Goal: Information Seeking & Learning: Learn about a topic

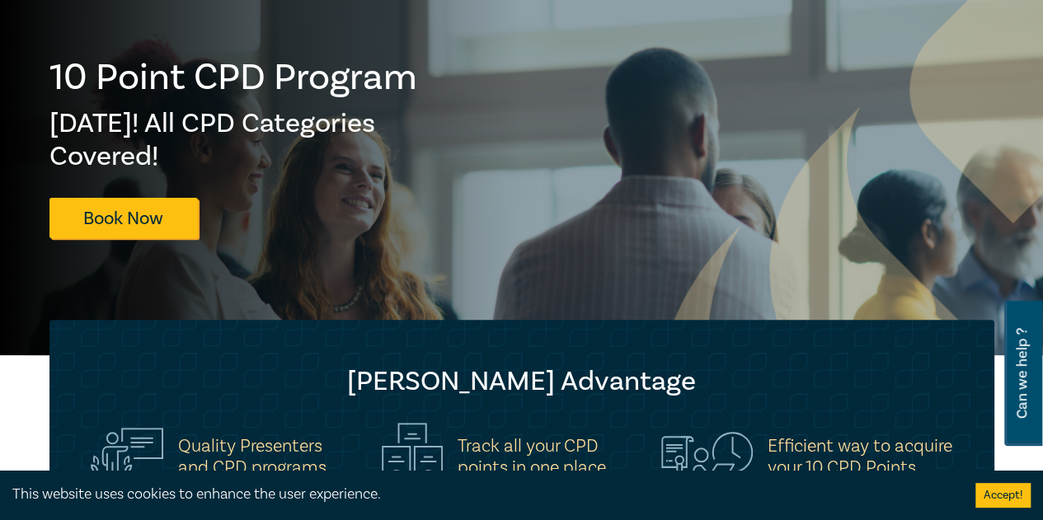
scroll to position [82, 0]
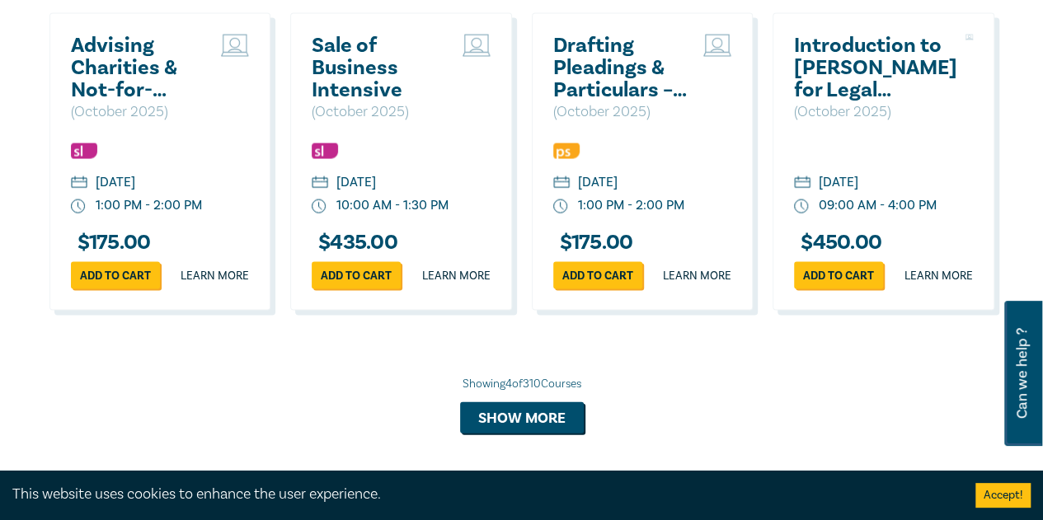
click at [352, 83] on h2 "Sale of Business Intensive" at bounding box center [383, 68] width 143 height 67
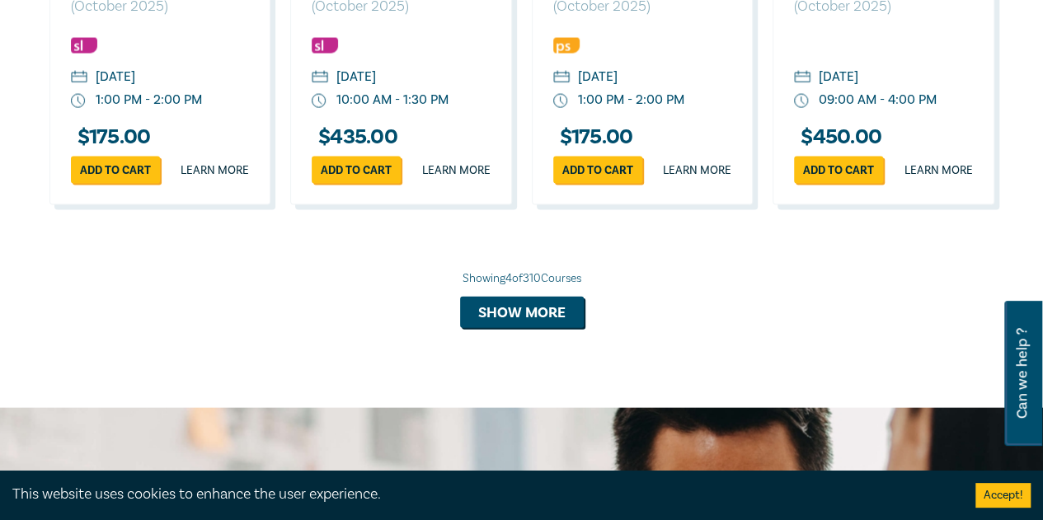
scroll to position [1590, 0]
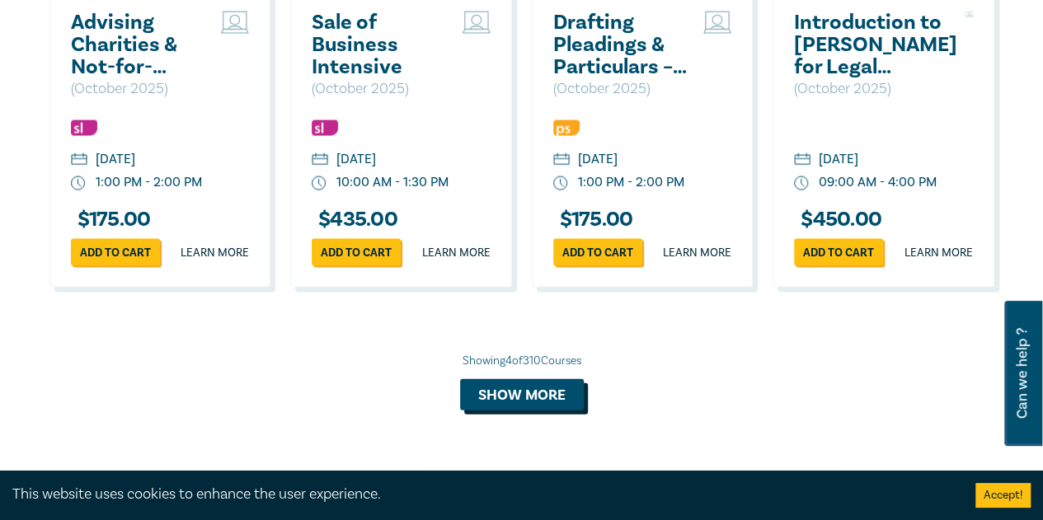
click at [536, 411] on button "Show more" at bounding box center [522, 394] width 124 height 31
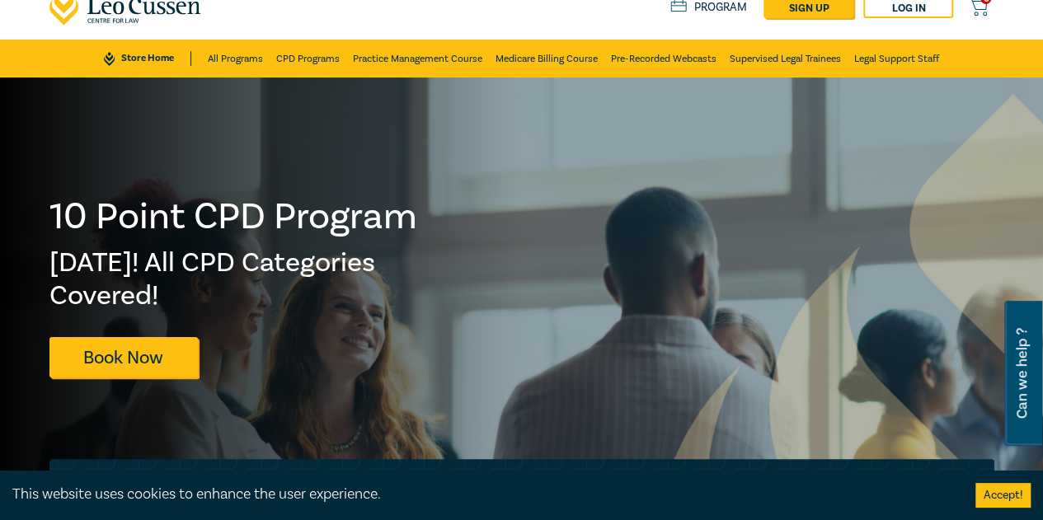
scroll to position [0, 0]
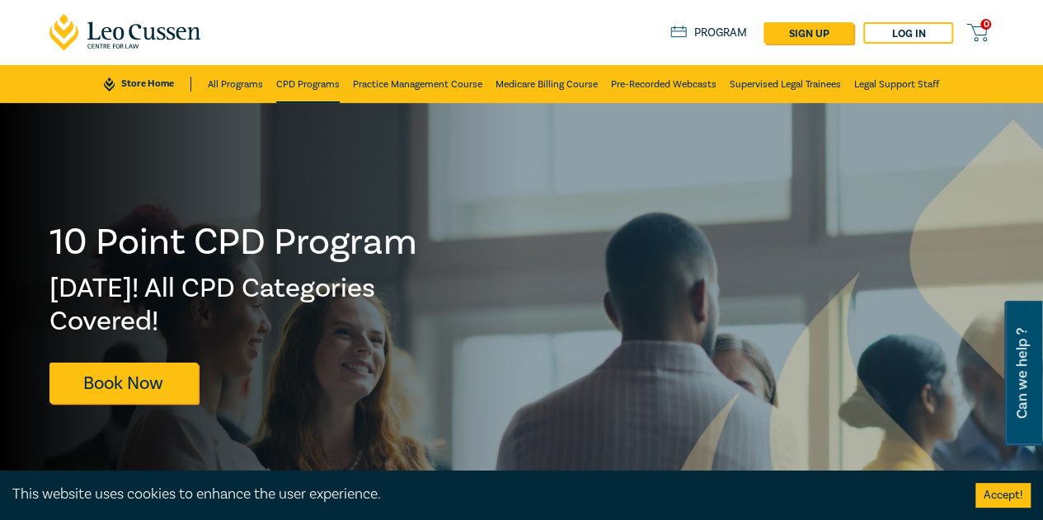
click at [299, 85] on link "CPD Programs" at bounding box center [308, 84] width 64 height 38
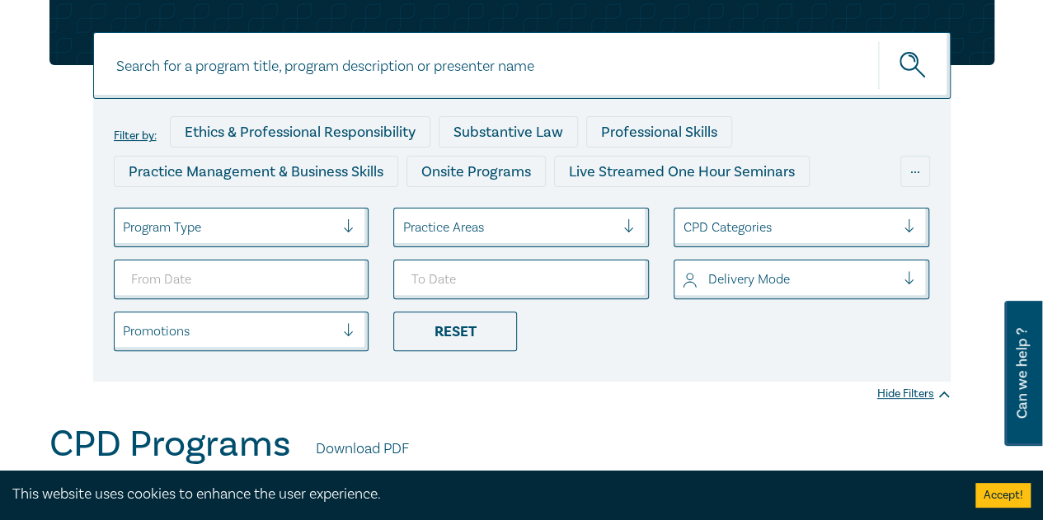
scroll to position [82, 0]
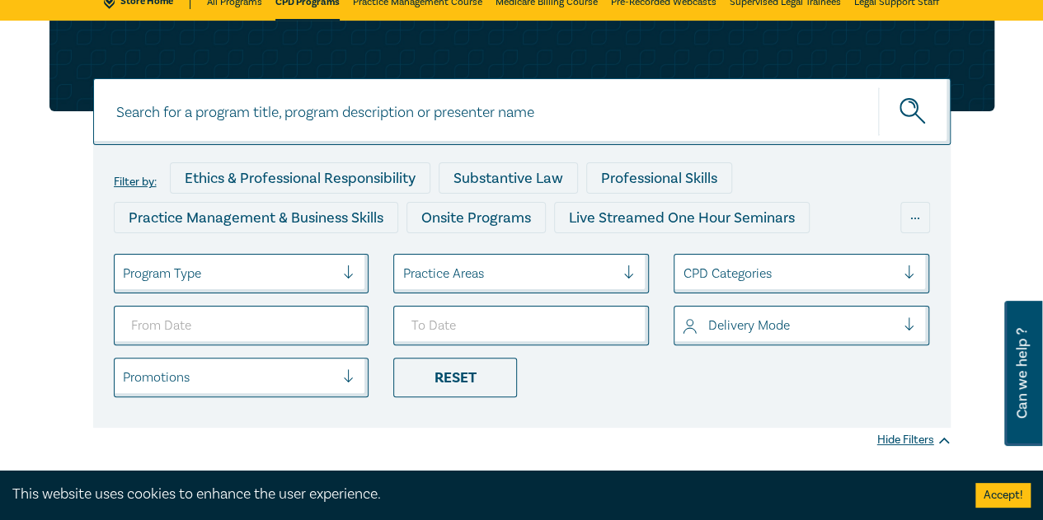
click at [285, 279] on div at bounding box center [229, 273] width 213 height 21
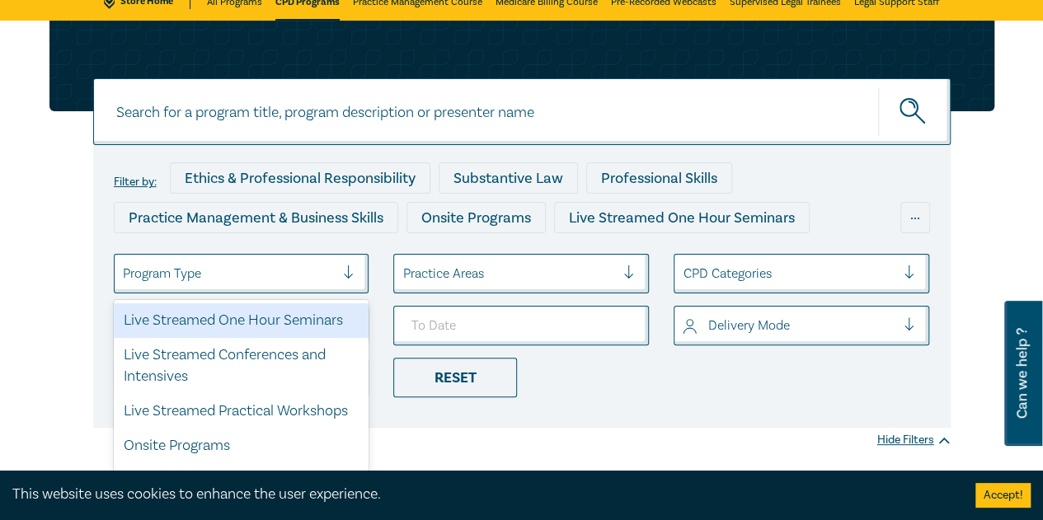
click at [344, 255] on div at bounding box center [355, 274] width 25 height 38
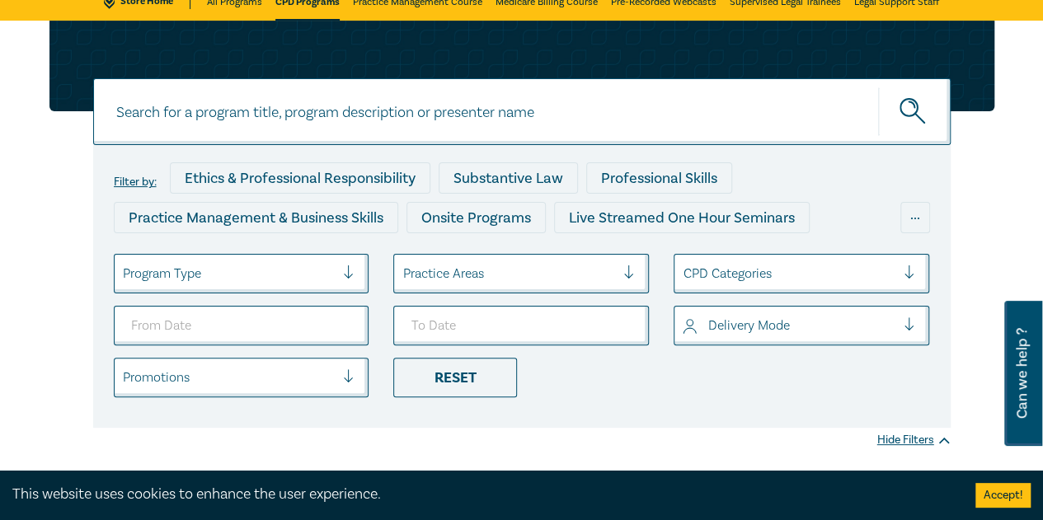
click at [297, 280] on div at bounding box center [229, 273] width 213 height 21
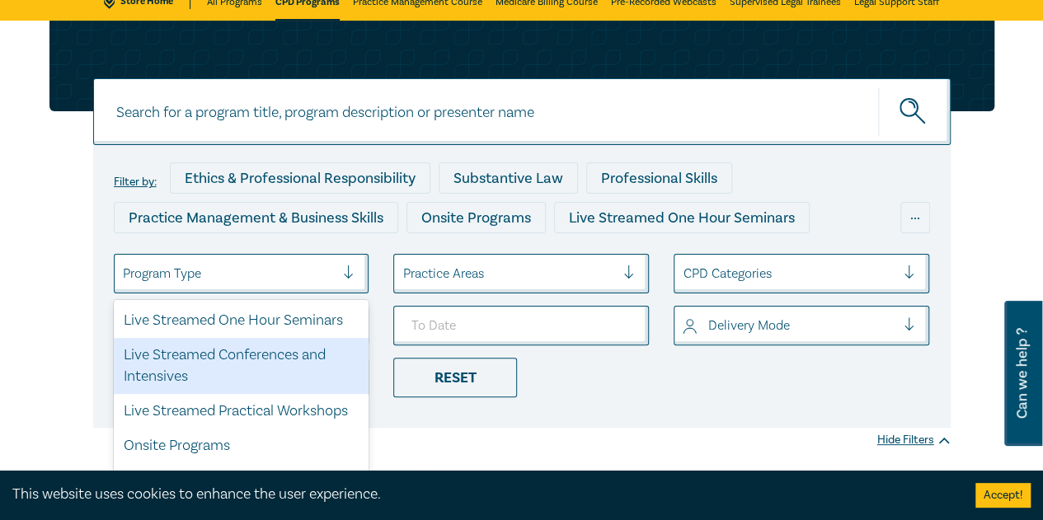
click at [252, 350] on div "Live Streamed Conferences and Intensives" at bounding box center [242, 366] width 256 height 56
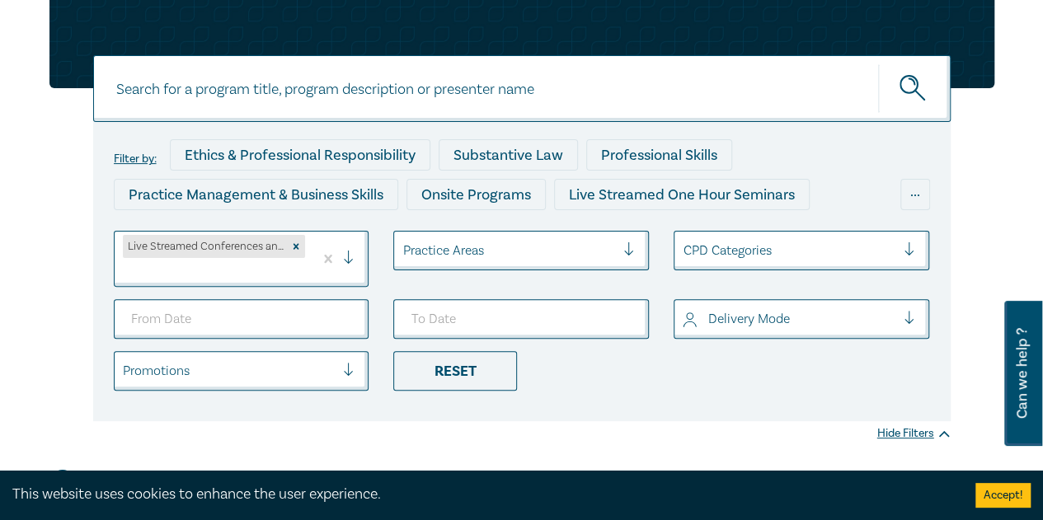
scroll to position [165, 0]
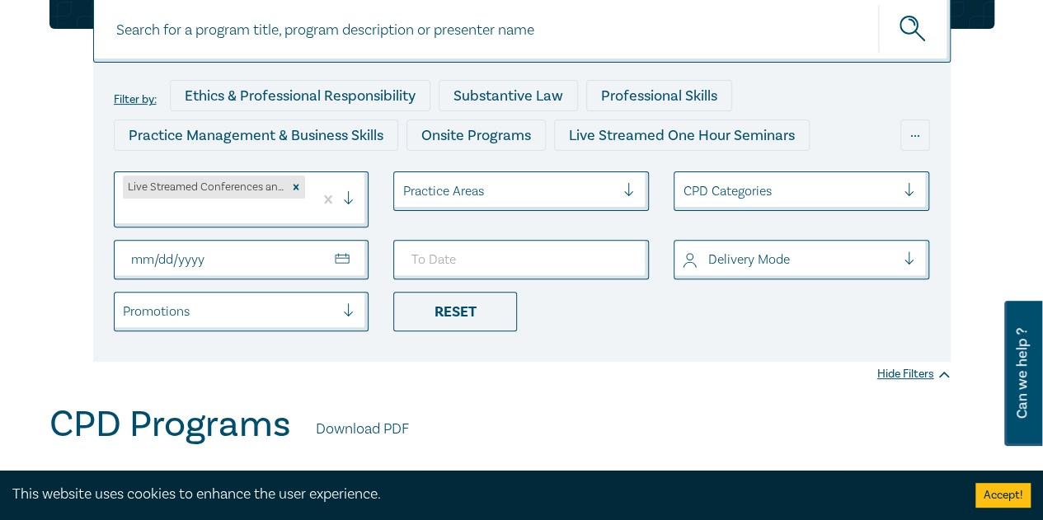
click at [337, 254] on input "From Date" at bounding box center [242, 260] width 256 height 40
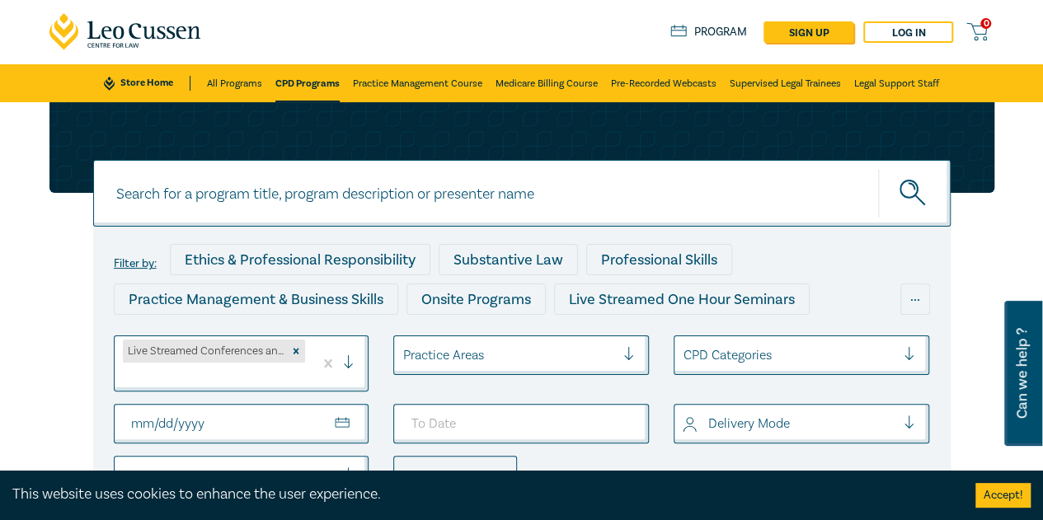
scroll to position [0, 0]
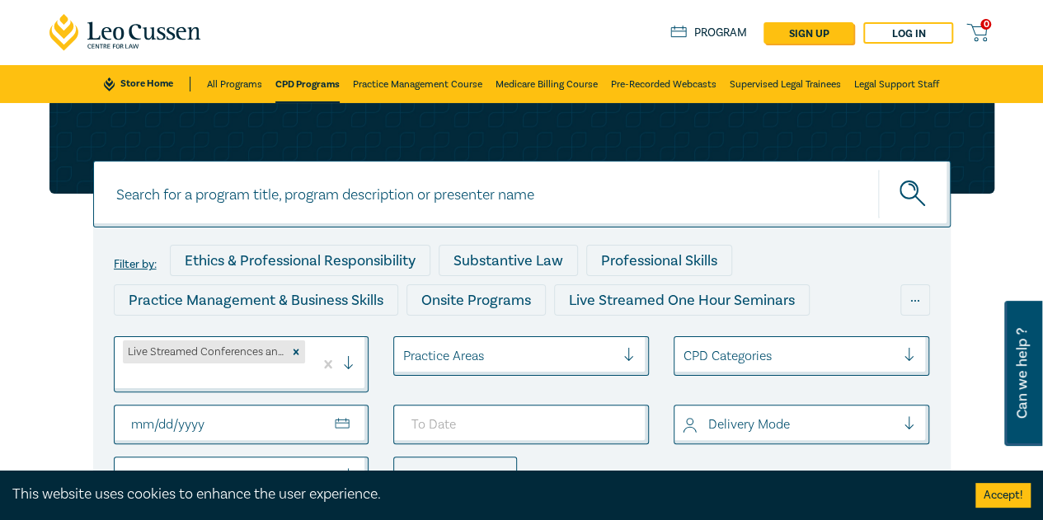
type input "2025-11-01"
click at [633, 423] on input "To Date" at bounding box center [521, 425] width 256 height 40
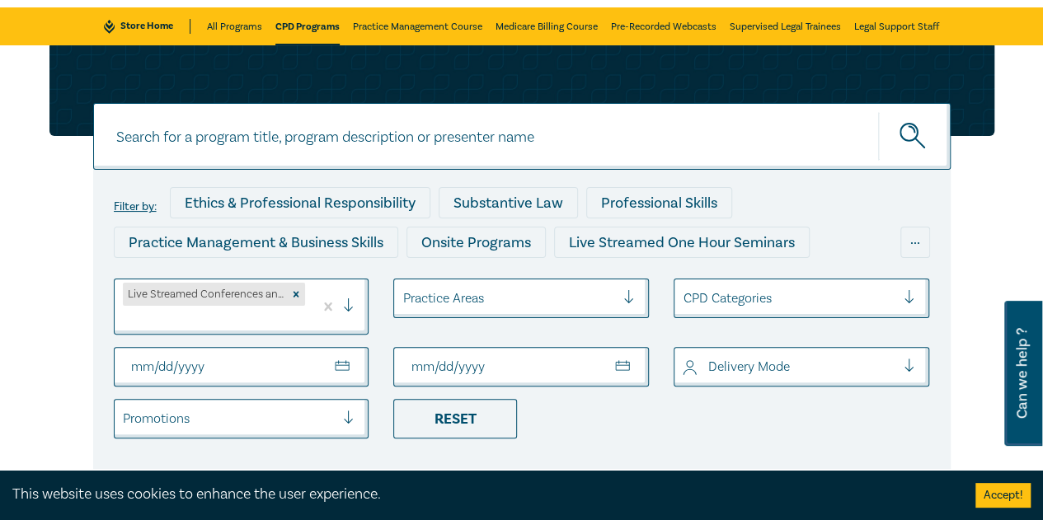
scroll to position [82, 0]
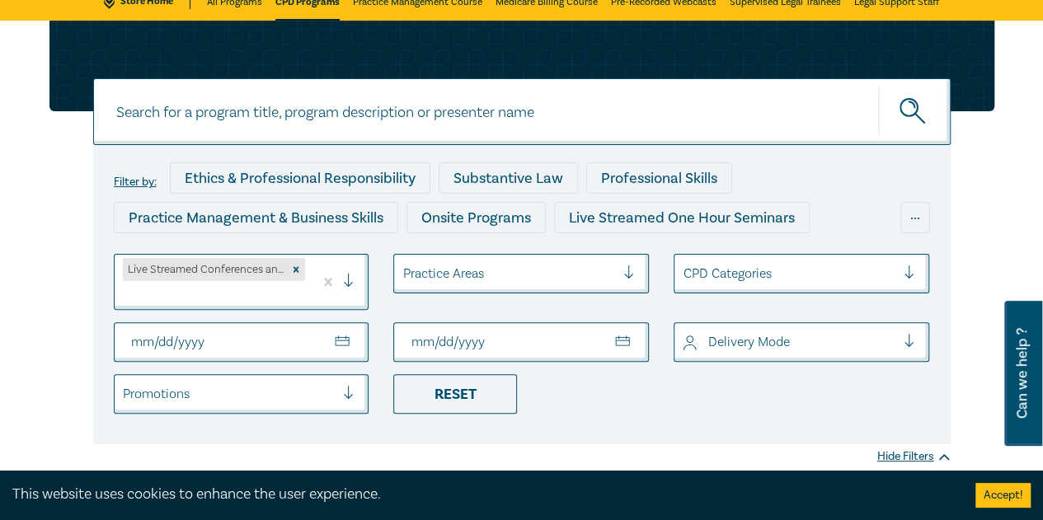
click at [620, 330] on input "To Date" at bounding box center [521, 342] width 256 height 40
click at [633, 343] on input "To Date" at bounding box center [521, 342] width 256 height 40
click at [577, 334] on input "To Date" at bounding box center [521, 342] width 256 height 40
click at [467, 338] on input "To Date" at bounding box center [521, 342] width 256 height 40
click at [556, 347] on input "To Date" at bounding box center [521, 342] width 256 height 40
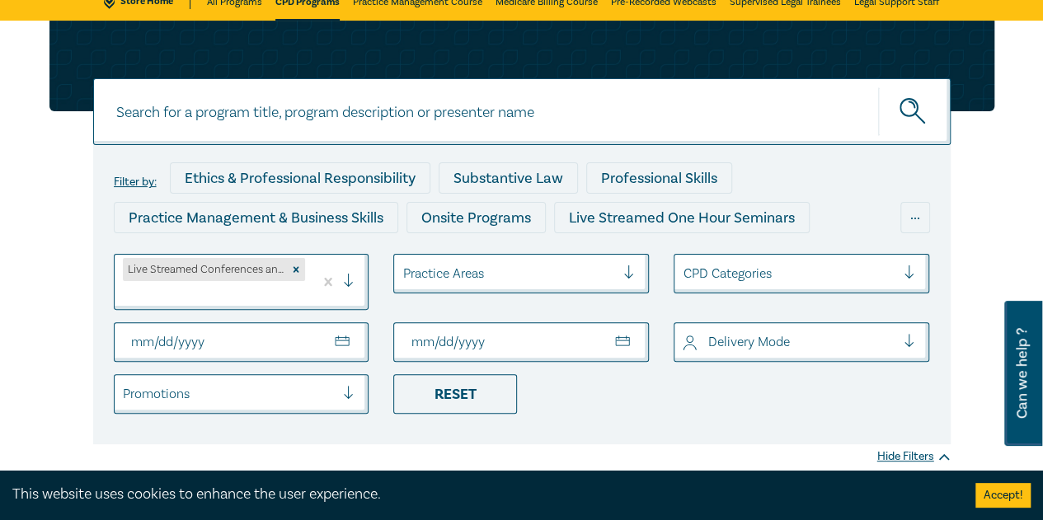
click at [619, 342] on input "To Date" at bounding box center [521, 342] width 256 height 40
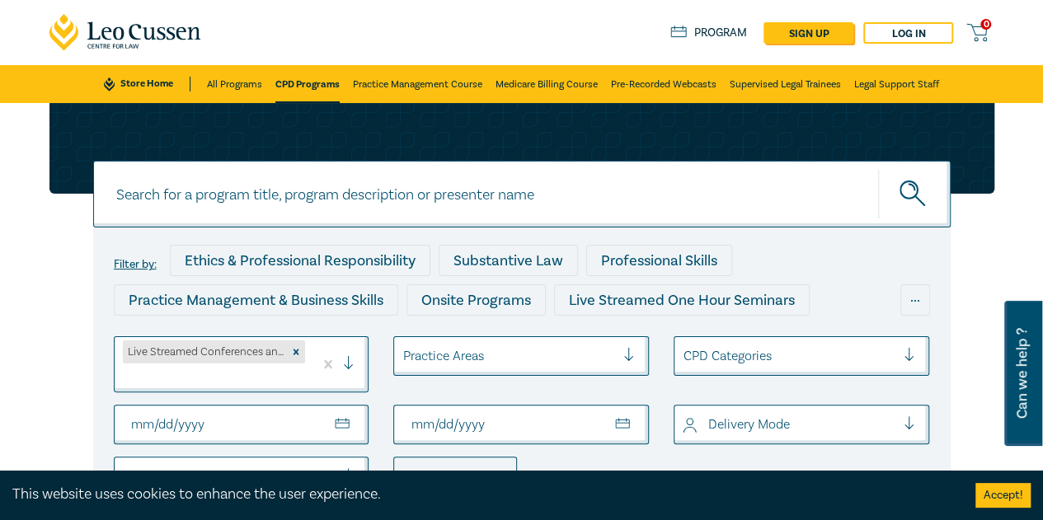
type input "2025-11-30"
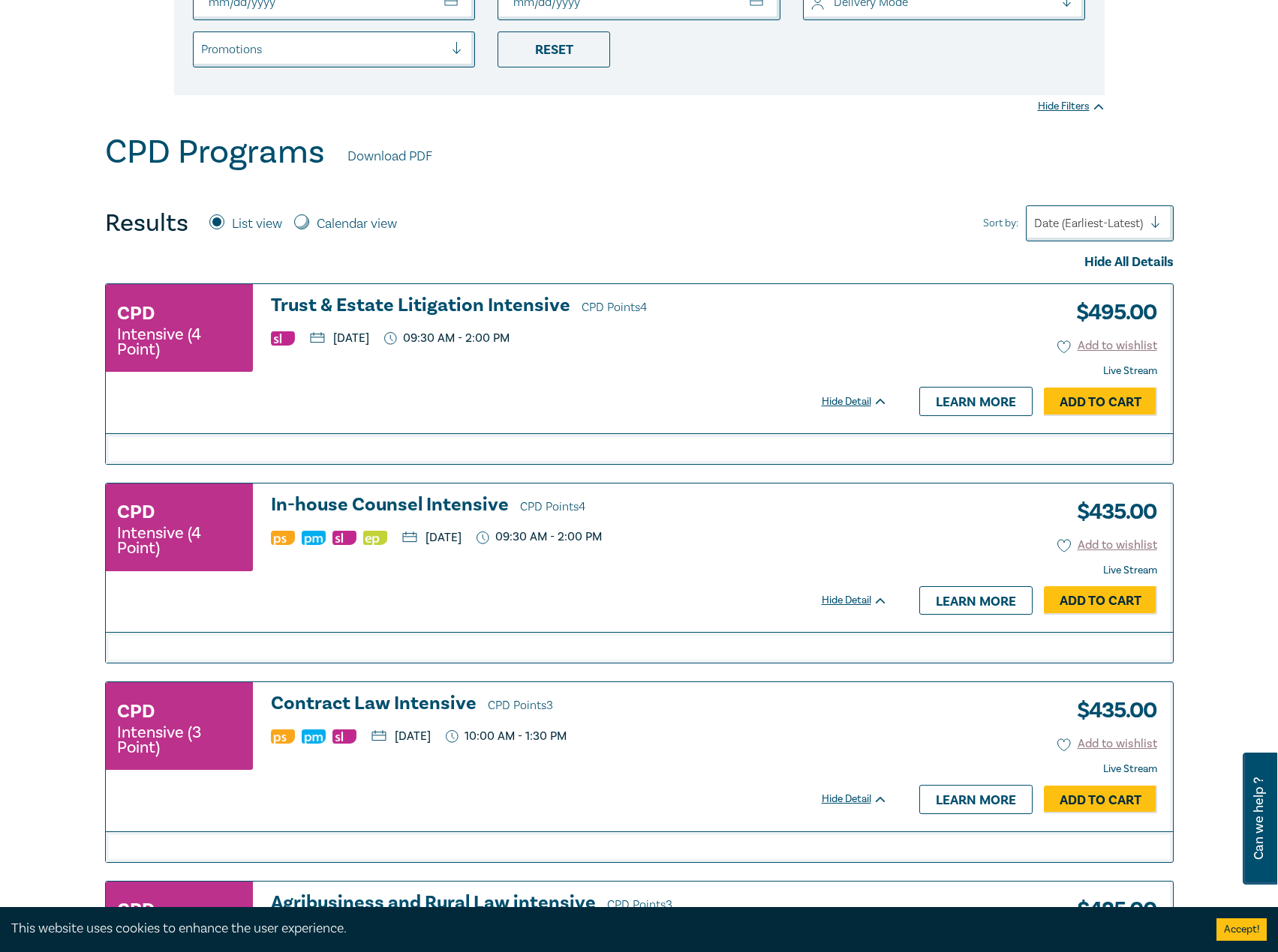
scroll to position [600, 0]
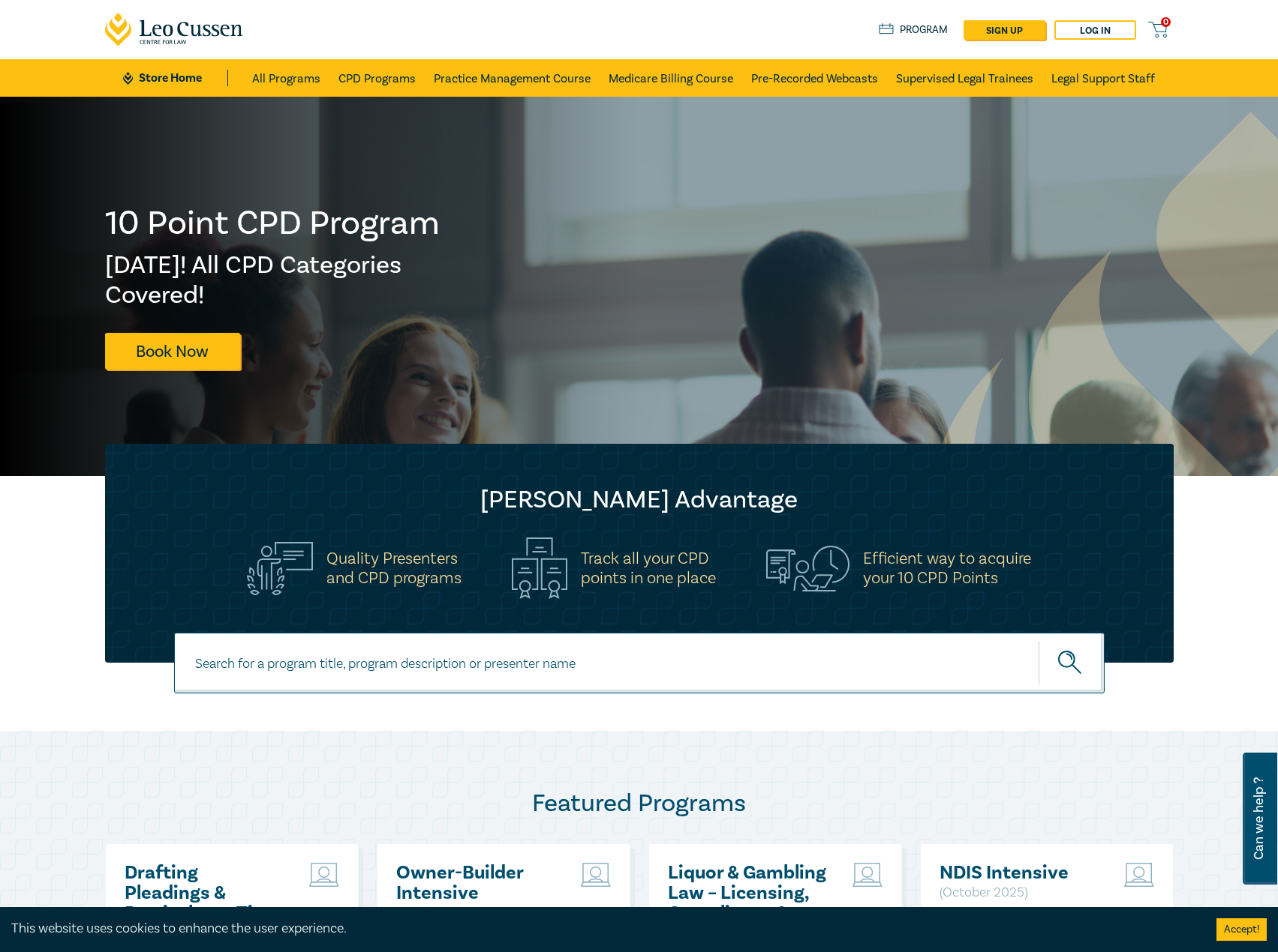
click at [415, 656] on input at bounding box center [639, 663] width 931 height 61
type input "s25239"
click at [1038, 640] on button "submit" at bounding box center [1071, 663] width 66 height 45
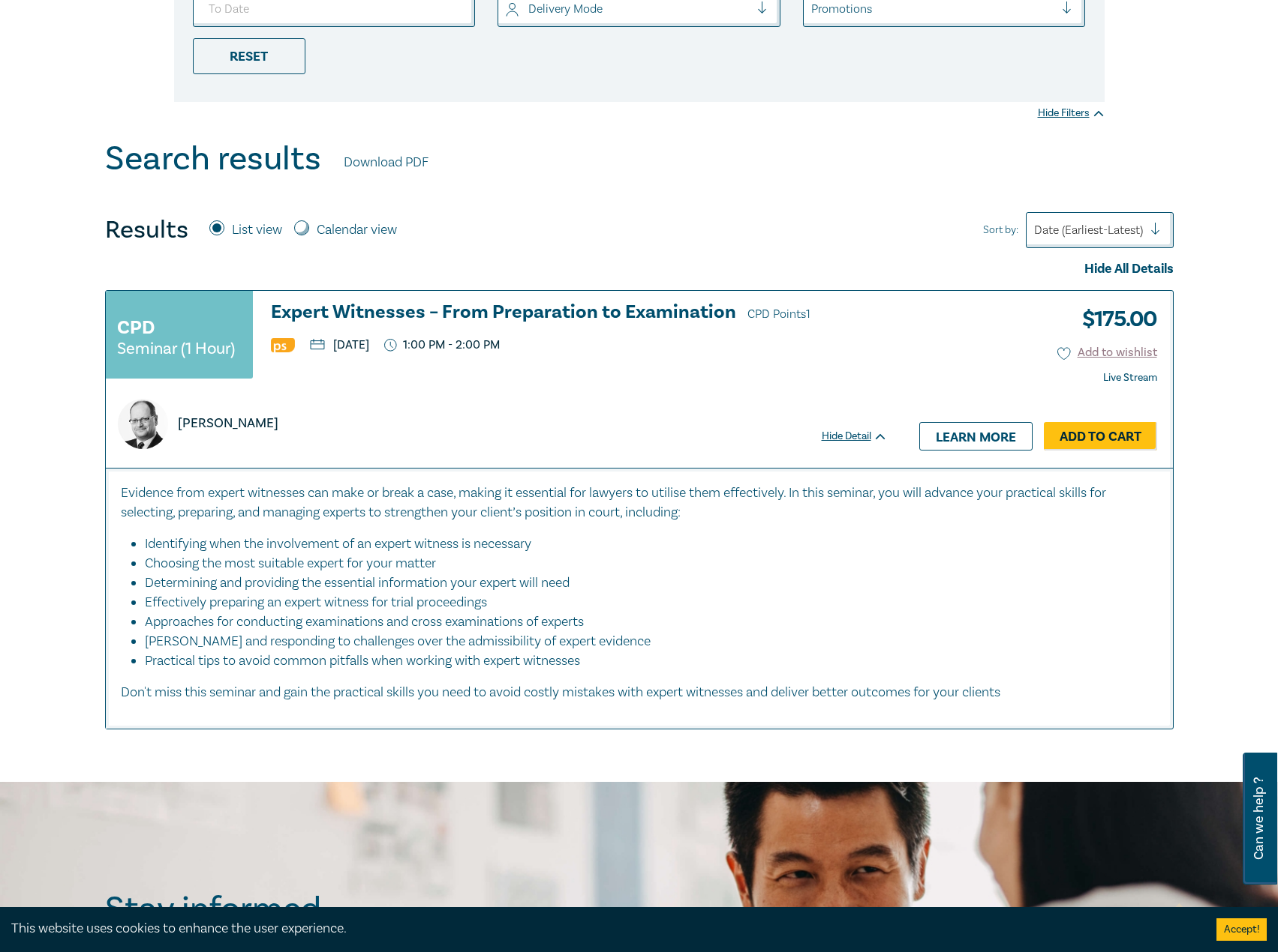
scroll to position [450, 0]
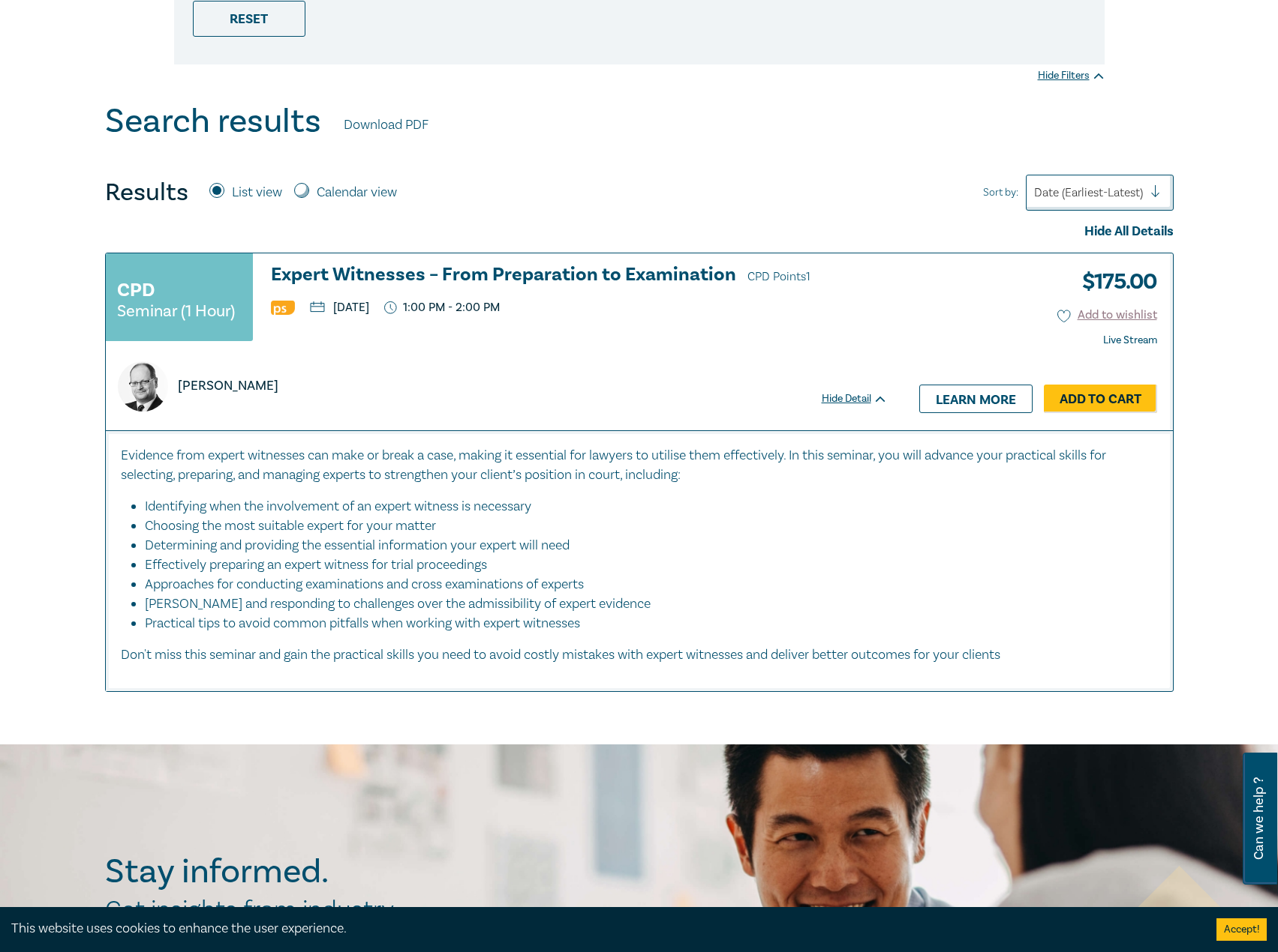
click at [603, 262] on div "CPD Seminar (1 Hour) Expert Witnesses – From Preparation to Examination CPD Poi…" at bounding box center [504, 342] width 797 height 177
click at [577, 280] on h3 "Expert Witnesses – From Preparation to Examination CPD Points 1" at bounding box center [579, 276] width 617 height 23
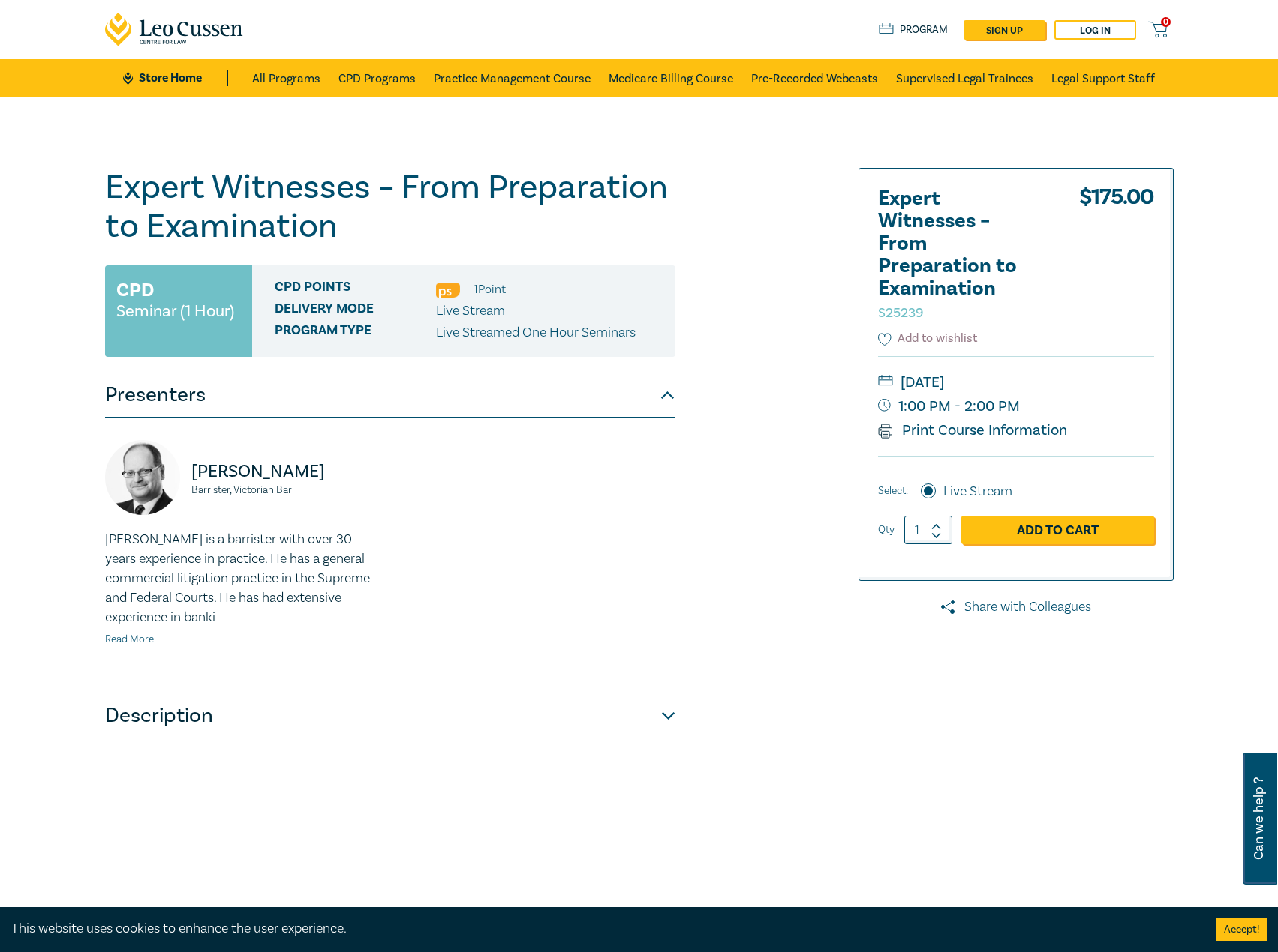
click at [132, 640] on link "Read More" at bounding box center [129, 639] width 49 height 14
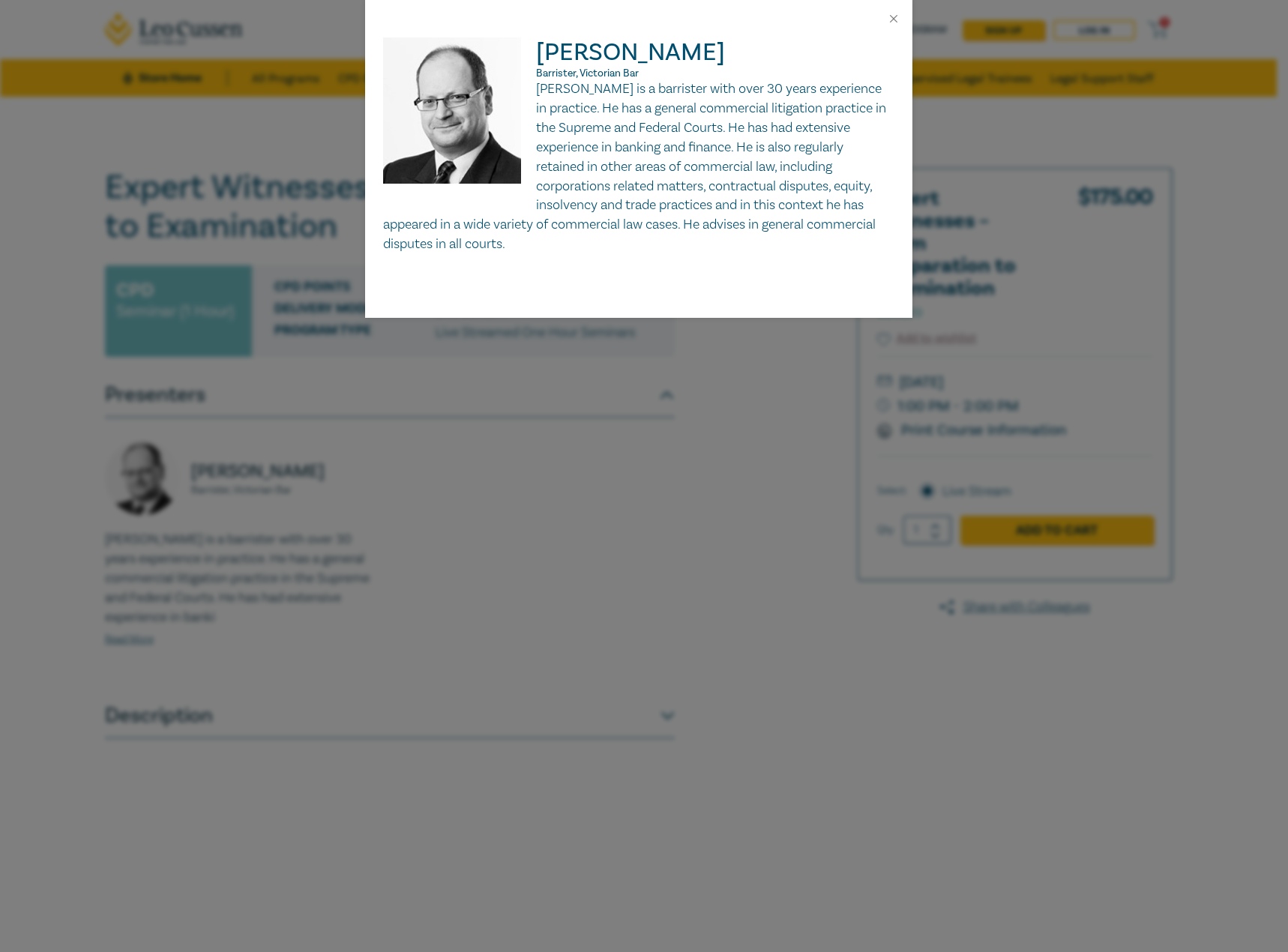
click at [494, 560] on div "Tomaso Di Lallo Barrister, Victorian Bar Tomaso Di Lallo is a barrister with ov…" at bounding box center [644, 476] width 1288 height 952
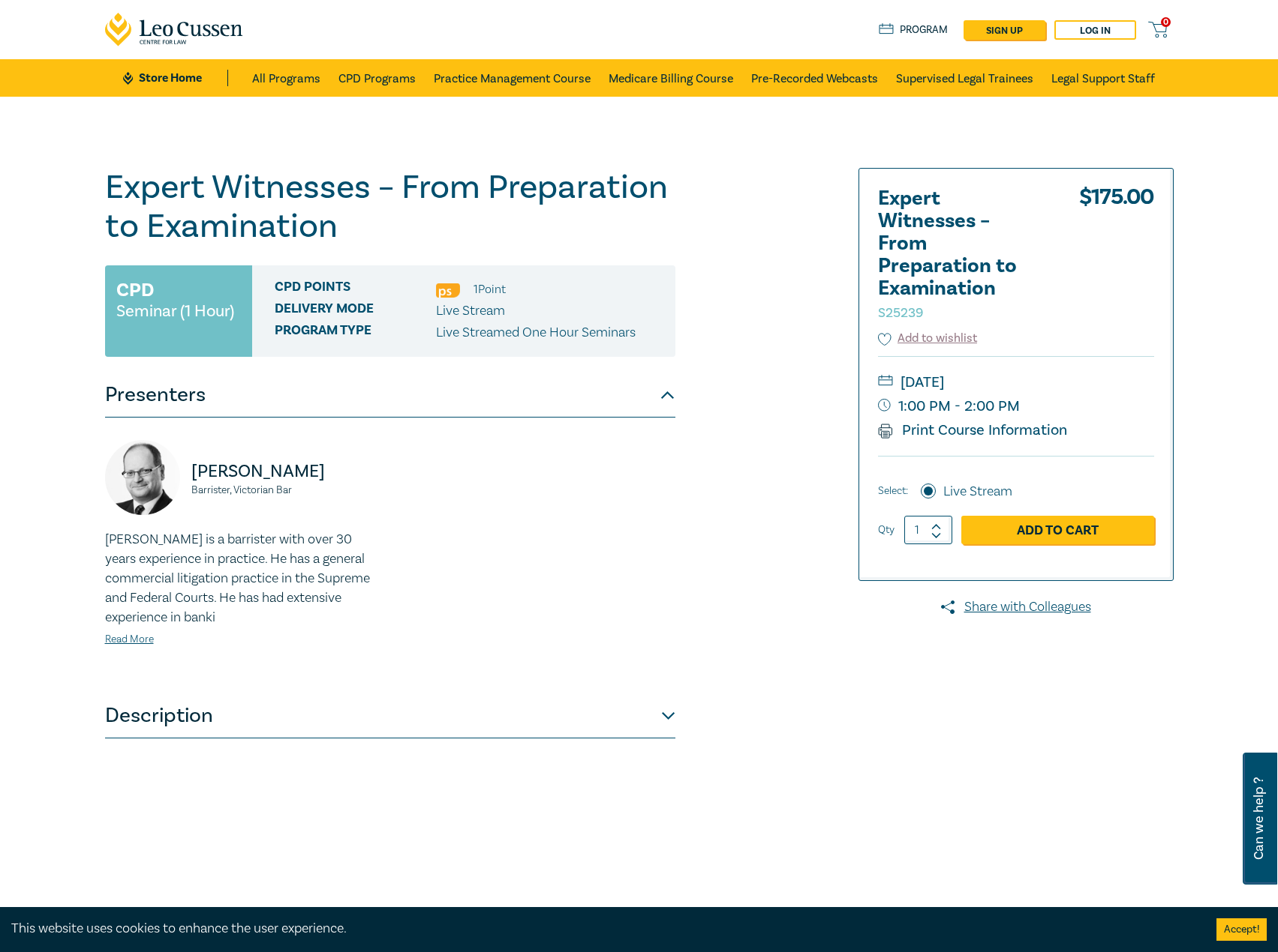
click at [543, 396] on button "Presenters" at bounding box center [389, 395] width 570 height 45
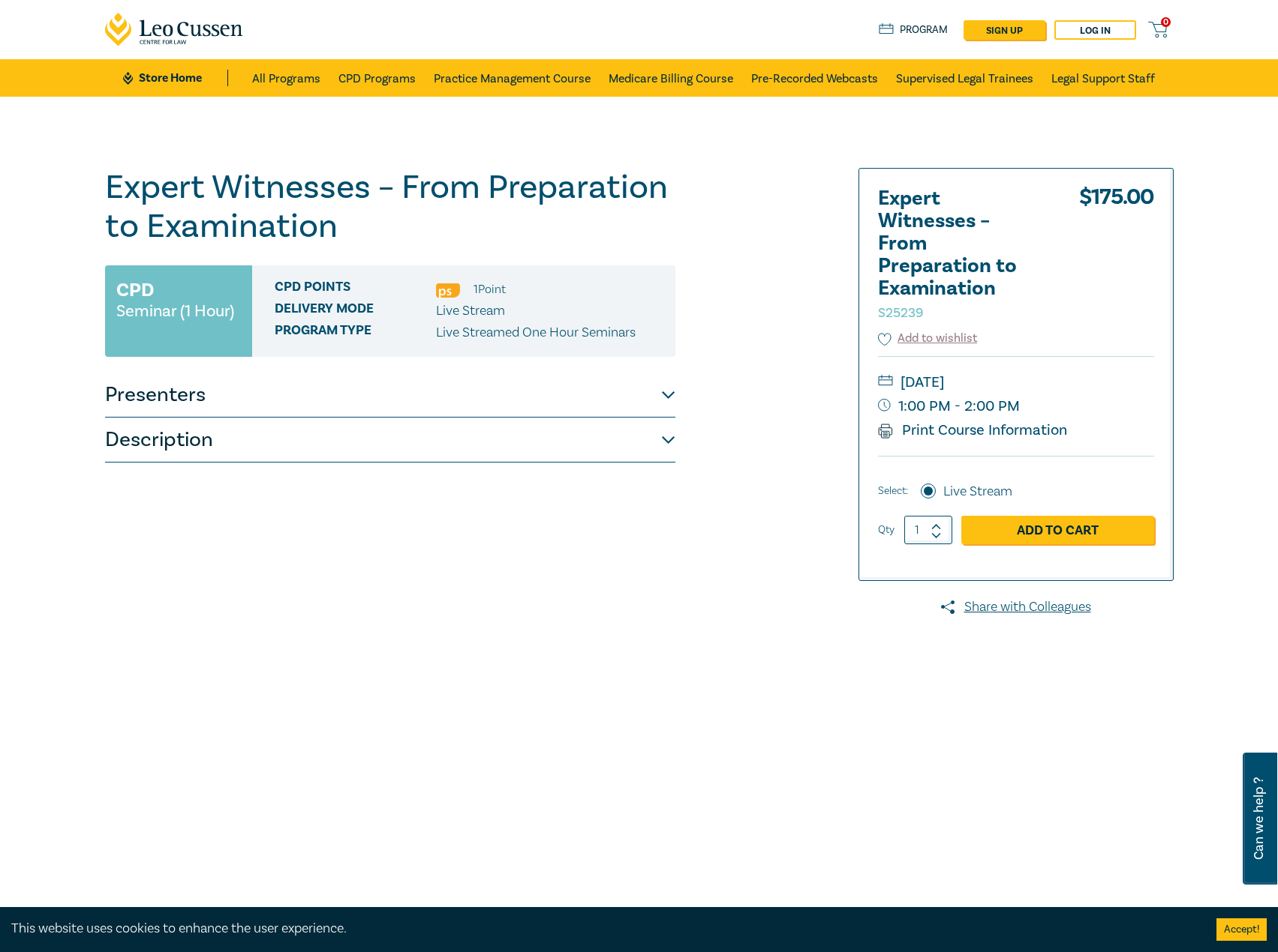
click at [501, 476] on div "Expert Witnesses – From Preparation to Examination S25239 CPD Seminar (1 Hour) …" at bounding box center [389, 543] width 570 height 750
click at [538, 455] on button "Description" at bounding box center [389, 439] width 570 height 45
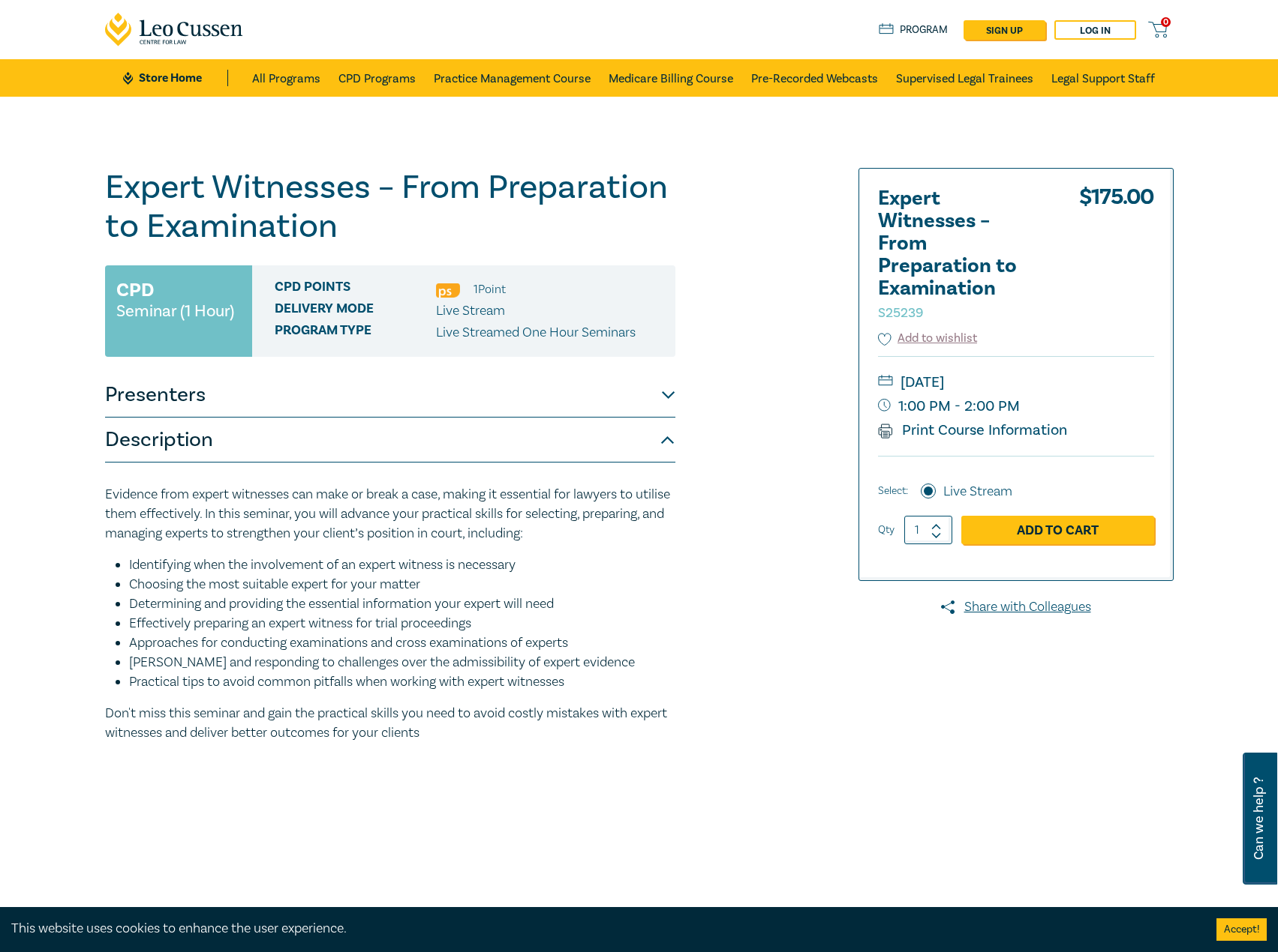
scroll to position [150, 0]
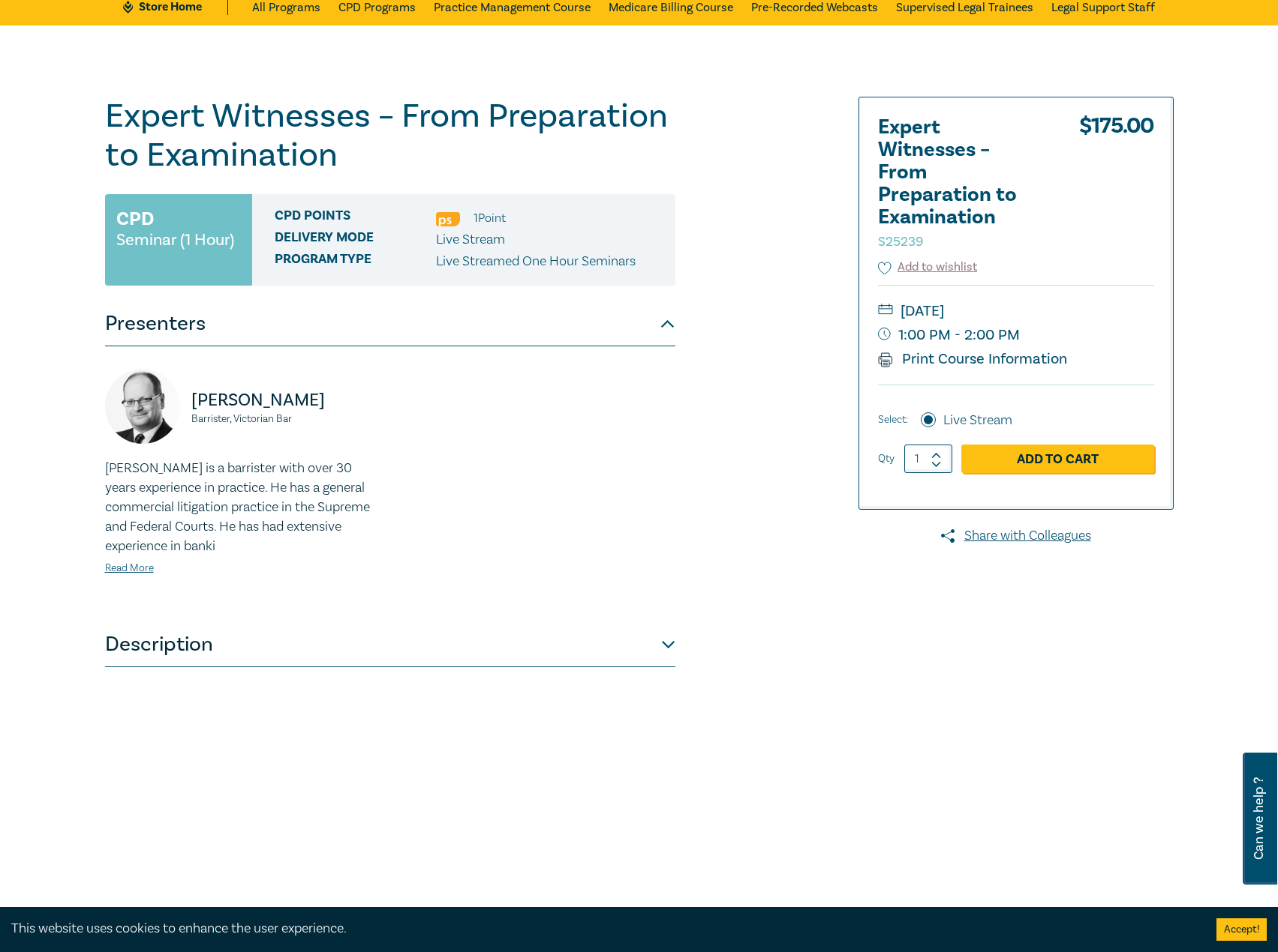
click at [489, 661] on button "Description" at bounding box center [389, 645] width 570 height 45
click at [511, 631] on button "Description" at bounding box center [389, 645] width 570 height 45
click at [282, 626] on button "Description" at bounding box center [389, 645] width 570 height 45
click at [347, 651] on button "Description" at bounding box center [389, 645] width 570 height 45
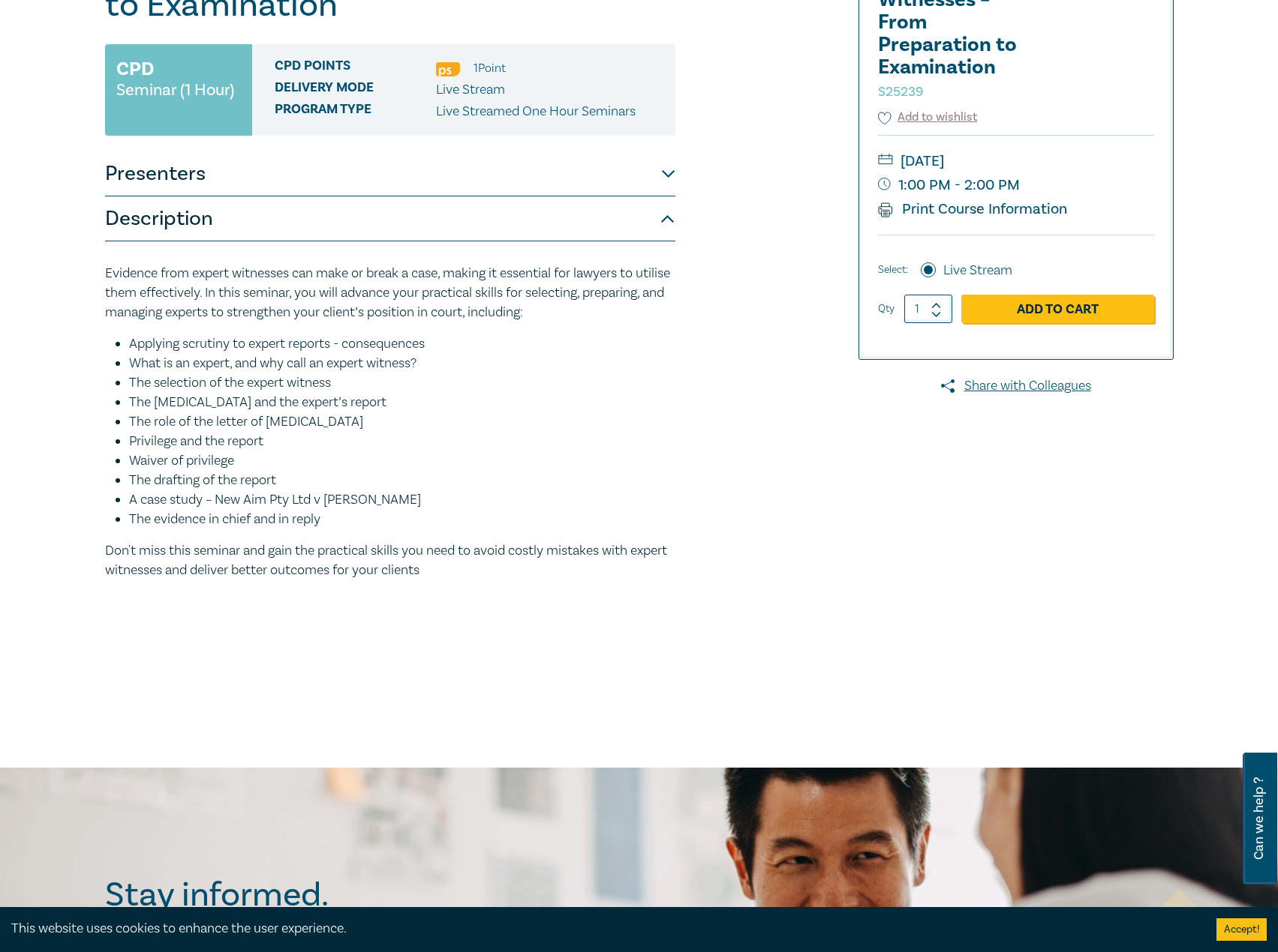
scroll to position [71, 0]
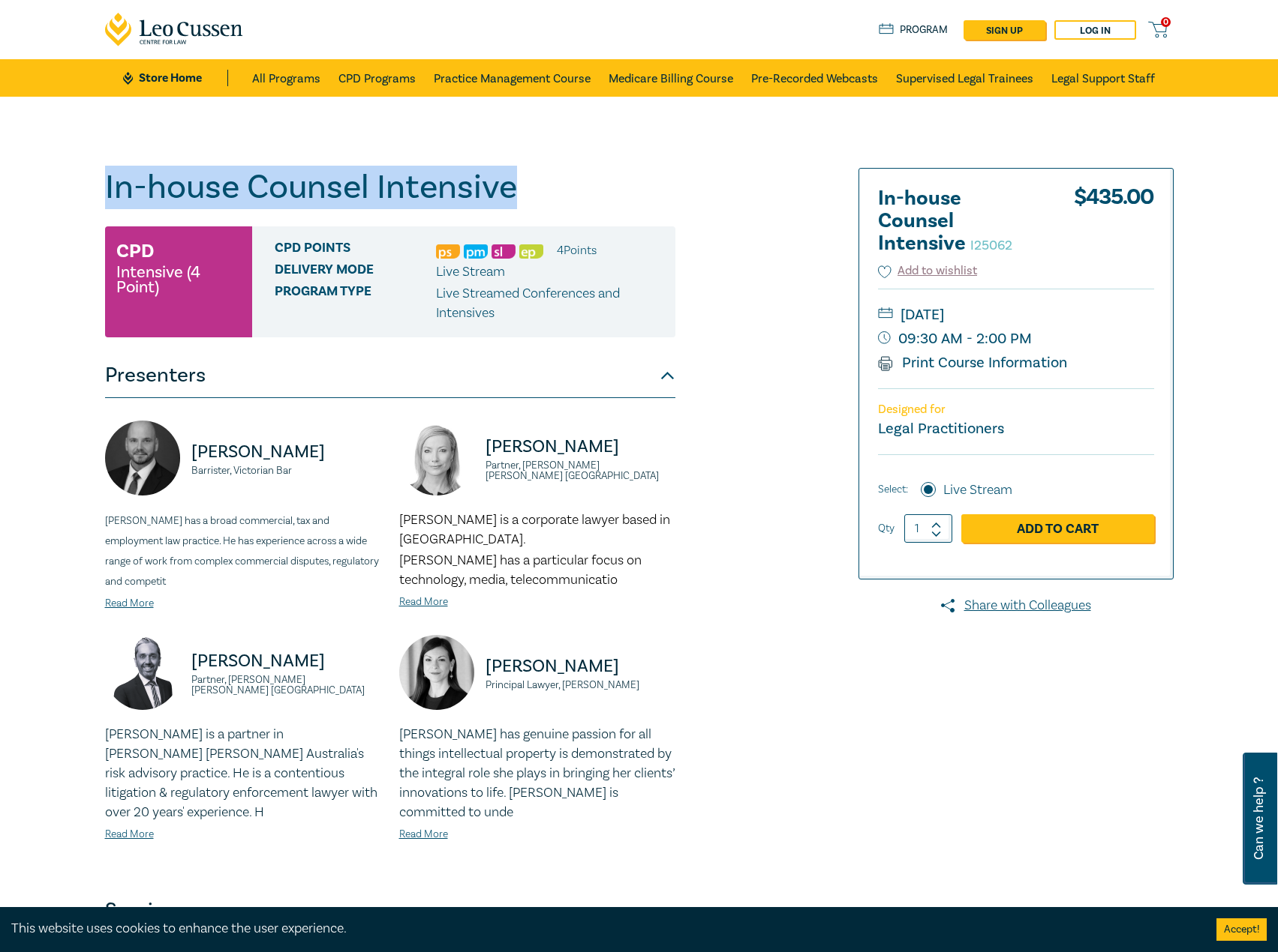
drag, startPoint x: 528, startPoint y: 182, endPoint x: 86, endPoint y: 191, distance: 442.1
click at [86, 191] on div "In-house Counsel Intensive I25062 CPD Intensive (4 Point) CPD Points 4 Point s …" at bounding box center [639, 550] width 1278 height 908
copy h1 "In-house Counsel Intensive"
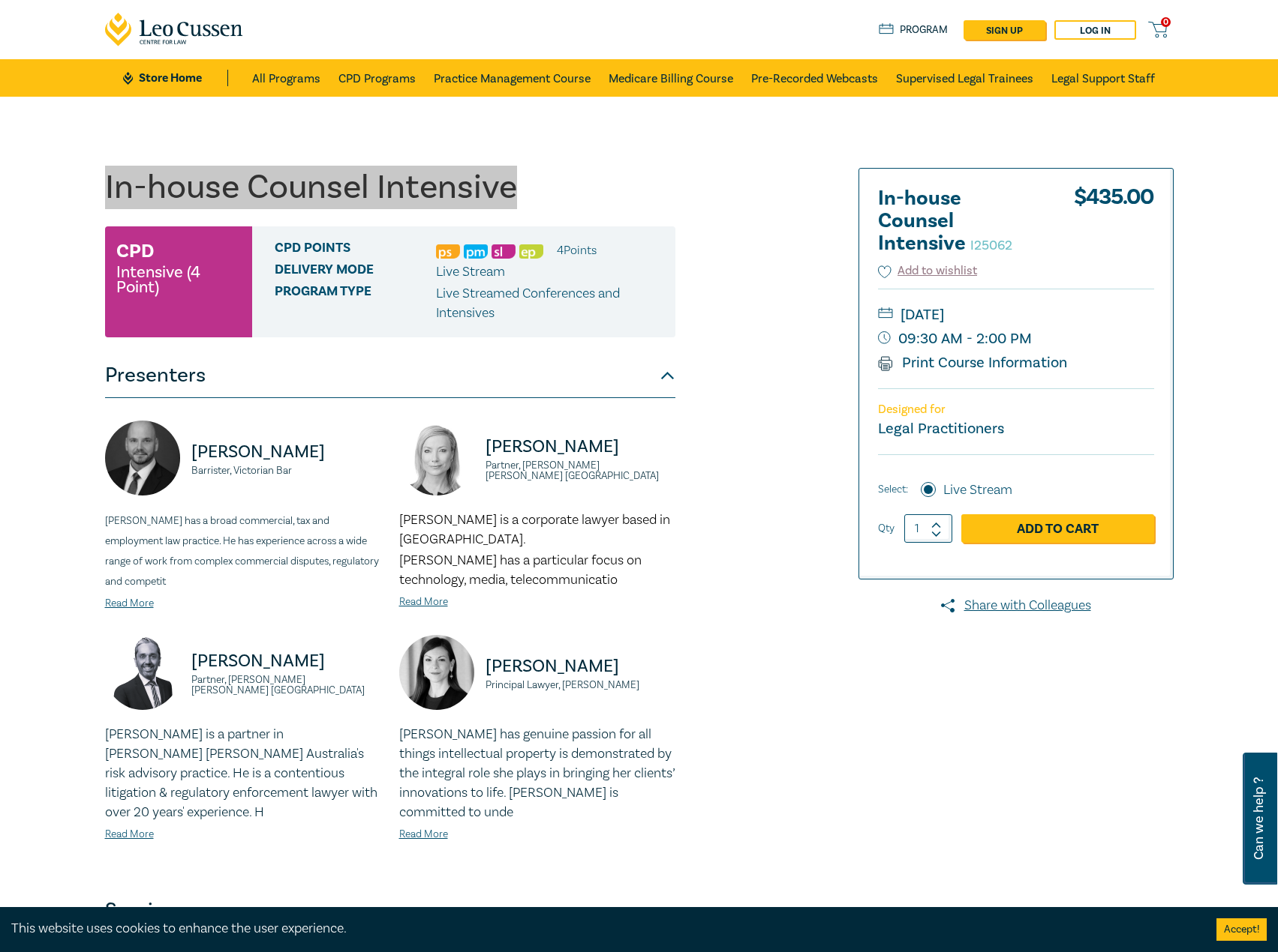
scroll to position [375, 0]
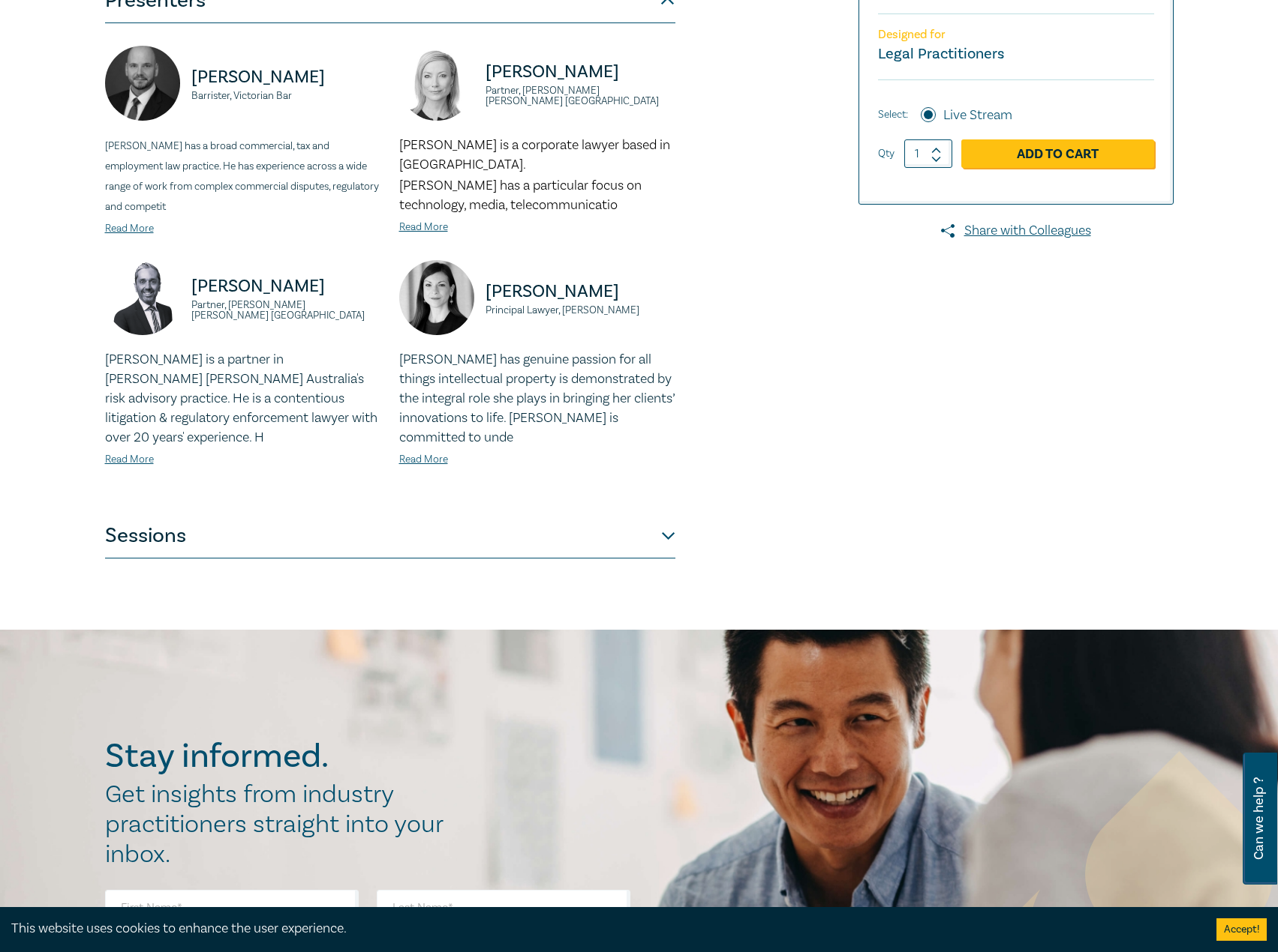
click at [349, 532] on button "Sessions" at bounding box center [389, 536] width 570 height 45
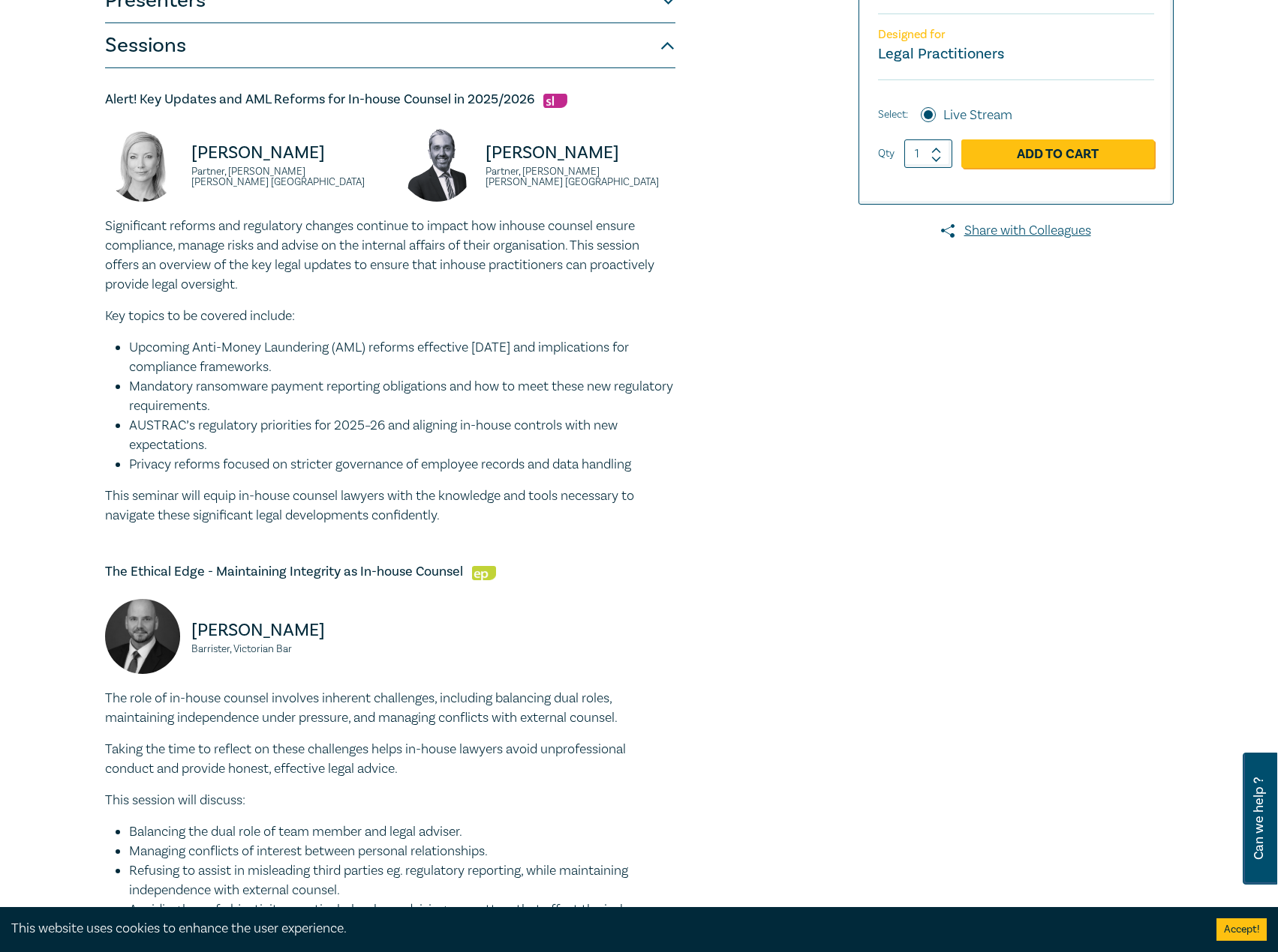
drag, startPoint x: 320, startPoint y: 155, endPoint x: 114, endPoint y: 142, distance: 206.4
click at [114, 142] on div "Lisa Fitzgerald Partner, Norton Rose Fulbright Australia" at bounding box center [243, 171] width 277 height 90
click at [277, 161] on p "Lisa Fitzgerald" at bounding box center [286, 153] width 190 height 24
drag, startPoint x: 326, startPoint y: 163, endPoint x: 195, endPoint y: 161, distance: 131.0
click at [195, 161] on p "Lisa Fitzgerald" at bounding box center [286, 153] width 190 height 24
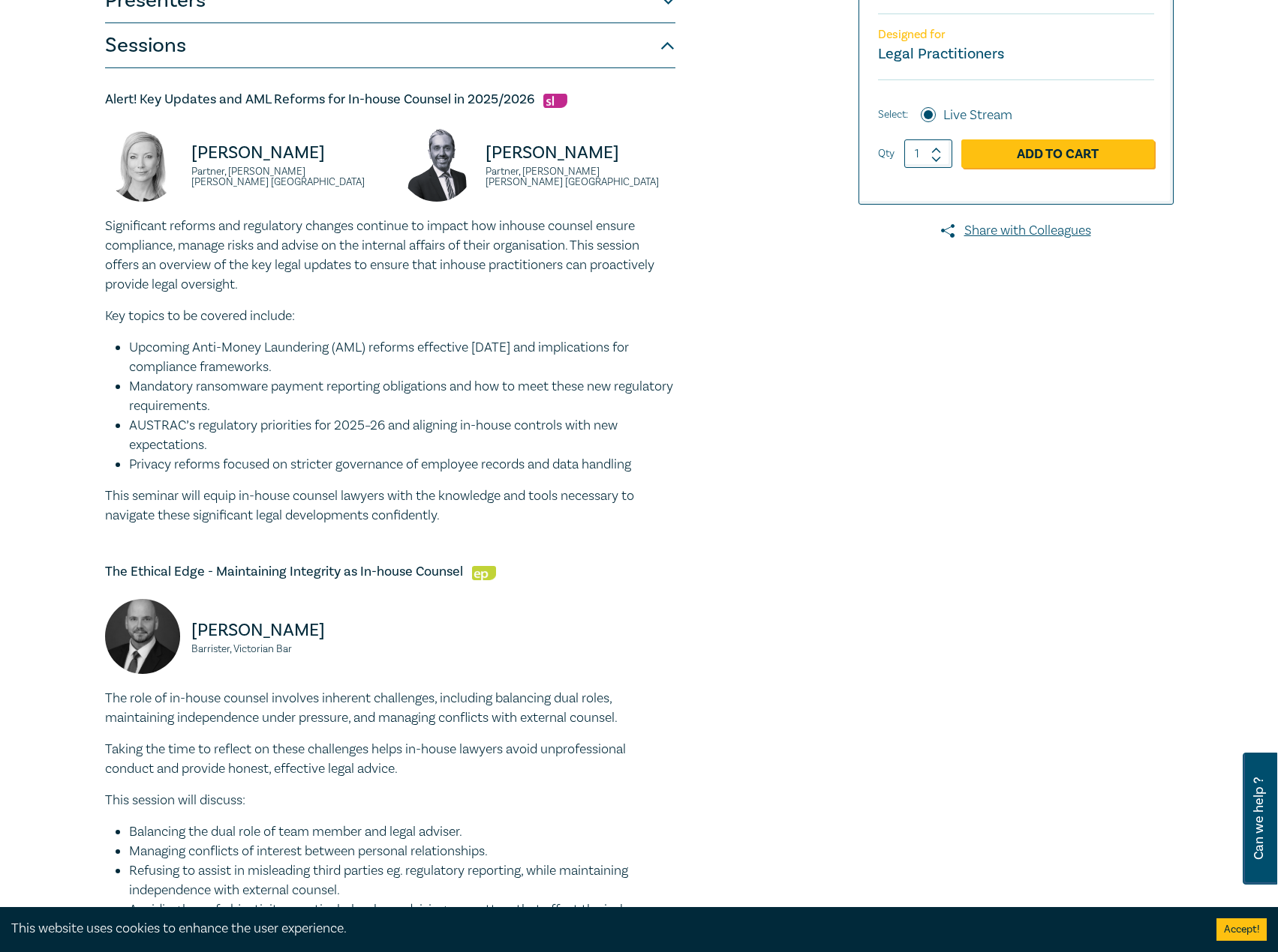
copy p "Lisa Fitzgerald"
drag, startPoint x: 376, startPoint y: 182, endPoint x: 242, endPoint y: 179, distance: 134.0
click at [186, 182] on div "Lisa Fitzgerald Partner, Norton Rose Fulbright Australia" at bounding box center [243, 171] width 277 height 90
copy small "Partner, Norton Rose Fulbright Australia"
click at [549, 411] on li "Mandatory ransomware payment reporting obligations and how to meet these new re…" at bounding box center [402, 396] width 546 height 39
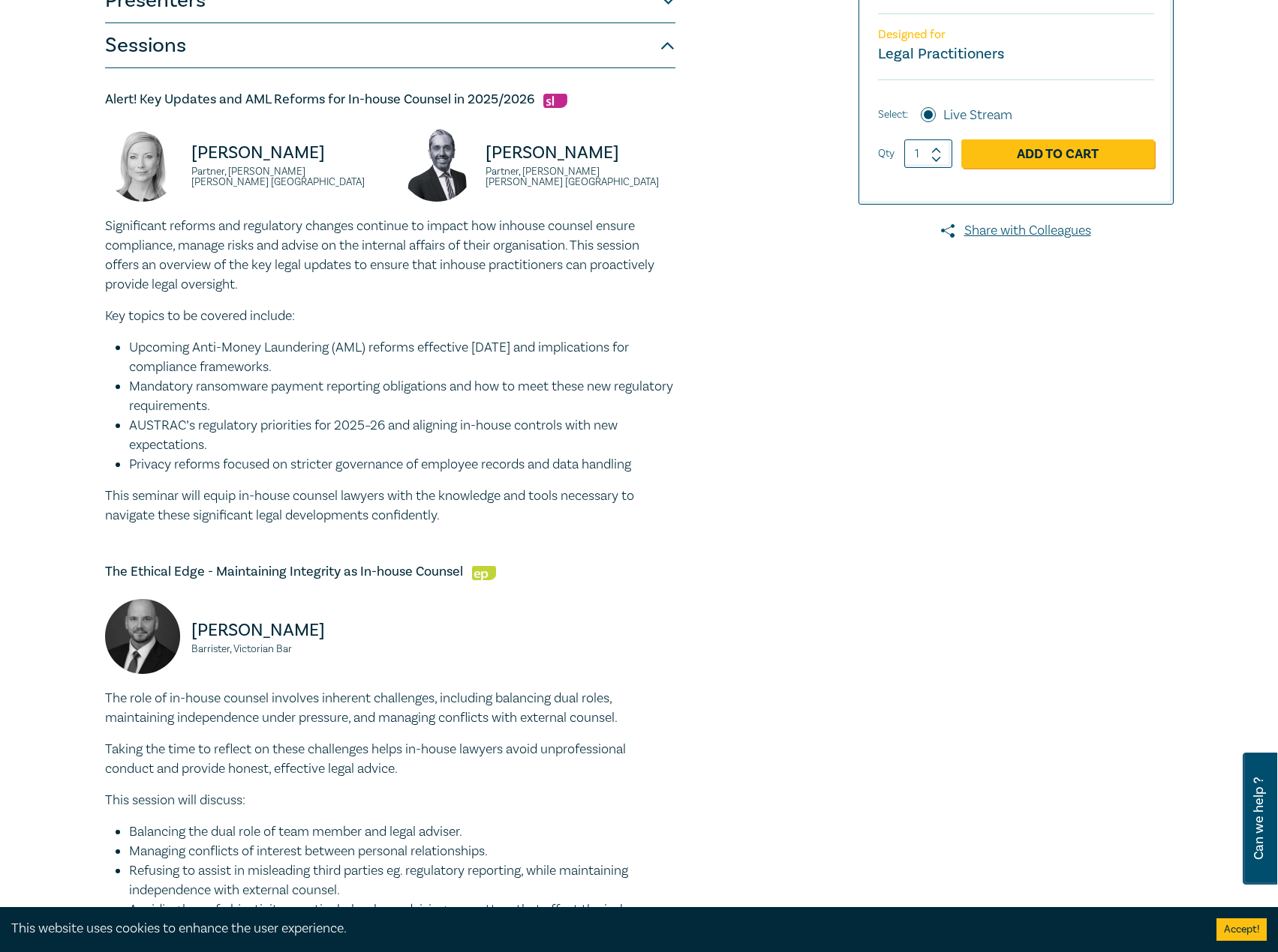
click at [550, 272] on p "Significant reforms and regulatory changes continue to impact how inhouse couns…" at bounding box center [389, 256] width 570 height 78
click at [634, 171] on small "Partner, Norton Rose Fulbright Australia" at bounding box center [580, 176] width 190 height 21
drag, startPoint x: 640, startPoint y: 166, endPoint x: 458, endPoint y: 165, distance: 182.0
click at [458, 165] on div "Rajaee Rouhani Partner, Norton Rose Fulbright Australia" at bounding box center [538, 171] width 277 height 90
click at [523, 217] on p "Significant reforms and regulatory changes continue to impact how inhouse couns…" at bounding box center [389, 256] width 570 height 78
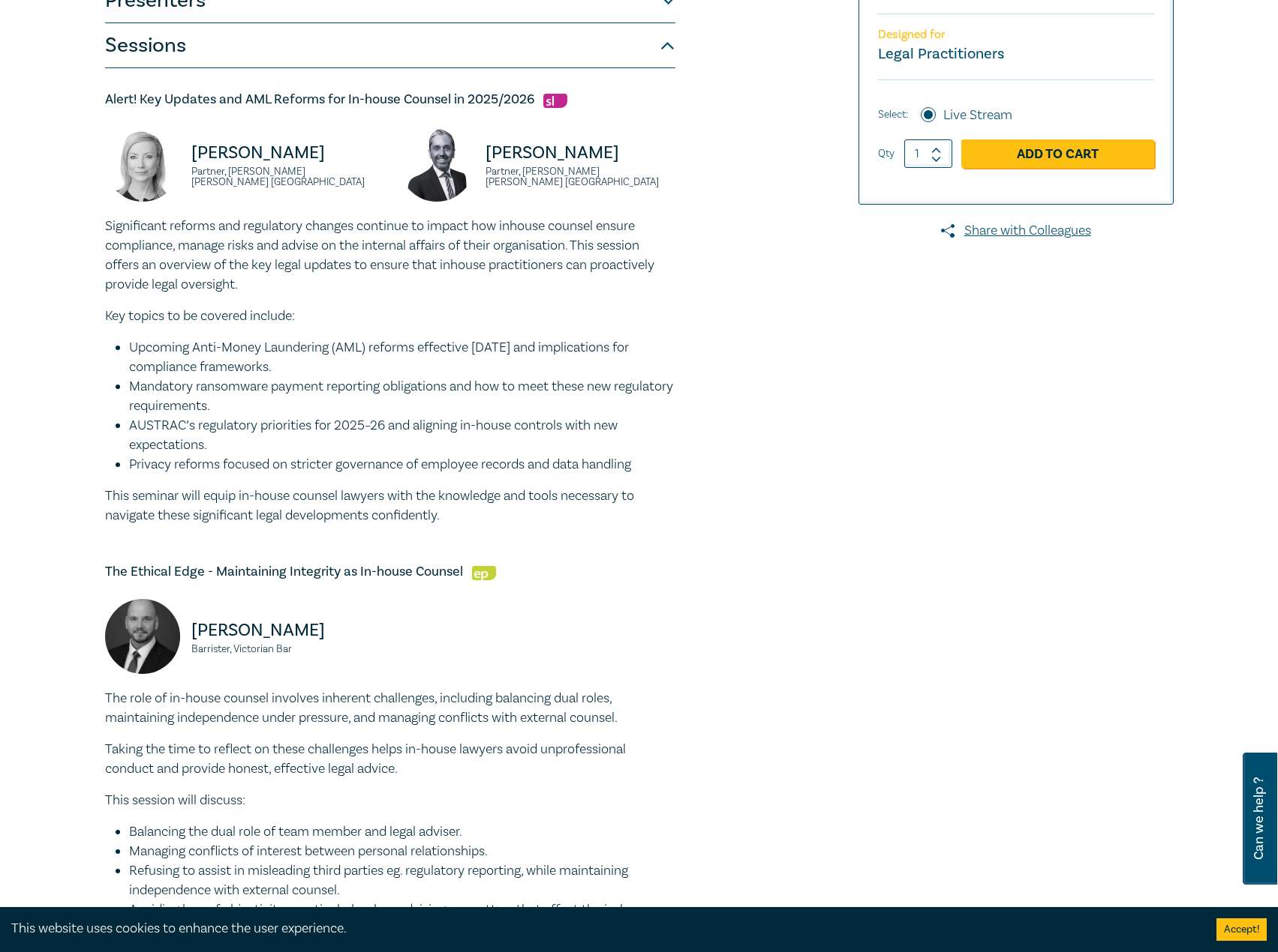
click at [508, 307] on p "Key topics to be covered include:" at bounding box center [389, 316] width 570 height 19
click at [266, 345] on li "Upcoming Anti-Money Laundering (AML) reforms effective July 2026 and implicatio…" at bounding box center [402, 357] width 546 height 39
click at [272, 329] on div "Significant reforms and regulatory changes continue to impact how inhouse couns…" at bounding box center [389, 371] width 570 height 309
drag, startPoint x: 636, startPoint y: 153, endPoint x: 477, endPoint y: 159, distance: 159.1
click at [477, 159] on div "Rajaee Rouhani Partner, Norton Rose Fulbright Australia" at bounding box center [538, 171] width 277 height 90
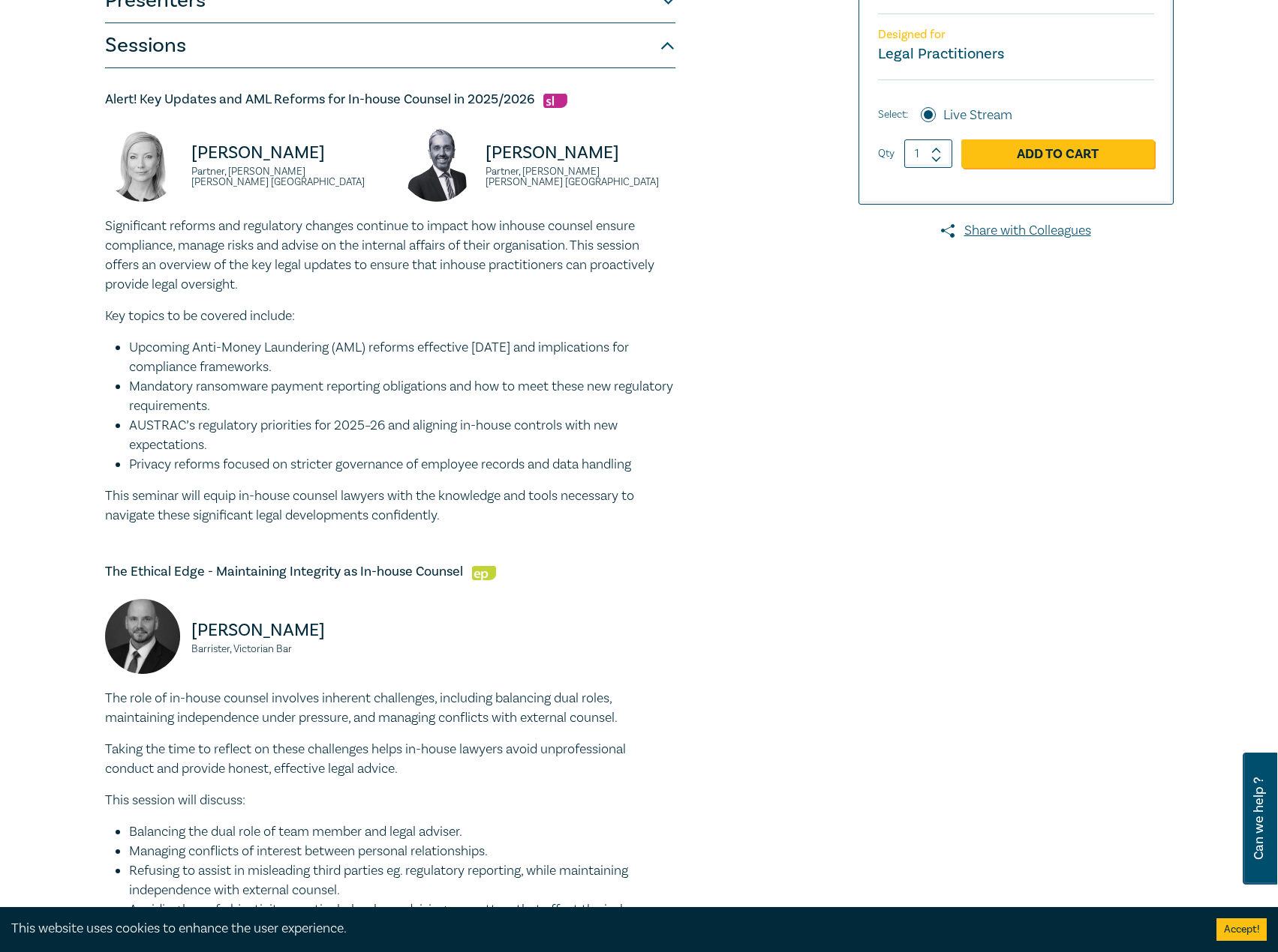
copy p "Rajaee Rouhani"
drag, startPoint x: 703, startPoint y: 178, endPoint x: 481, endPoint y: 177, distance: 222.0
click at [481, 177] on div "In-house Counsel Intensive I25062 CPD Intensive (4 Point) CPD Points 4 Point s …" at bounding box center [458, 861] width 724 height 2138
copy small "Partner, Norton Rose Fulbright Australia"
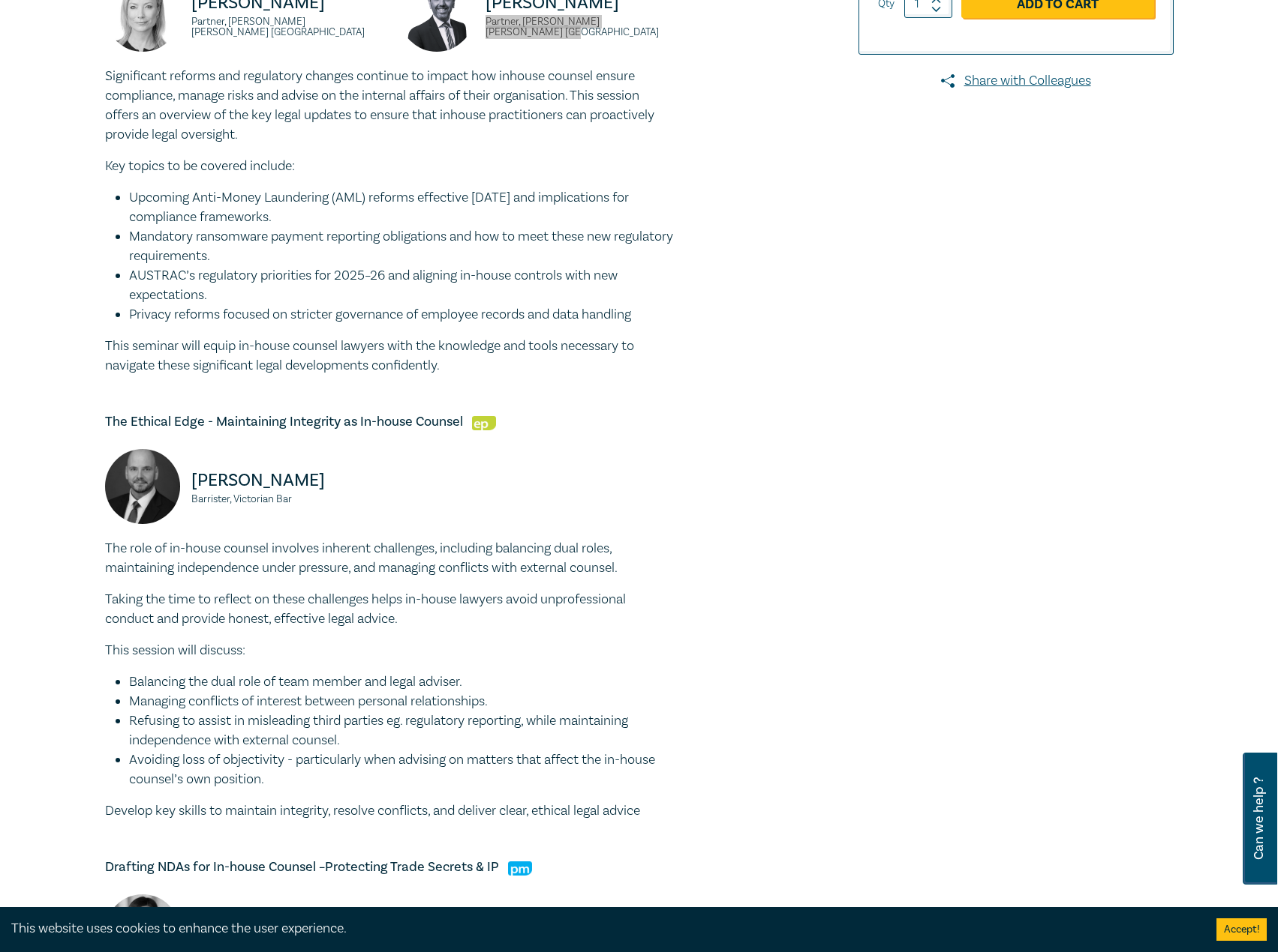
scroll to position [750, 0]
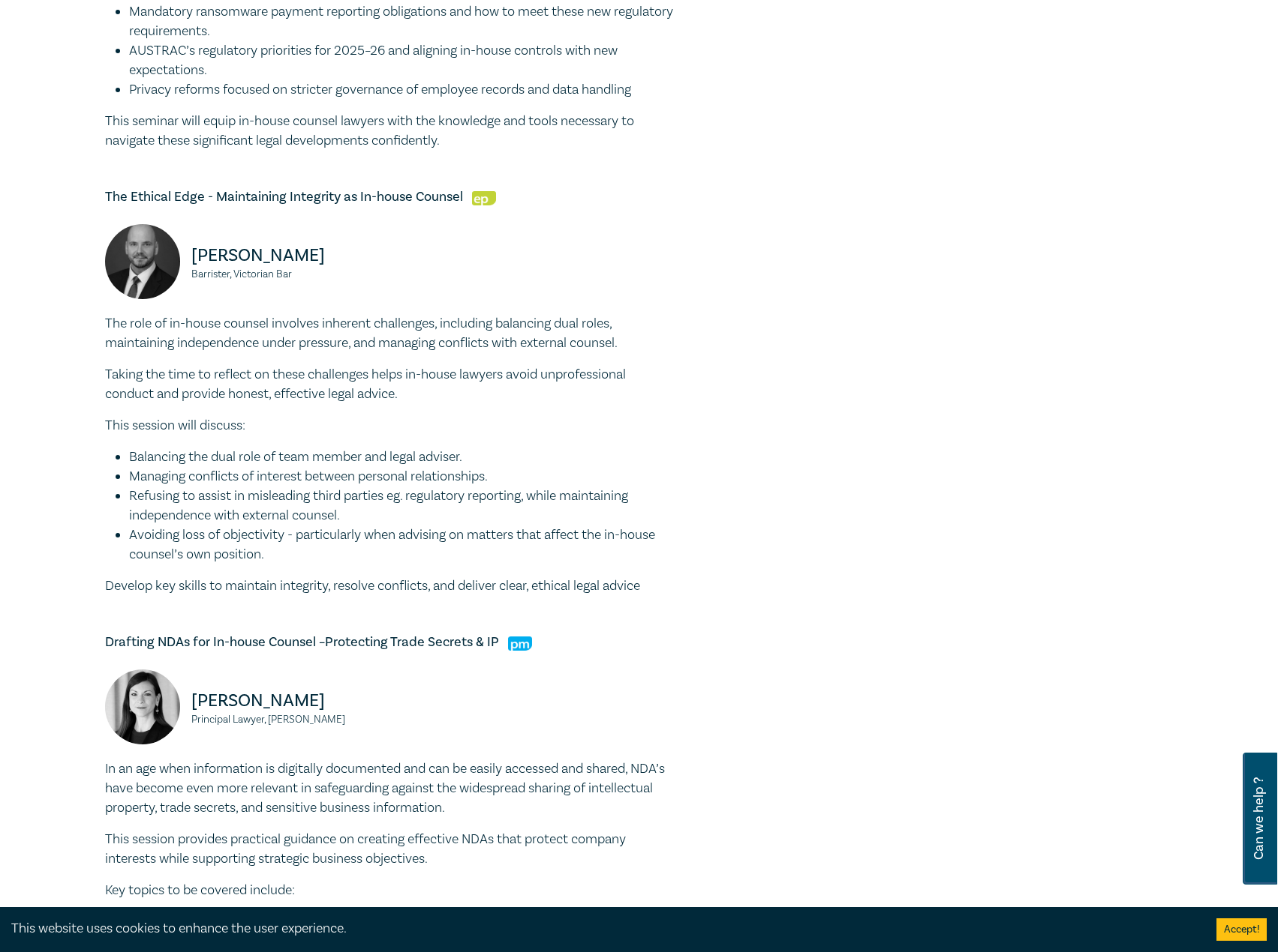
drag, startPoint x: 330, startPoint y: 266, endPoint x: 185, endPoint y: 256, distance: 145.3
click at [185, 256] on div "Csaba Baranyai Barrister, Victorian Bar" at bounding box center [243, 269] width 277 height 90
copy p "Csaba Baranyai"
drag, startPoint x: 301, startPoint y: 276, endPoint x: 189, endPoint y: 271, distance: 112.1
click at [189, 271] on div "Csaba Baranyai Barrister, Victorian Bar" at bounding box center [243, 269] width 277 height 90
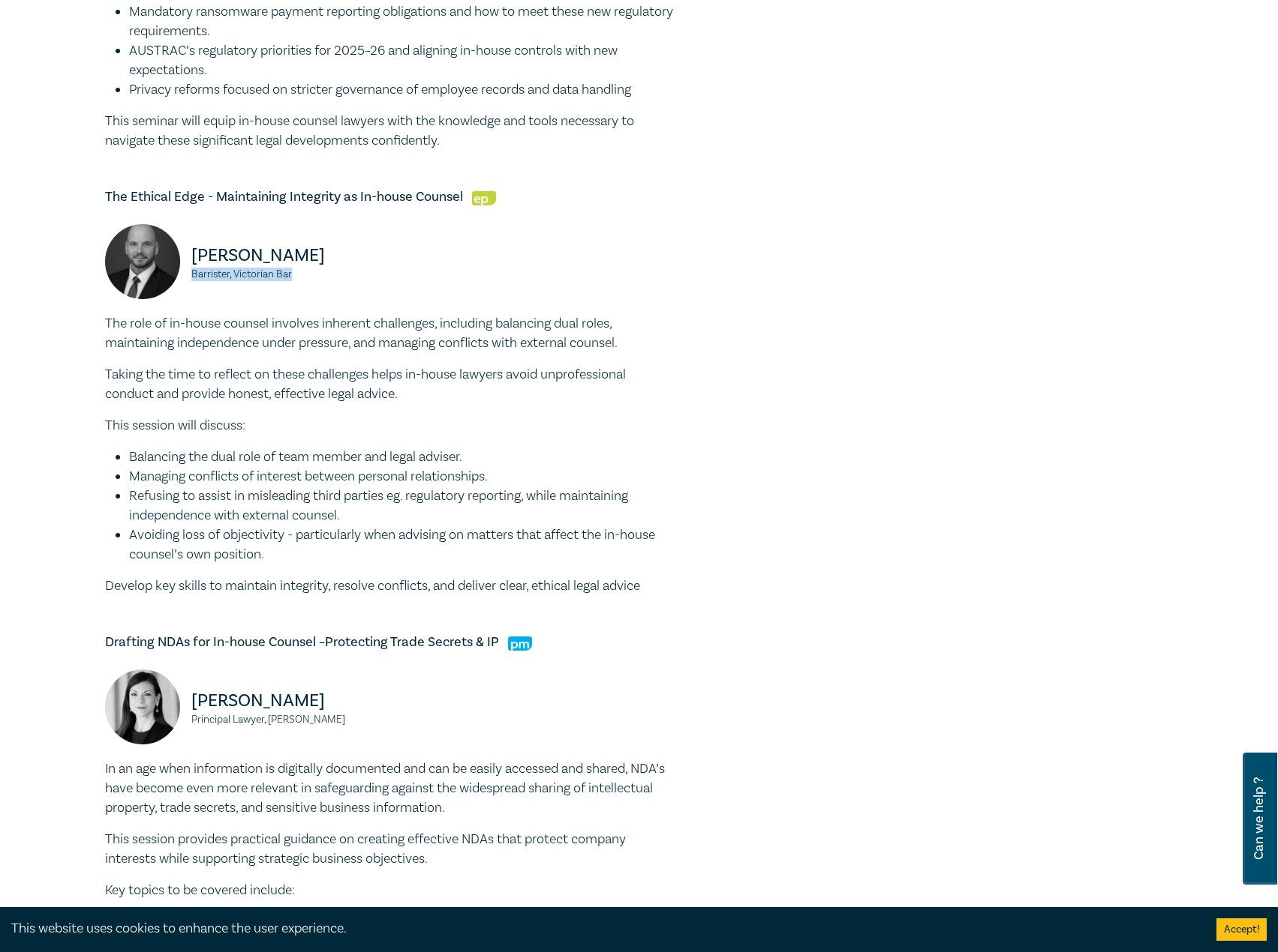
copy small "Barrister, Victorian Bar"
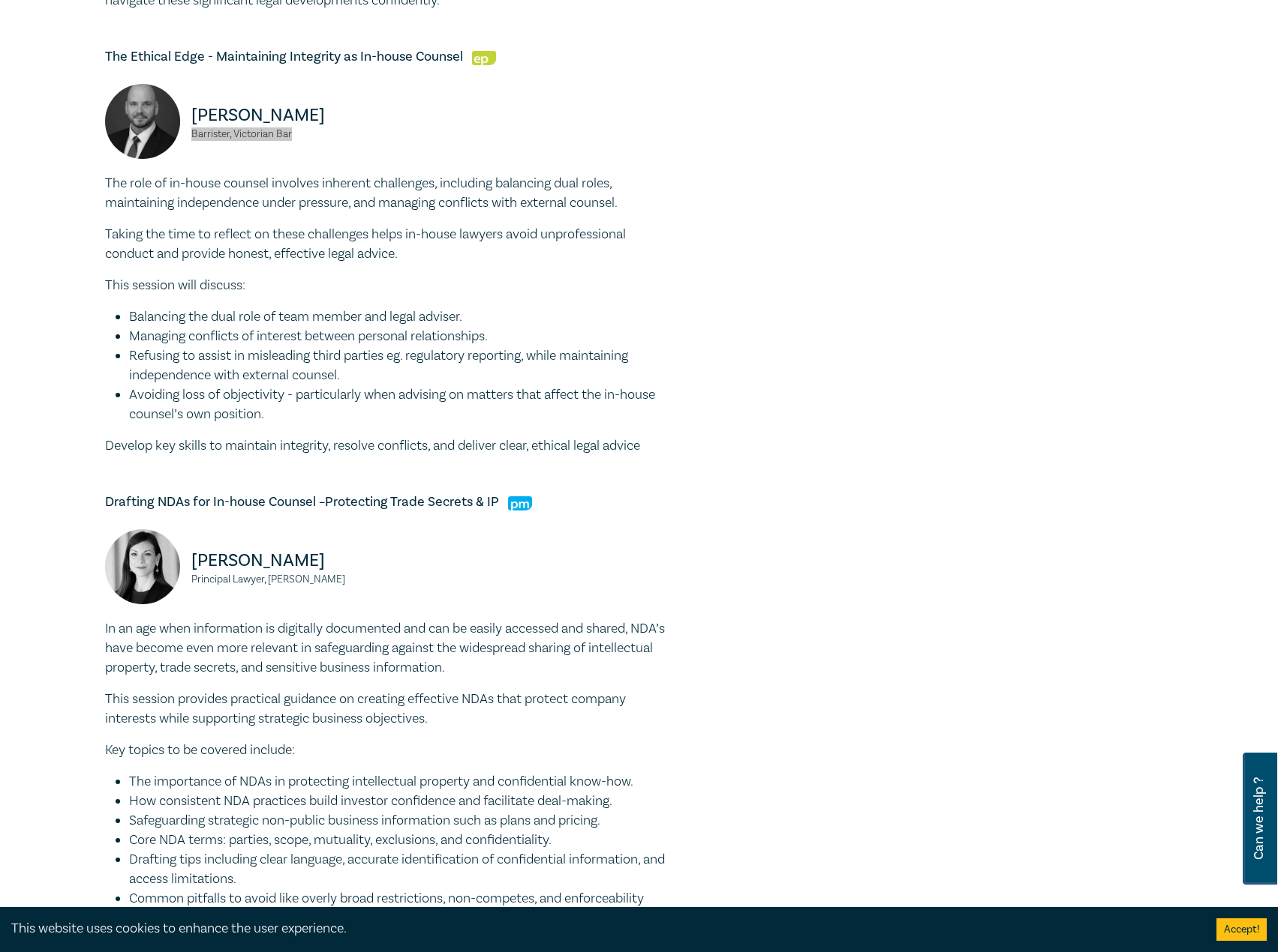
scroll to position [1125, 0]
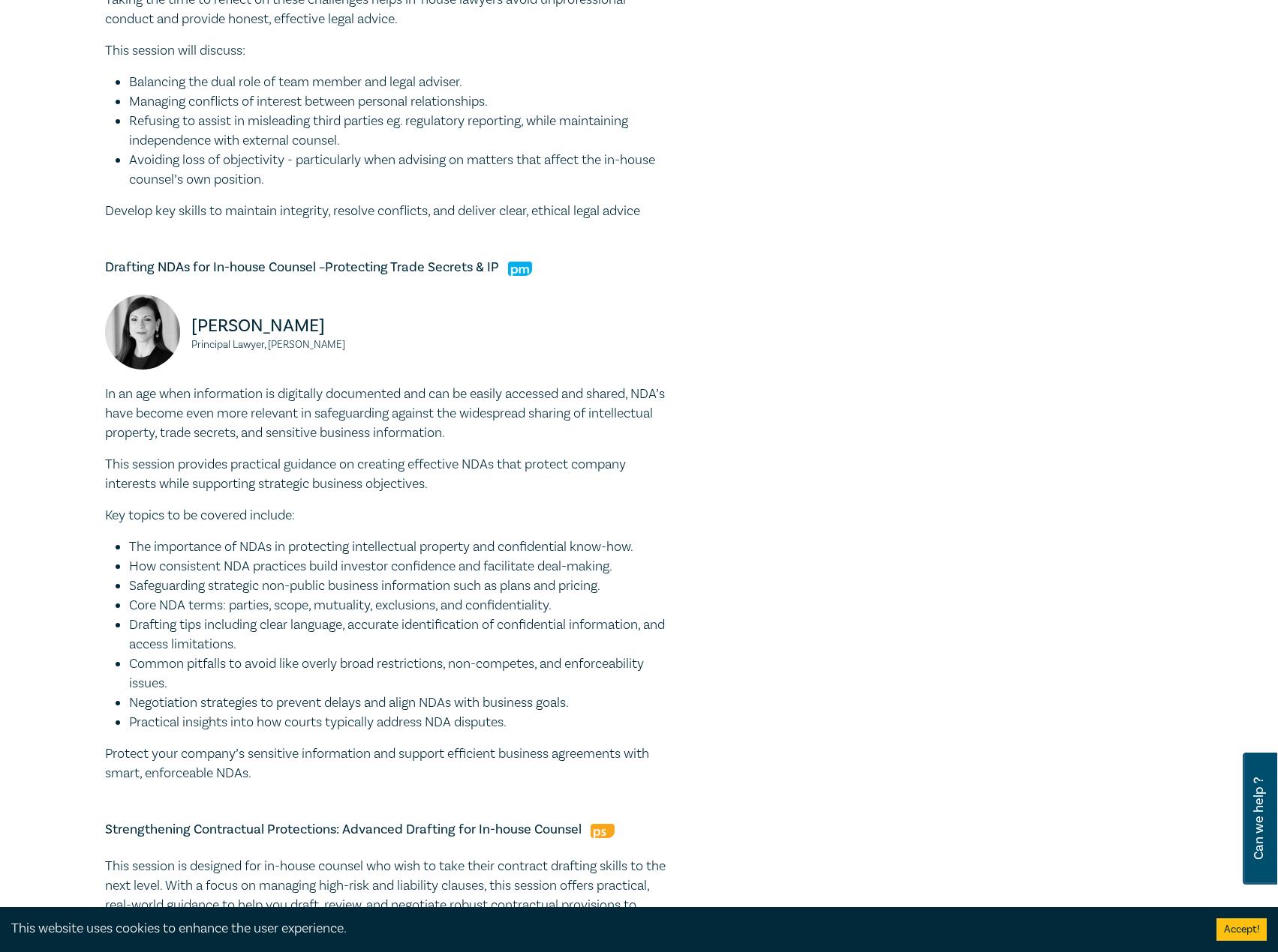
drag, startPoint x: 359, startPoint y: 327, endPoint x: 156, endPoint y: 319, distance: 203.2
click at [156, 319] on div "Belinda Sigismundi Principal Lawyer, Macpherson Kelley" at bounding box center [243, 339] width 277 height 90
copy div "Belinda Sigismundi"
click at [380, 335] on p "Belinda Sigismundi" at bounding box center [286, 326] width 190 height 24
drag, startPoint x: 383, startPoint y: 345, endPoint x: 190, endPoint y: 347, distance: 193.0
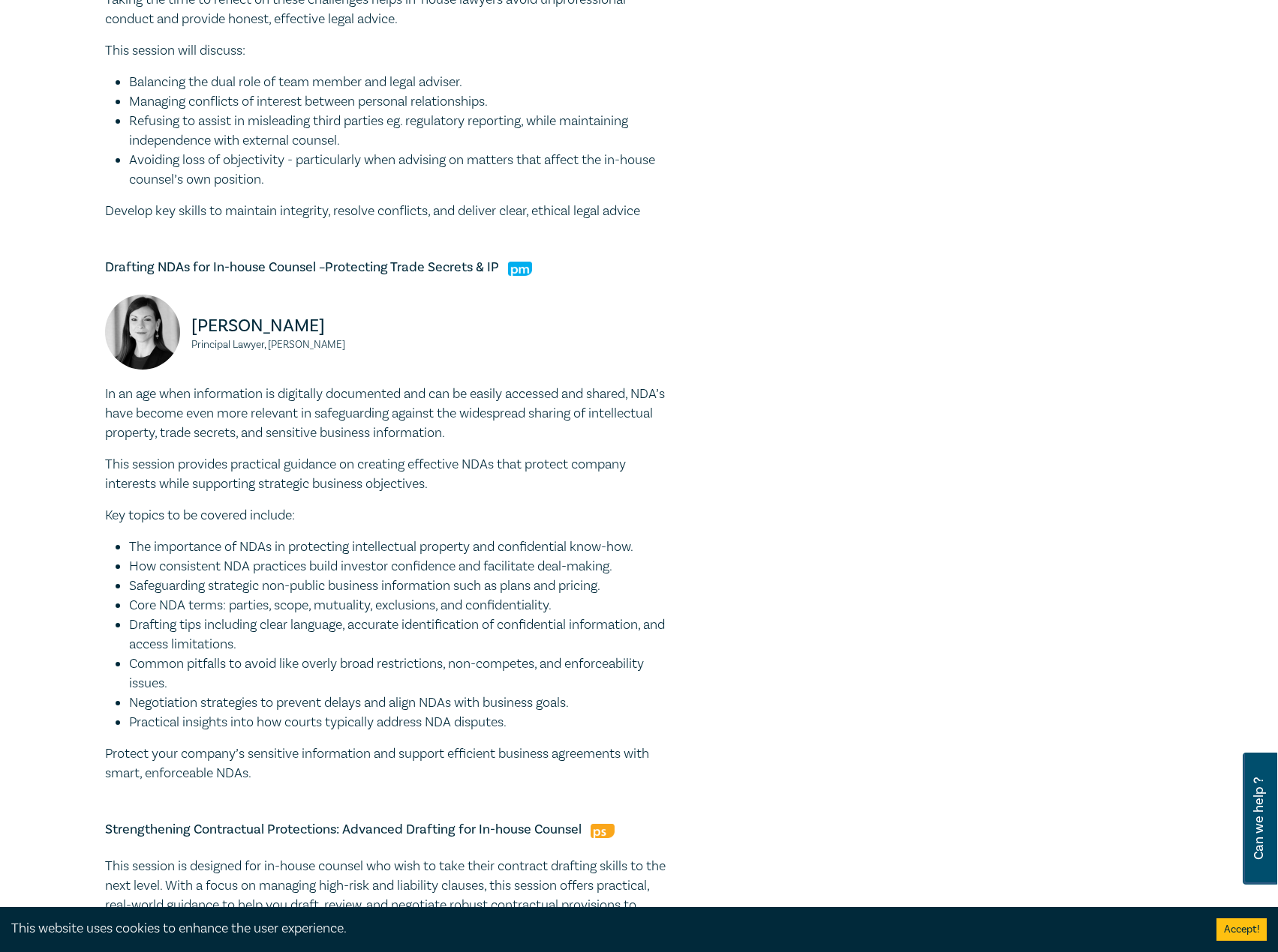
click at [190, 347] on div "Belinda Sigismundi Principal Lawyer, Macpherson Kelley" at bounding box center [243, 339] width 294 height 90
copy small "Principal Lawyer, Macpherson Kelley"
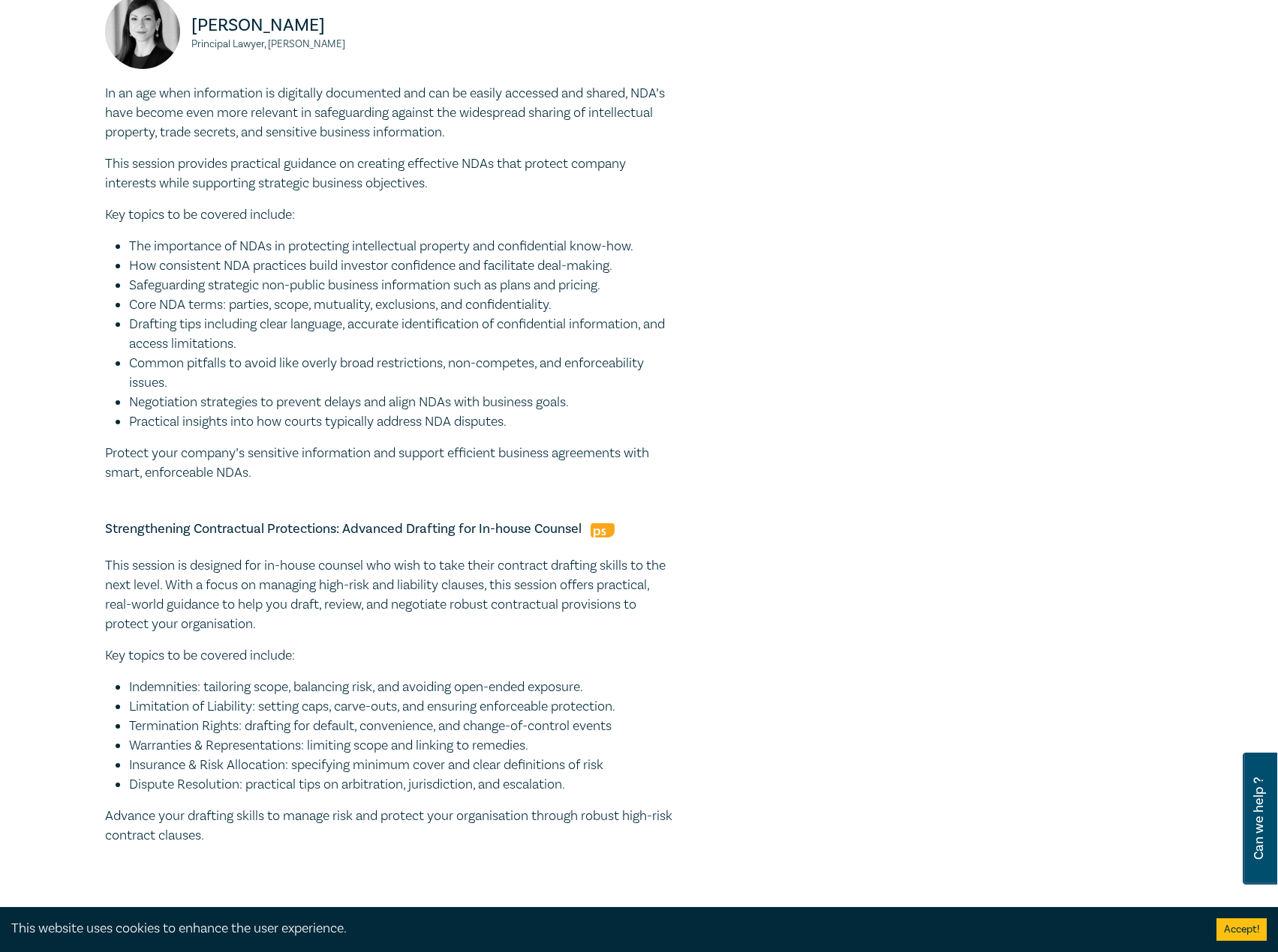
scroll to position [1575, 0]
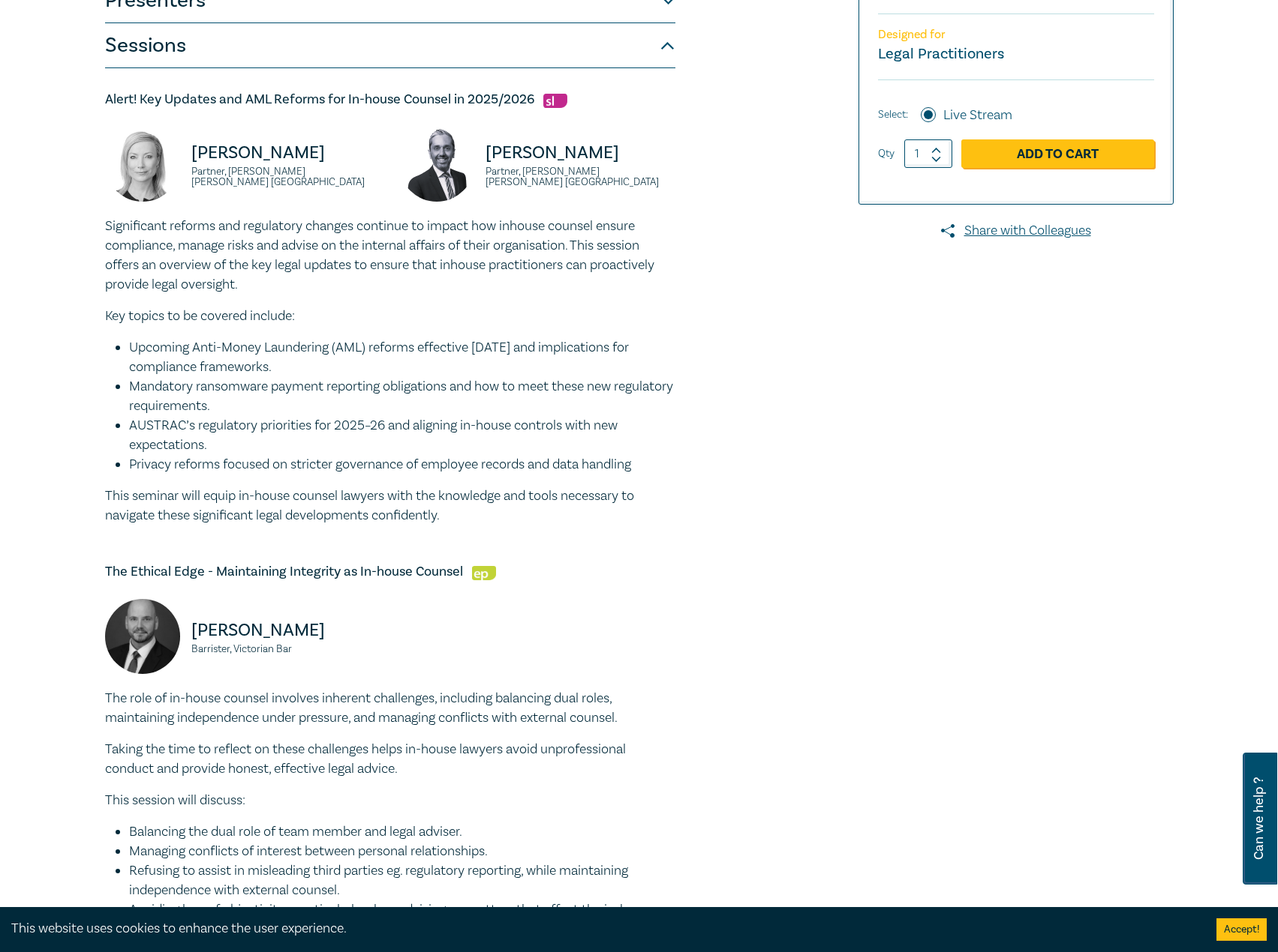
scroll to position [0, 0]
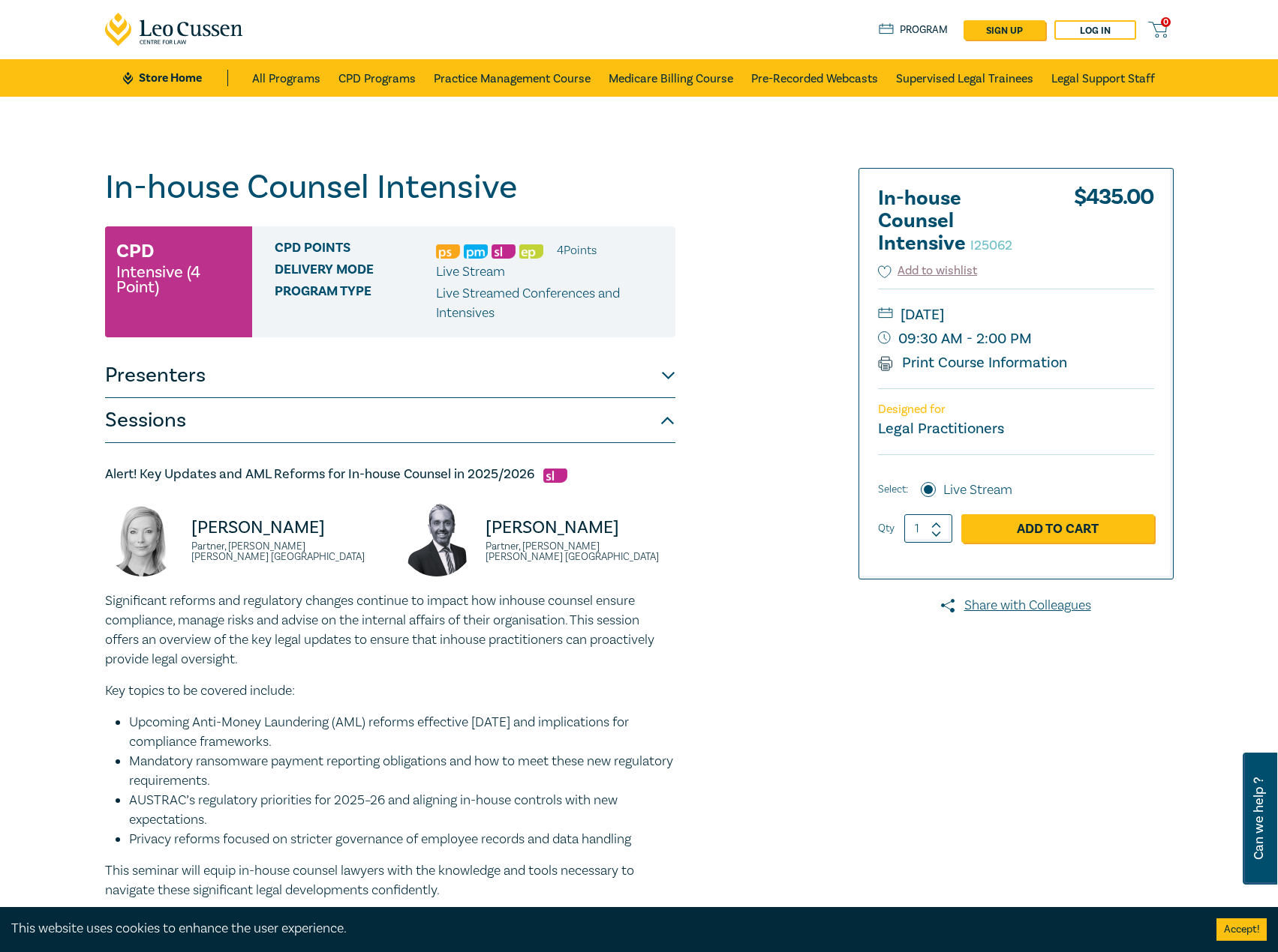
drag, startPoint x: 1103, startPoint y: 312, endPoint x: 1088, endPoint y: 310, distance: 15.1
click at [1088, 310] on small "Thursday, 13 November 2025" at bounding box center [1016, 315] width 277 height 24
copy small "Thursday, 13 November 2025"
drag, startPoint x: 1043, startPoint y: 332, endPoint x: 1040, endPoint y: 343, distance: 11.4
click at [1040, 343] on small "09:30 AM - 2:00 PM" at bounding box center [1016, 339] width 277 height 24
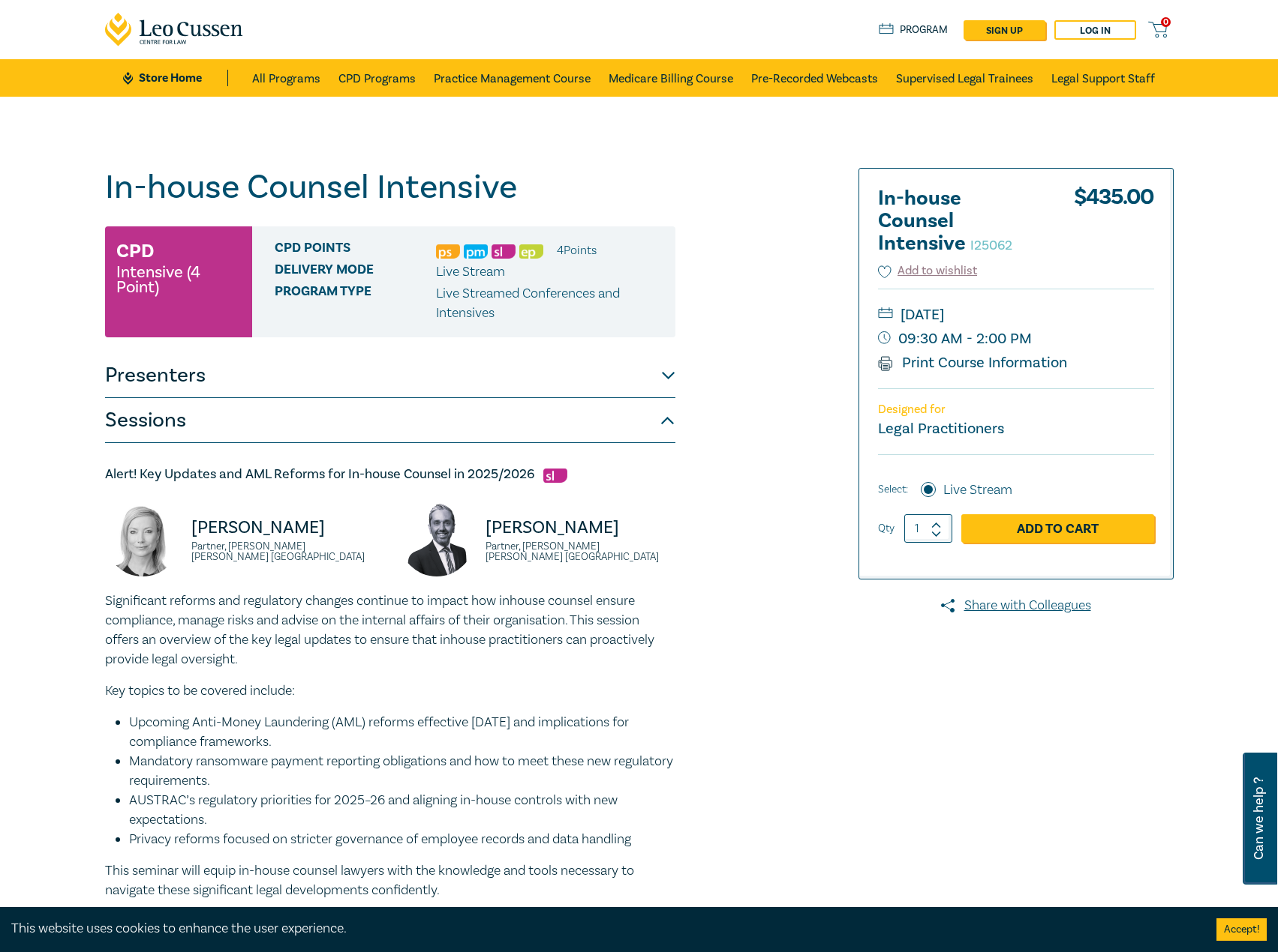
click at [982, 345] on small "09:30 AM - 2:00 PM" at bounding box center [1016, 339] width 277 height 24
drag, startPoint x: 898, startPoint y: 337, endPoint x: 1029, endPoint y: 340, distance: 131.0
click at [1029, 340] on small "09:30 AM - 2:00 PM" at bounding box center [1016, 339] width 277 height 24
drag, startPoint x: 1111, startPoint y: 316, endPoint x: 1097, endPoint y: 318, distance: 14.1
click at [1097, 318] on small "Thursday, 13 November 2025" at bounding box center [1016, 315] width 277 height 24
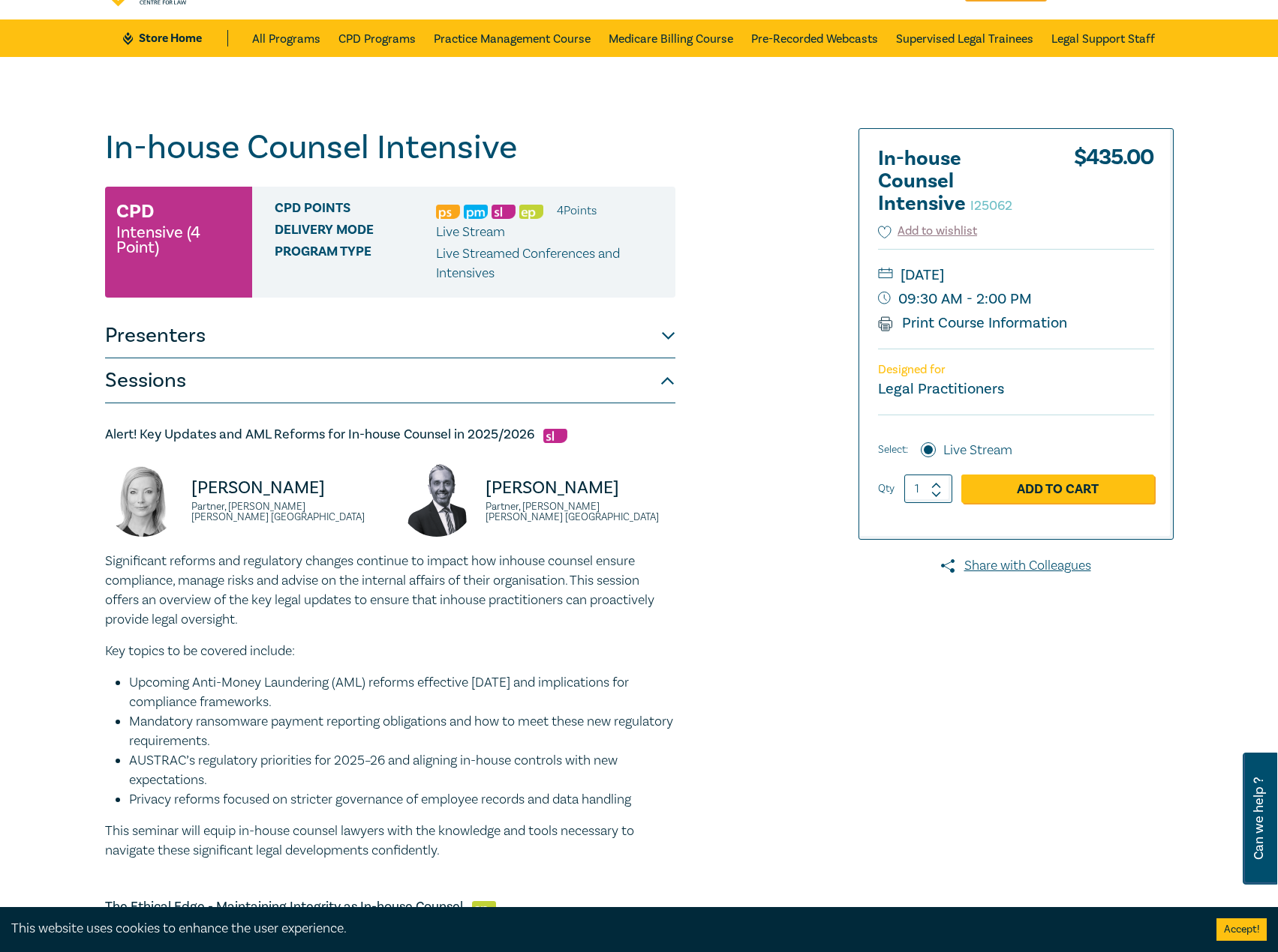
scroll to position [75, 0]
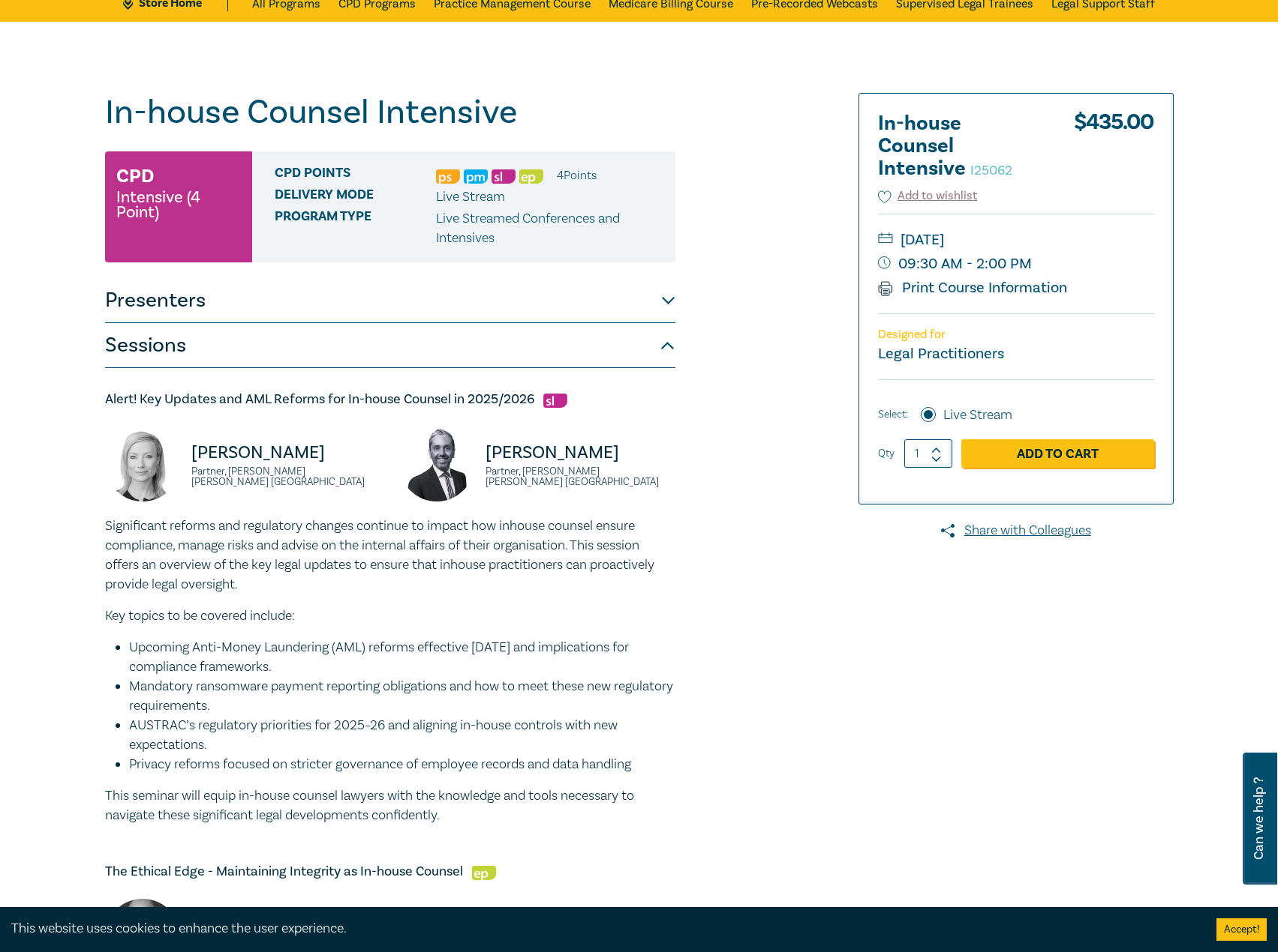
drag, startPoint x: 313, startPoint y: 460, endPoint x: 175, endPoint y: 460, distance: 138.0
click at [175, 460] on div "Lisa Fitzgerald Partner, Norton Rose Fulbright Australia" at bounding box center [243, 471] width 277 height 90
drag, startPoint x: 619, startPoint y: 456, endPoint x: 470, endPoint y: 456, distance: 149.0
click at [470, 456] on div "Rajaee Rouhani Partner, Norton Rose Fulbright Australia" at bounding box center [538, 471] width 277 height 90
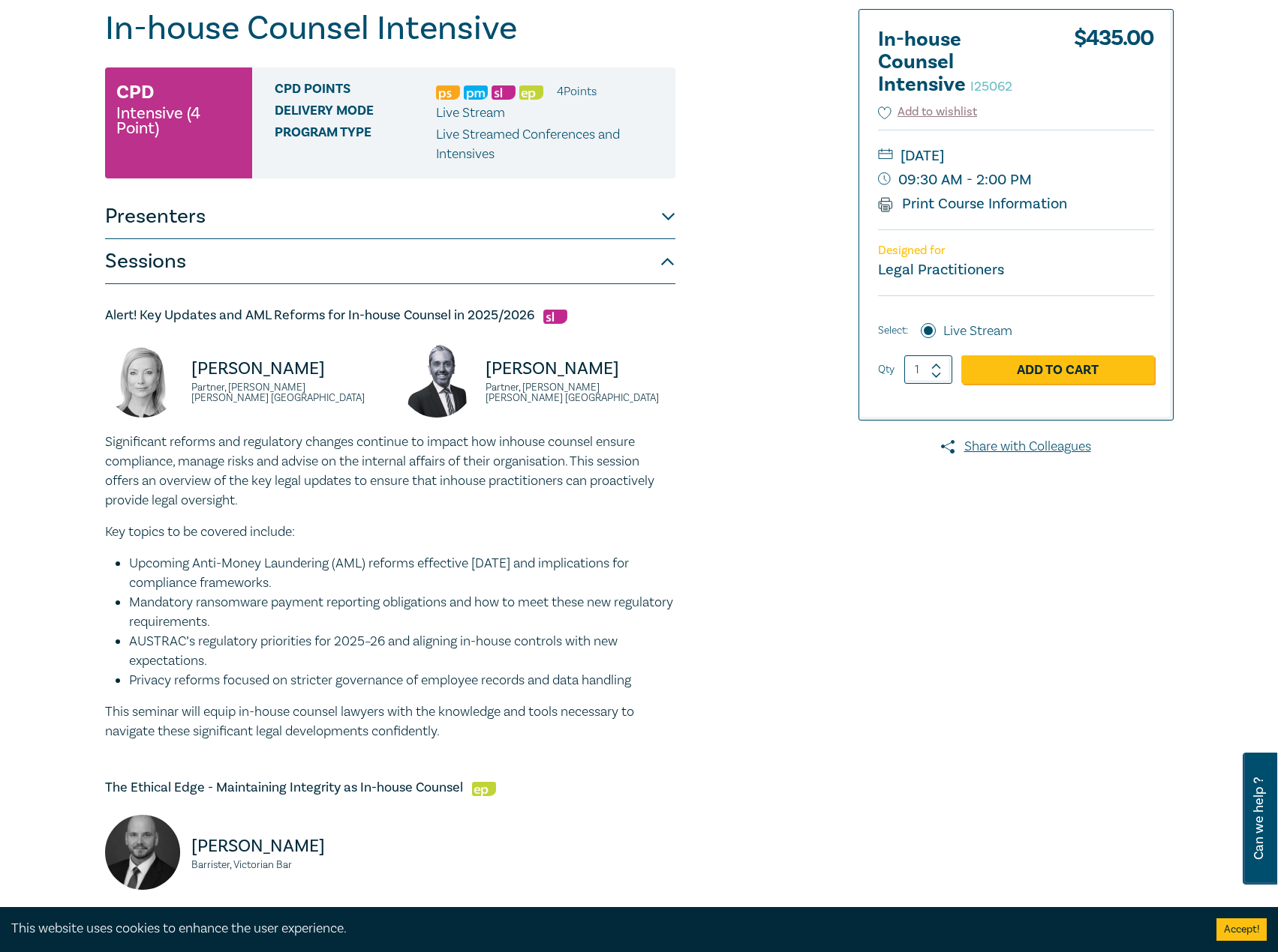
scroll to position [375, 0]
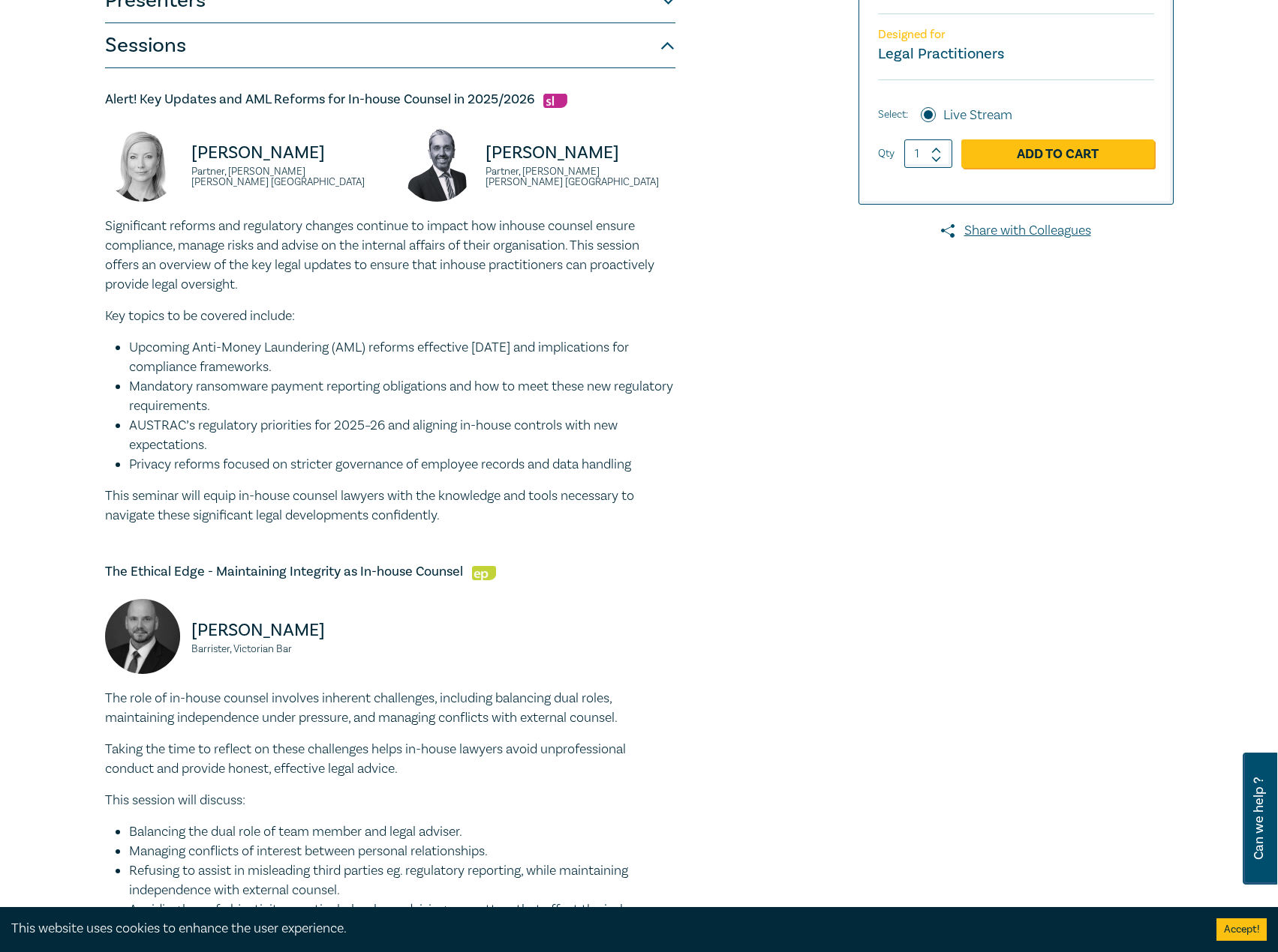
drag, startPoint x: 341, startPoint y: 627, endPoint x: 192, endPoint y: 627, distance: 149.0
click at [192, 627] on p "Csaba Baranyai" at bounding box center [286, 630] width 190 height 24
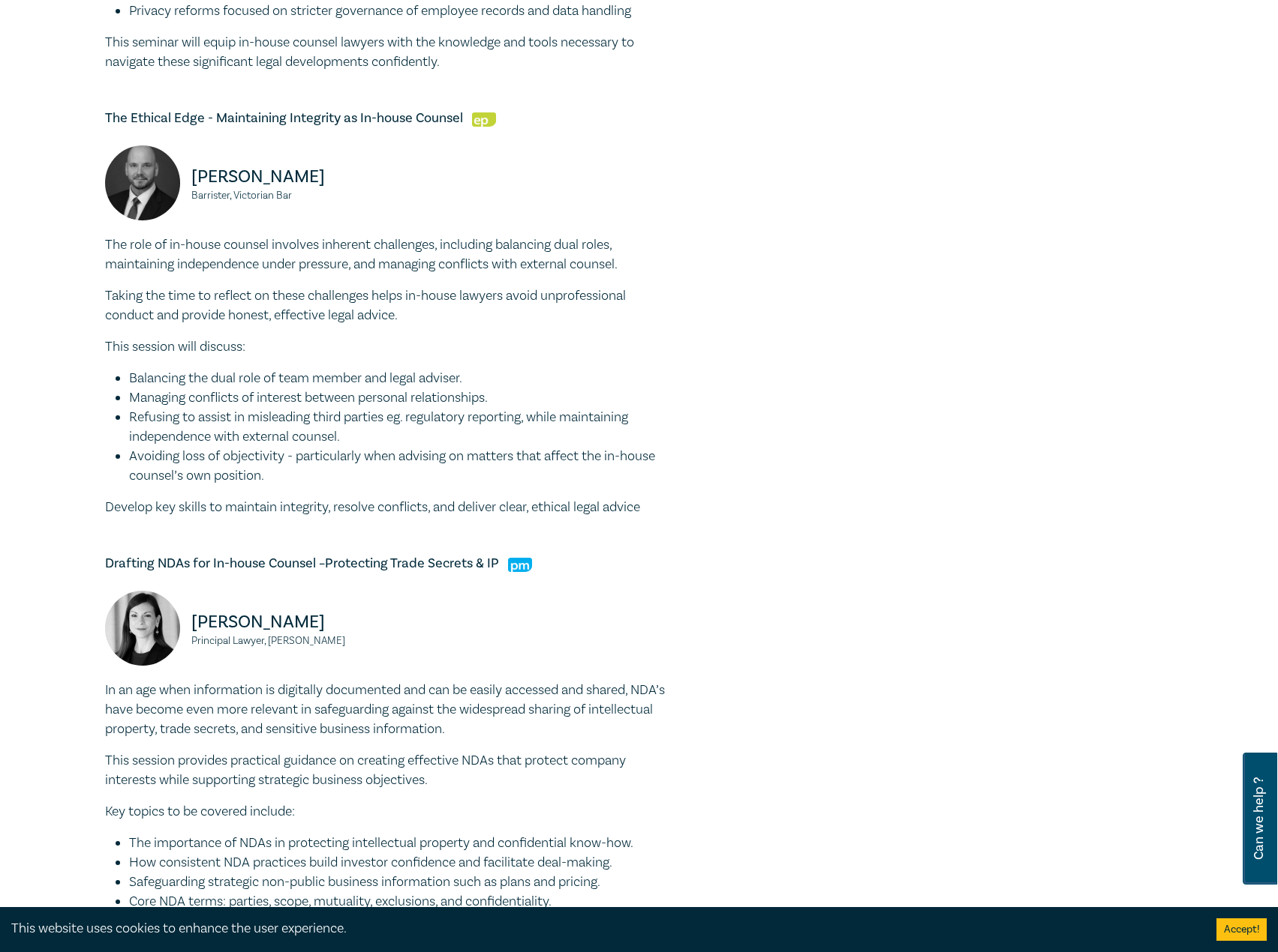
scroll to position [900, 0]
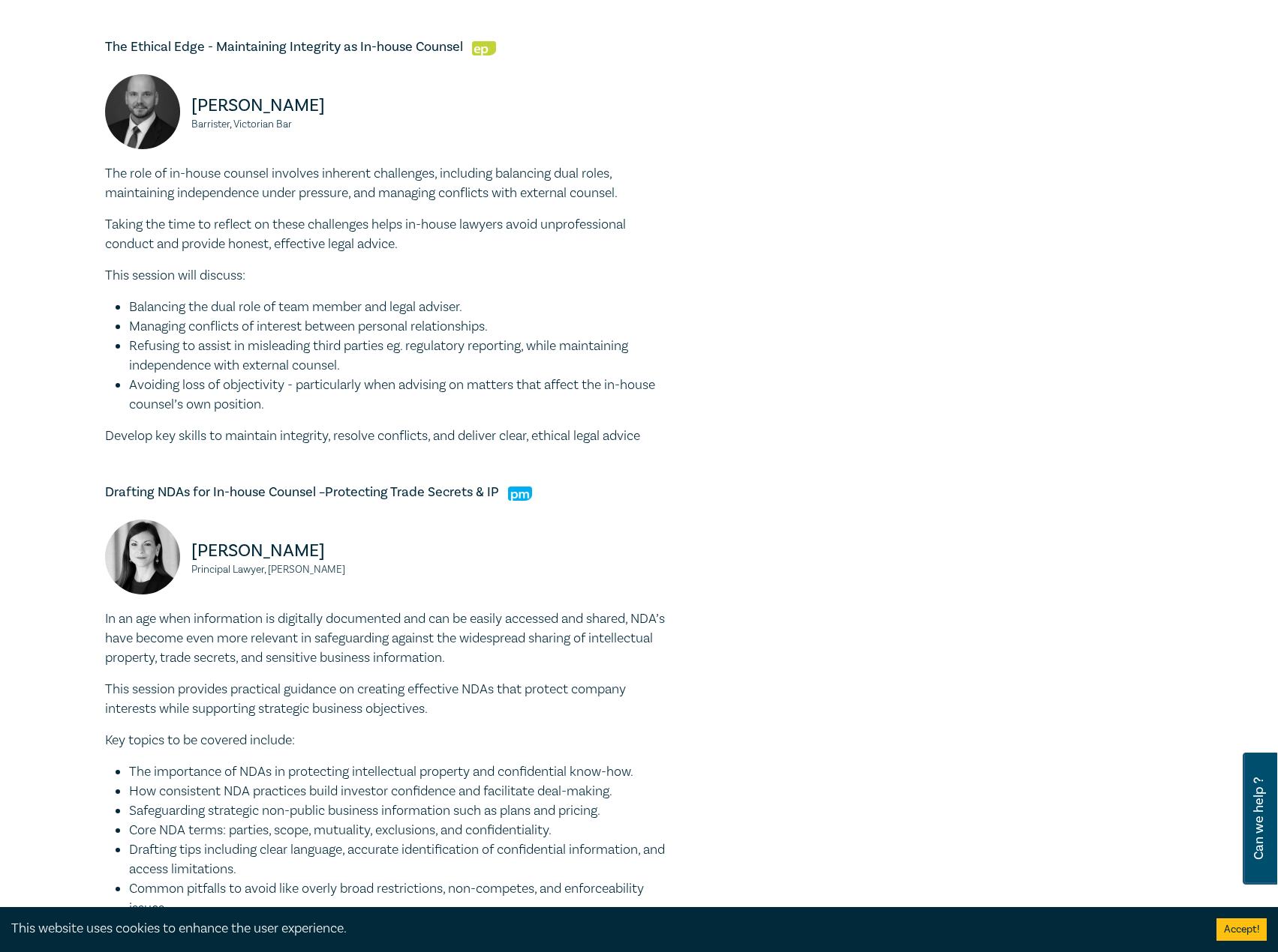
drag, startPoint x: 367, startPoint y: 552, endPoint x: 244, endPoint y: 547, distance: 123.1
click at [182, 549] on div "Belinda Sigismundi Principal Lawyer, Macpherson Kelley" at bounding box center [243, 565] width 277 height 90
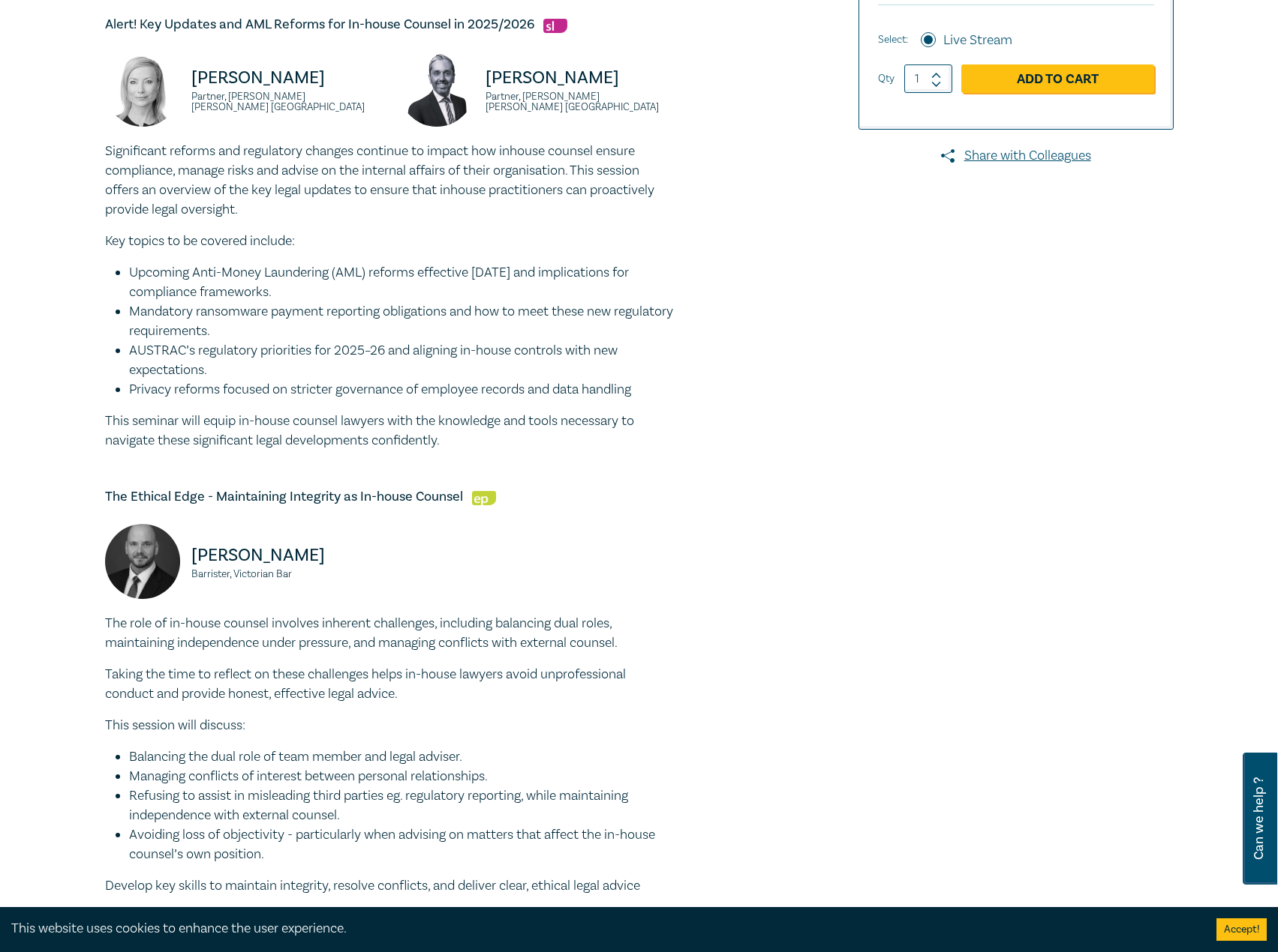
scroll to position [0, 0]
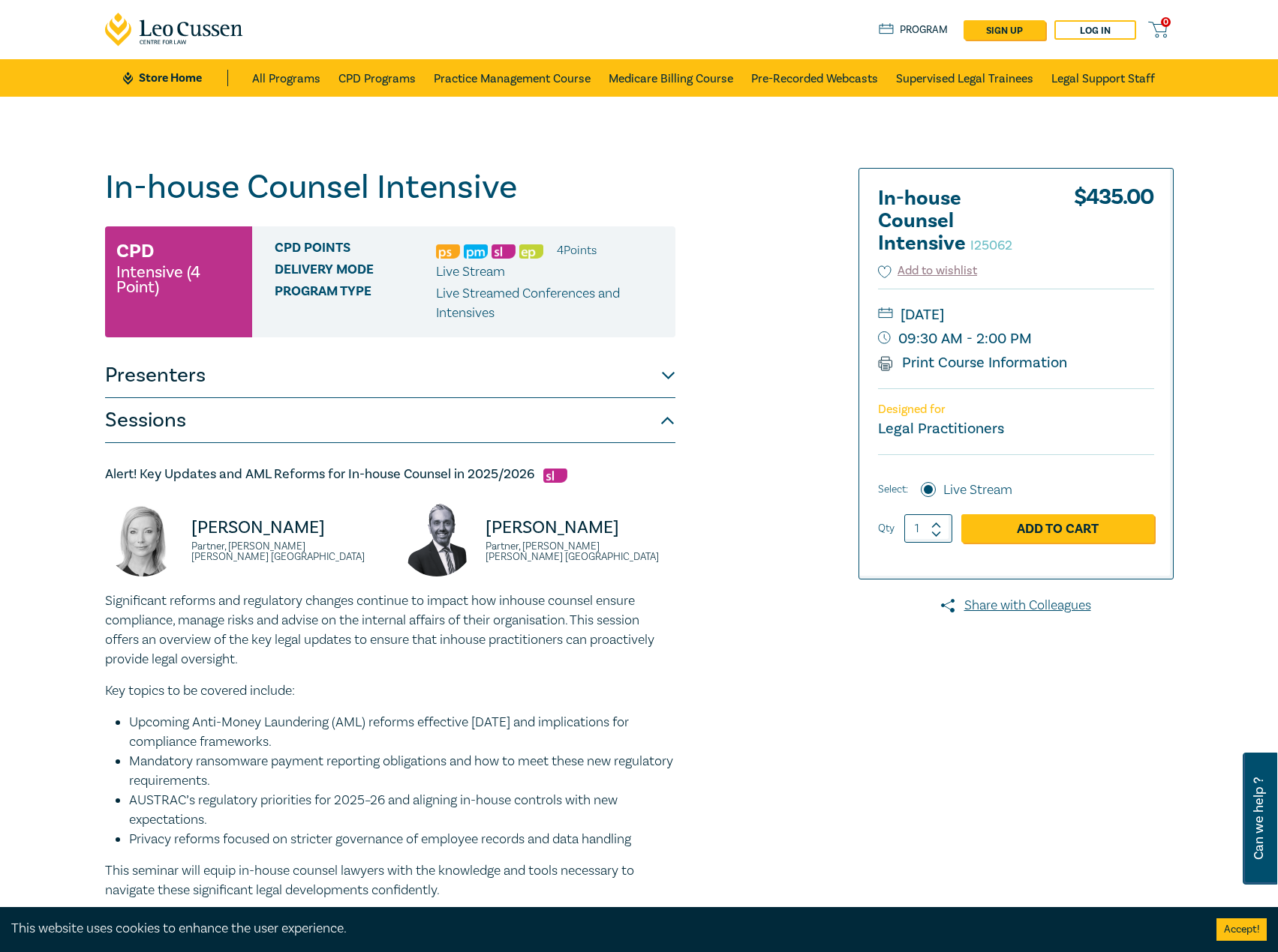
click at [528, 597] on p "Significant reforms and regulatory changes continue to impact how inhouse couns…" at bounding box center [389, 631] width 570 height 78
click at [518, 614] on p "Significant reforms and regulatory changes continue to impact how inhouse couns…" at bounding box center [389, 631] width 570 height 78
click at [521, 600] on p "Significant reforms and regulatory changes continue to impact how inhouse couns…" at bounding box center [389, 631] width 570 height 78
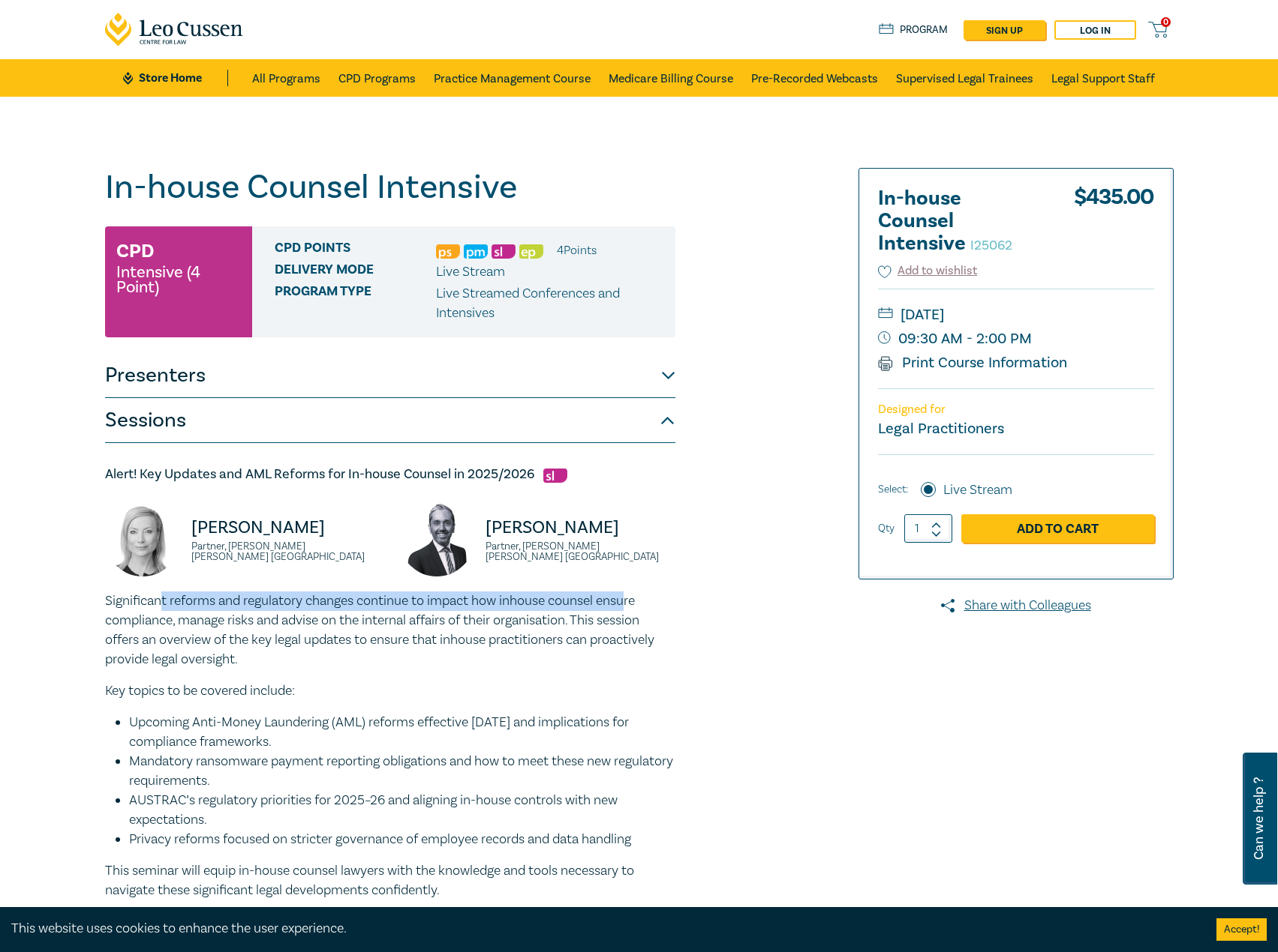
drag, startPoint x: 633, startPoint y: 611, endPoint x: 161, endPoint y: 593, distance: 472.3
click at [161, 593] on p "Significant reforms and regulatory changes continue to impact how inhouse couns…" at bounding box center [389, 631] width 570 height 78
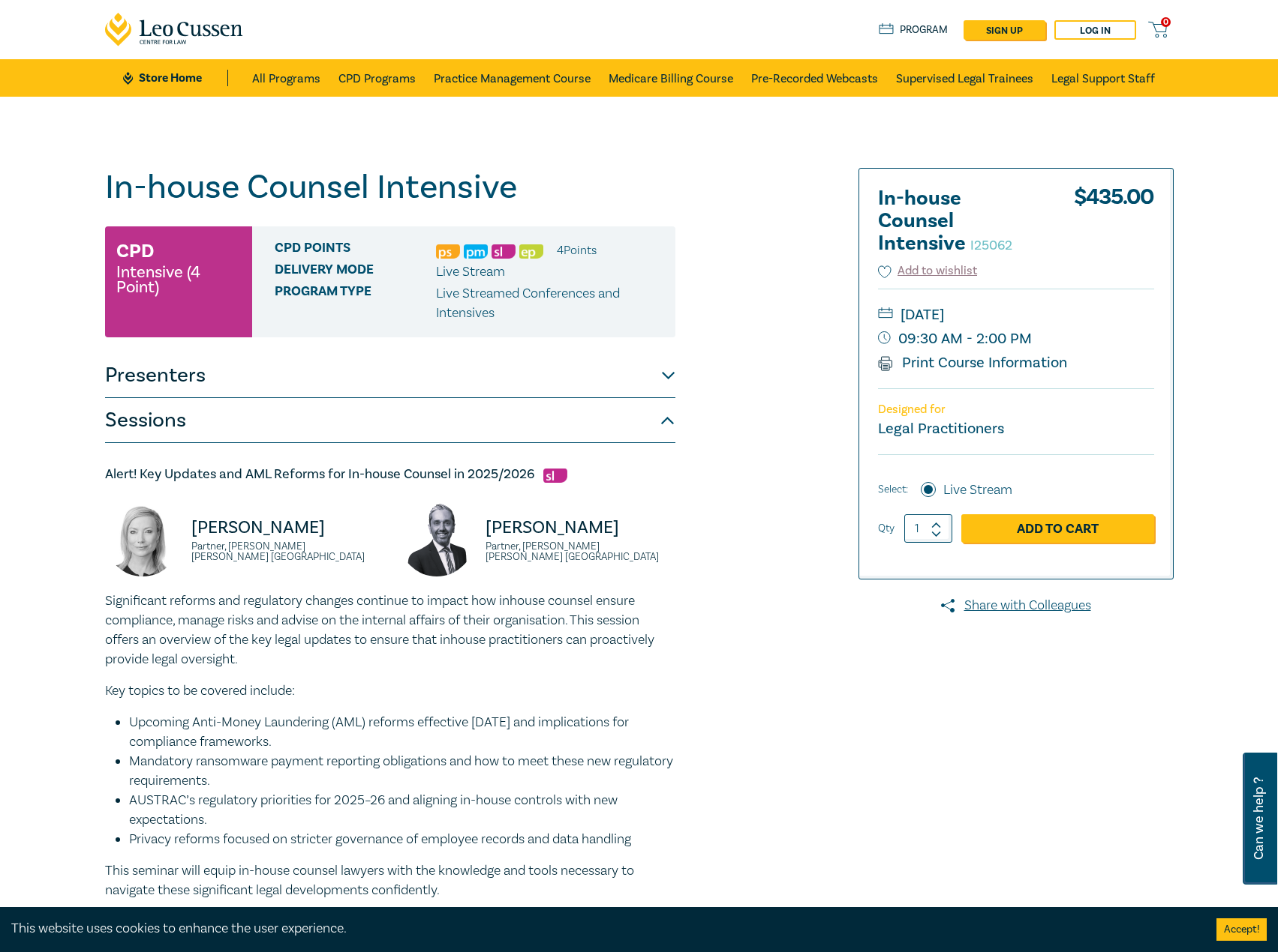
click at [318, 646] on p "Significant reforms and regulatory changes continue to impact how inhouse couns…" at bounding box center [389, 631] width 570 height 78
click at [220, 605] on p "Significant reforms and regulatory changes continue to impact how inhouse couns…" at bounding box center [389, 631] width 570 height 78
click at [272, 661] on p "Significant reforms and regulatory changes continue to impact how inhouse couns…" at bounding box center [389, 631] width 570 height 78
click at [238, 699] on p "Key topics to be covered include:" at bounding box center [389, 691] width 570 height 19
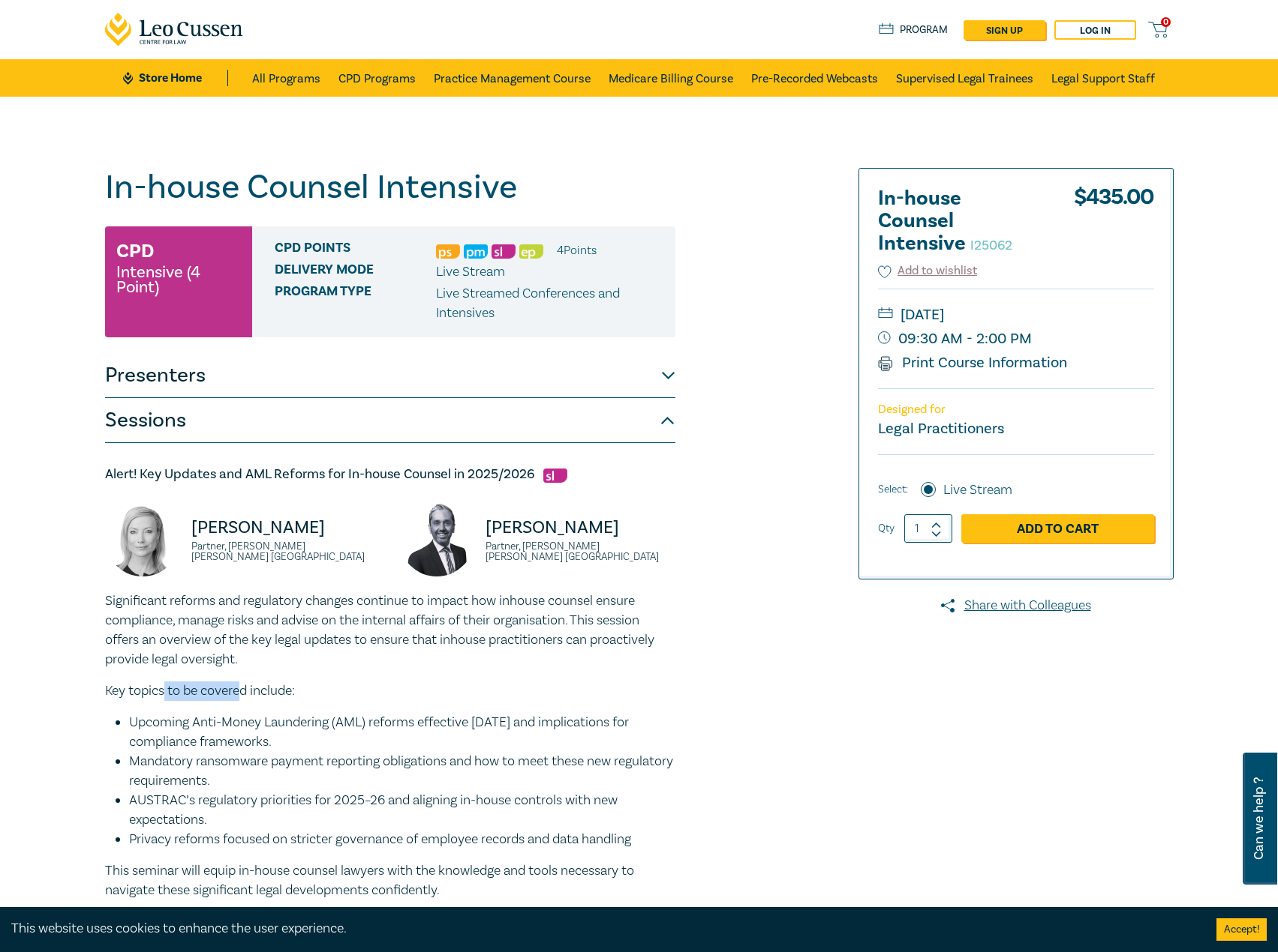
drag, startPoint x: 238, startPoint y: 699, endPoint x: 161, endPoint y: 693, distance: 77.2
click at [161, 693] on p "Key topics to be covered include:" at bounding box center [389, 691] width 570 height 19
click at [363, 614] on p "Significant reforms and regulatory changes continue to impact how inhouse couns…" at bounding box center [389, 631] width 570 height 78
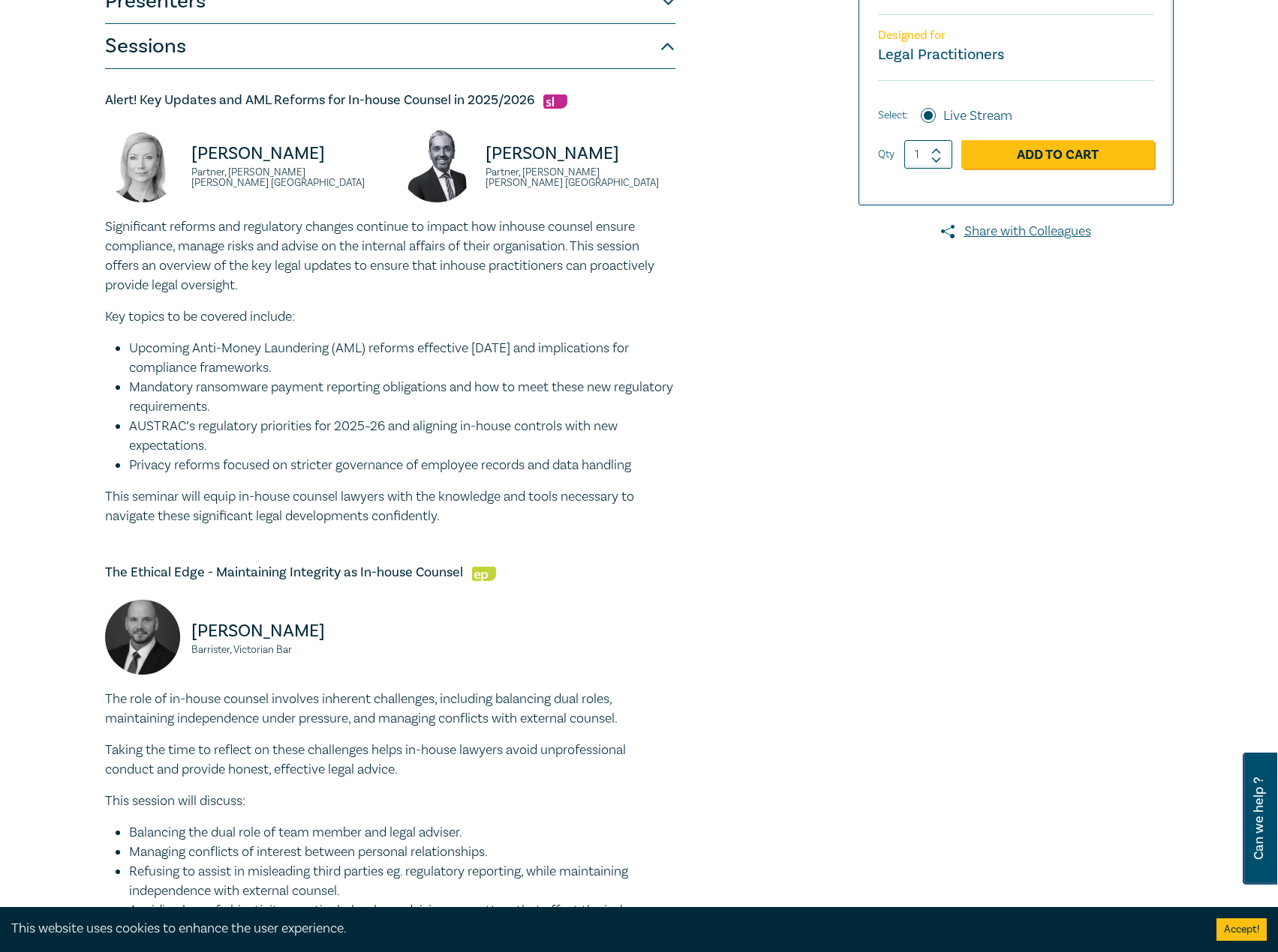
scroll to position [525, 0]
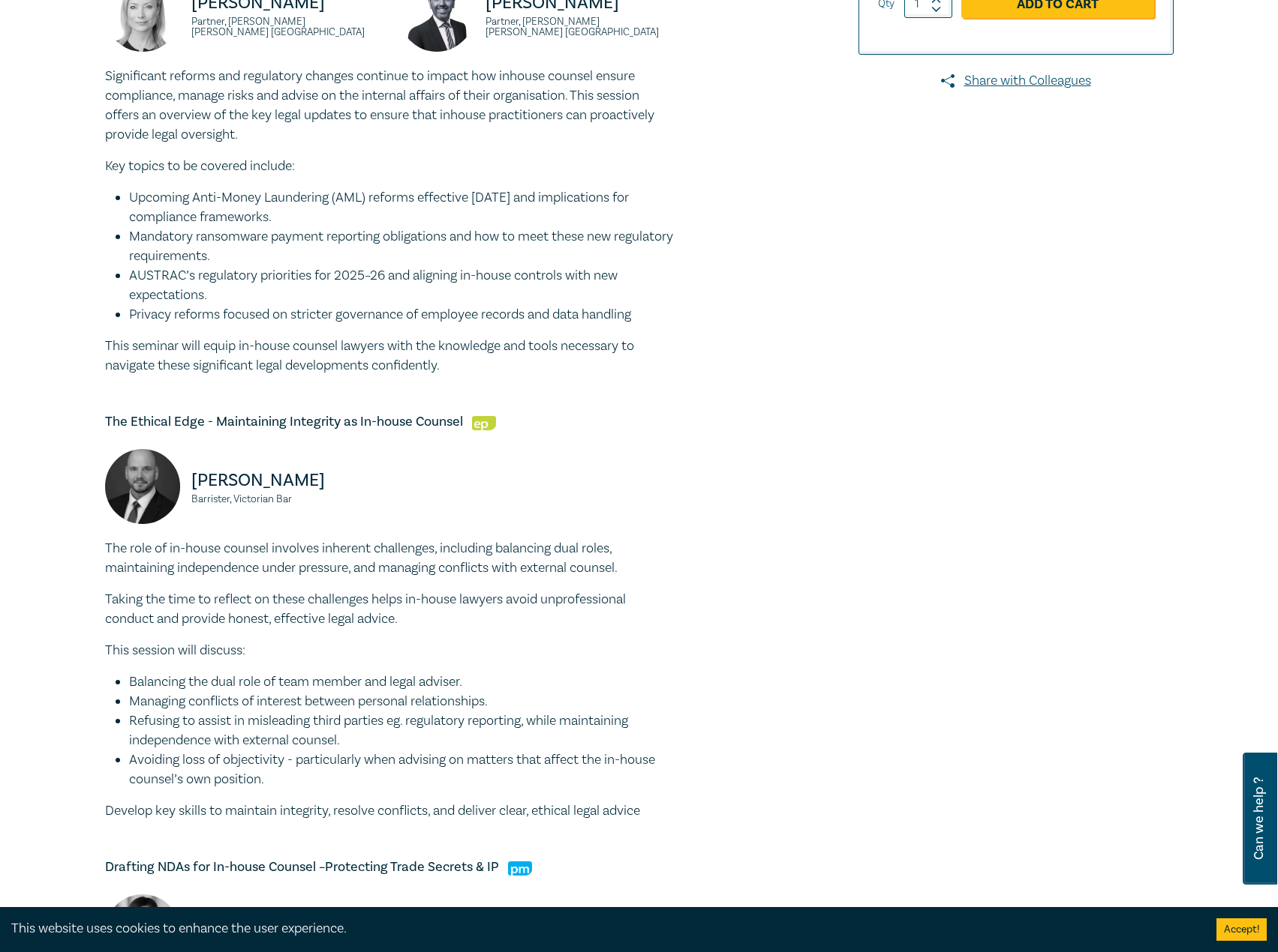
click at [582, 601] on p "Taking the time to reflect on these challenges helps in-house lawyers avoid unp…" at bounding box center [389, 609] width 570 height 39
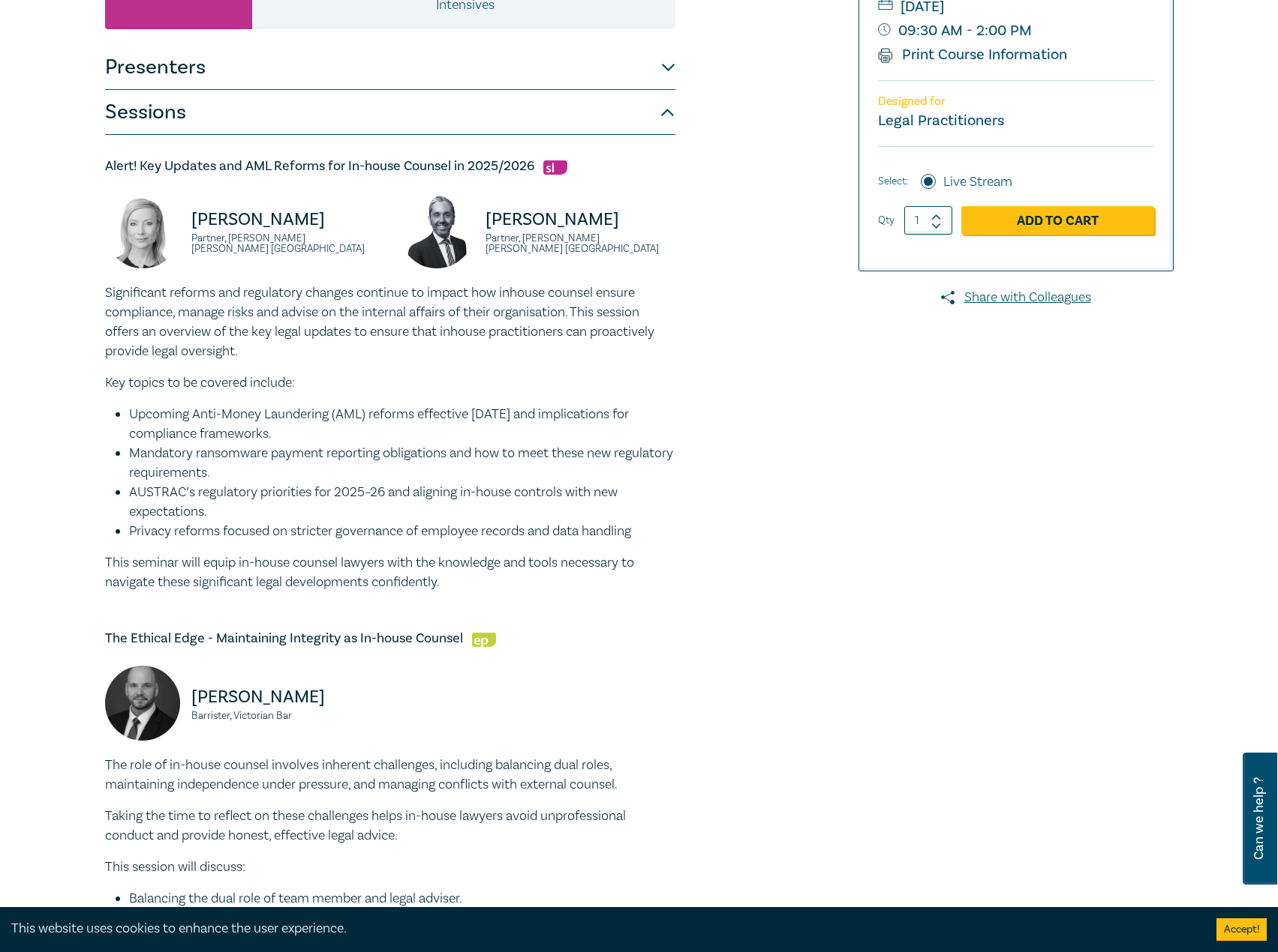
scroll to position [300, 0]
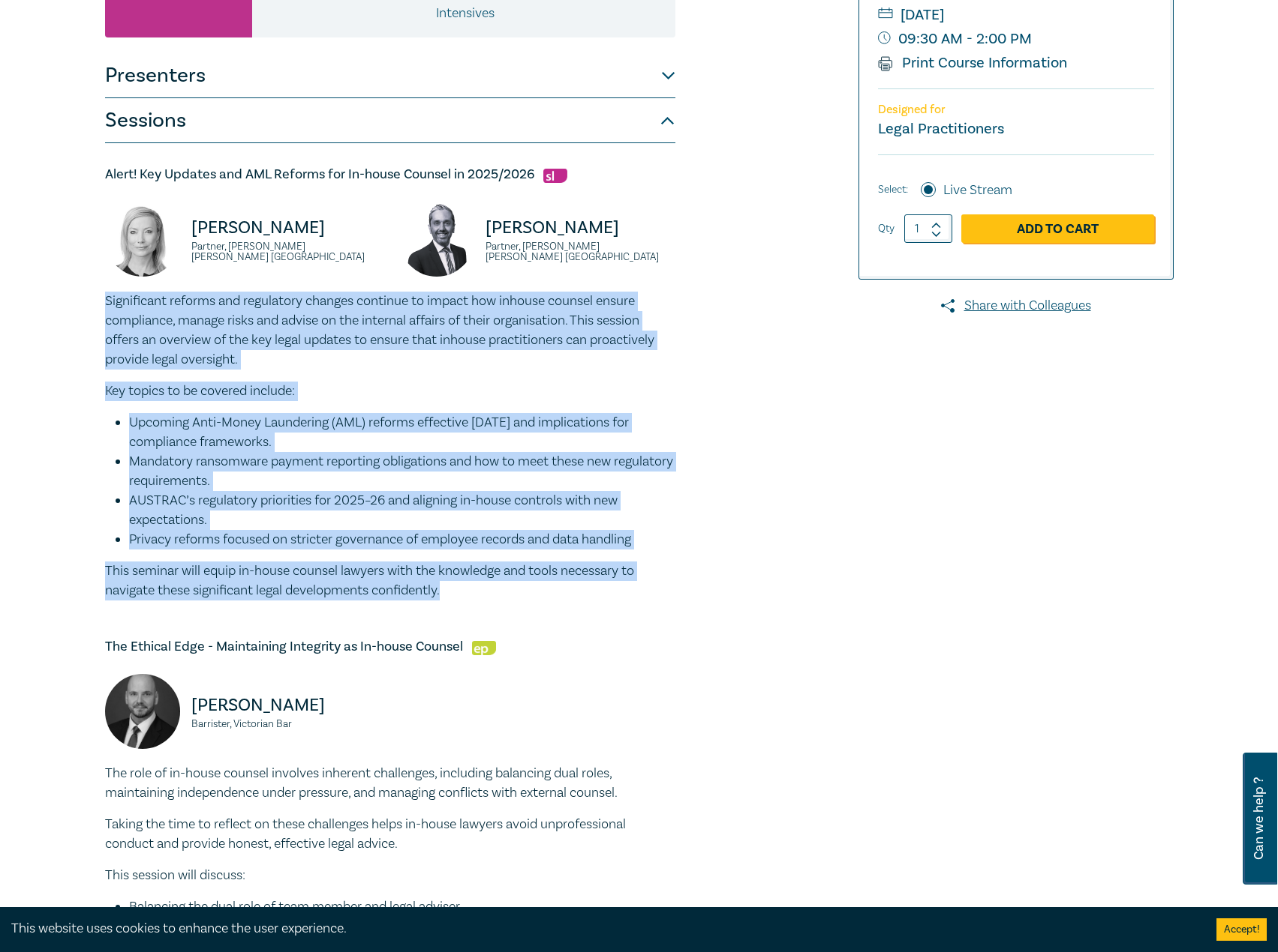
drag, startPoint x: 466, startPoint y: 591, endPoint x: 148, endPoint y: 310, distance: 424.4
click at [104, 306] on div "In-house Counsel Intensive I25062 CPD Intensive (4 Point) CPD Points 4 Point s …" at bounding box center [458, 937] width 724 height 2138
drag, startPoint x: 332, startPoint y: 234, endPoint x: 193, endPoint y: 232, distance: 139.0
click at [154, 232] on div "Lisa Fitzgerald Partner, Norton Rose Fulbright Australia" at bounding box center [243, 246] width 277 height 90
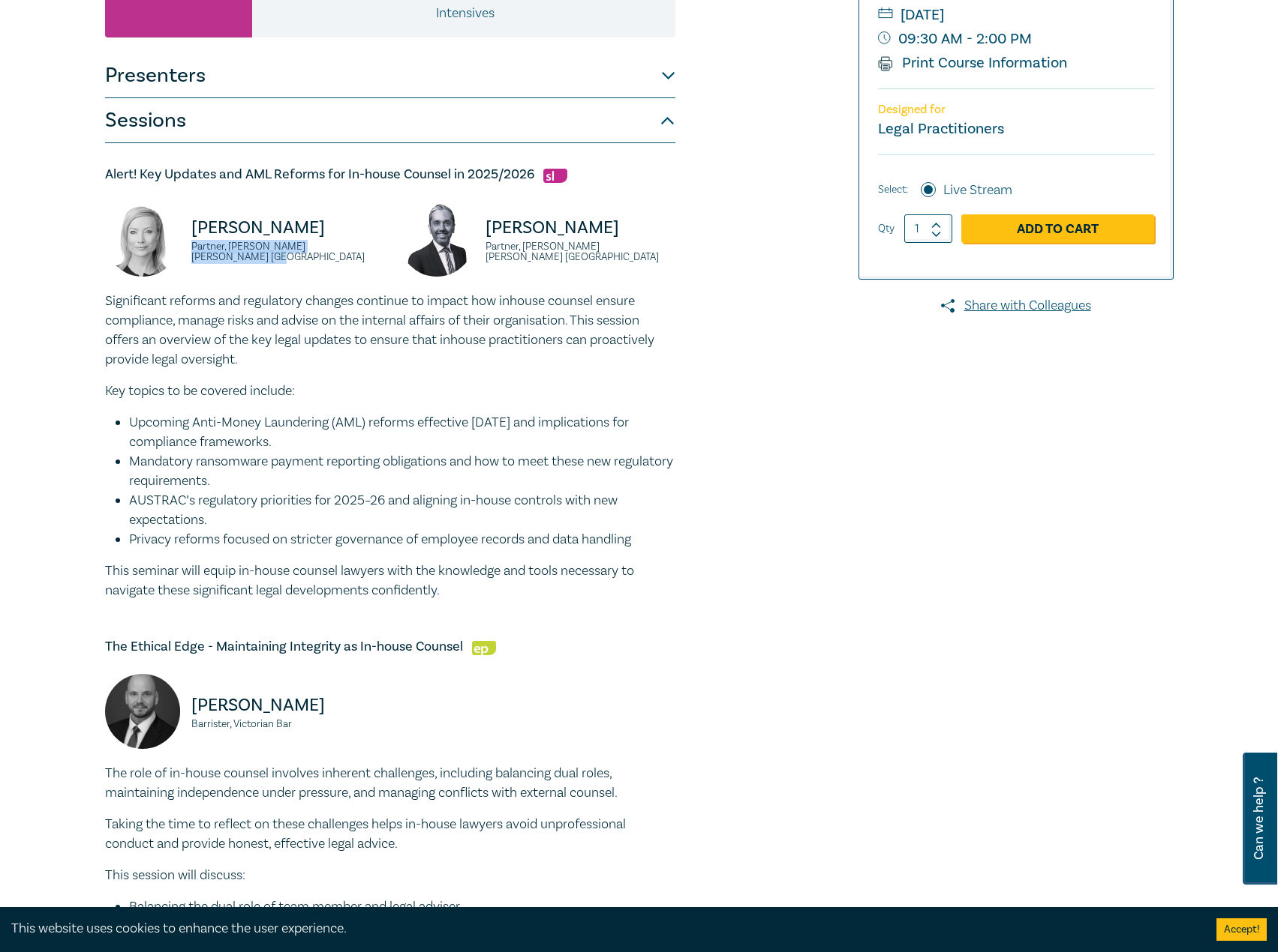
drag, startPoint x: 374, startPoint y: 247, endPoint x: 186, endPoint y: 255, distance: 188.2
click at [186, 255] on div "Lisa Fitzgerald Partner, Norton Rose Fulbright Australia" at bounding box center [243, 246] width 277 height 90
drag, startPoint x: 675, startPoint y: 249, endPoint x: 482, endPoint y: 223, distance: 194.7
click at [482, 223] on div "Rajaee Rouhani Partner, Norton Rose Fulbright Australia" at bounding box center [537, 246] width 294 height 90
click at [511, 225] on p "Rajaee Rouhani" at bounding box center [580, 228] width 190 height 24
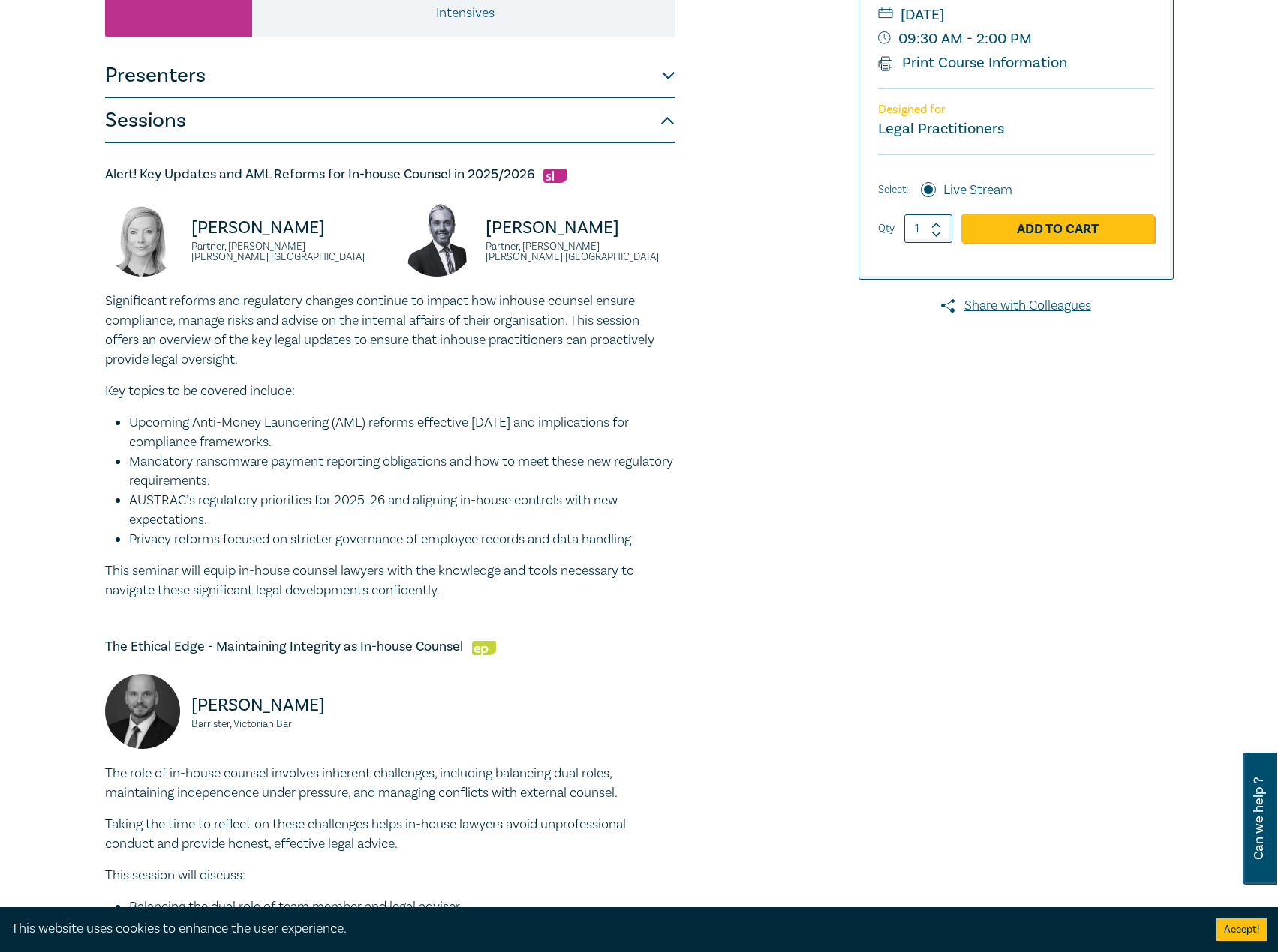
drag, startPoint x: 614, startPoint y: 234, endPoint x: 482, endPoint y: 235, distance: 132.0
click at [482, 235] on div "Rajaee Rouhani Partner, Norton Rose Fulbright Australia" at bounding box center [538, 246] width 277 height 90
click at [659, 250] on small "Partner, Norton Rose Fulbright Australia" at bounding box center [580, 252] width 190 height 21
drag, startPoint x: 669, startPoint y: 256, endPoint x: 487, endPoint y: 251, distance: 182.1
click at [487, 251] on small "Partner, Norton Rose Fulbright Australia" at bounding box center [580, 252] width 190 height 21
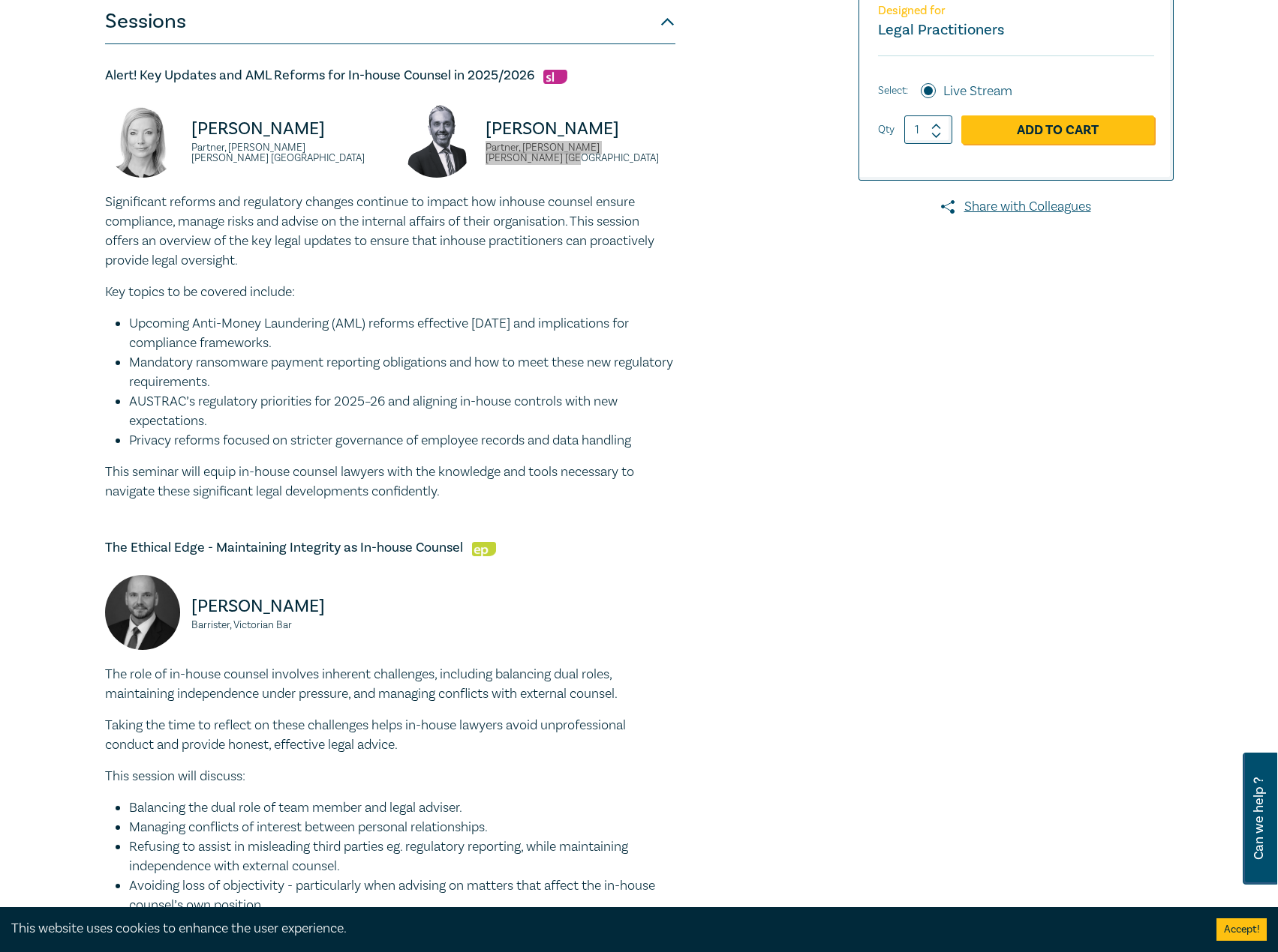
scroll to position [600, 0]
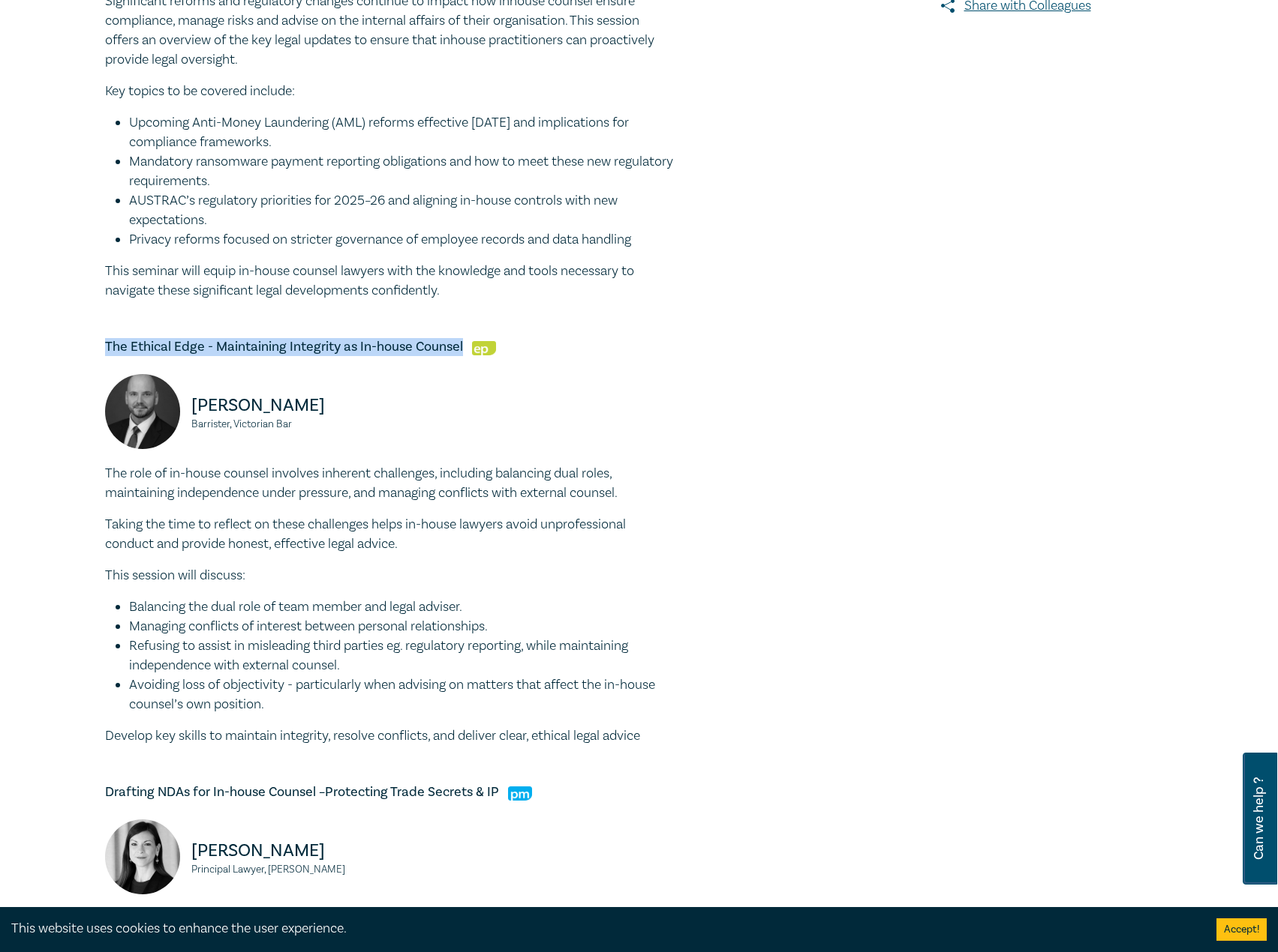
drag, startPoint x: 464, startPoint y: 350, endPoint x: 97, endPoint y: 337, distance: 367.2
click at [97, 337] on div "In-house Counsel Intensive I25062 CPD Intensive (4 Point) CPD Points 4 Point s …" at bounding box center [458, 636] width 724 height 2138
click at [103, 482] on div "In-house Counsel Intensive I25062 CPD Intensive (4 Point) CPD Points 4 Point s …" at bounding box center [458, 636] width 724 height 2138
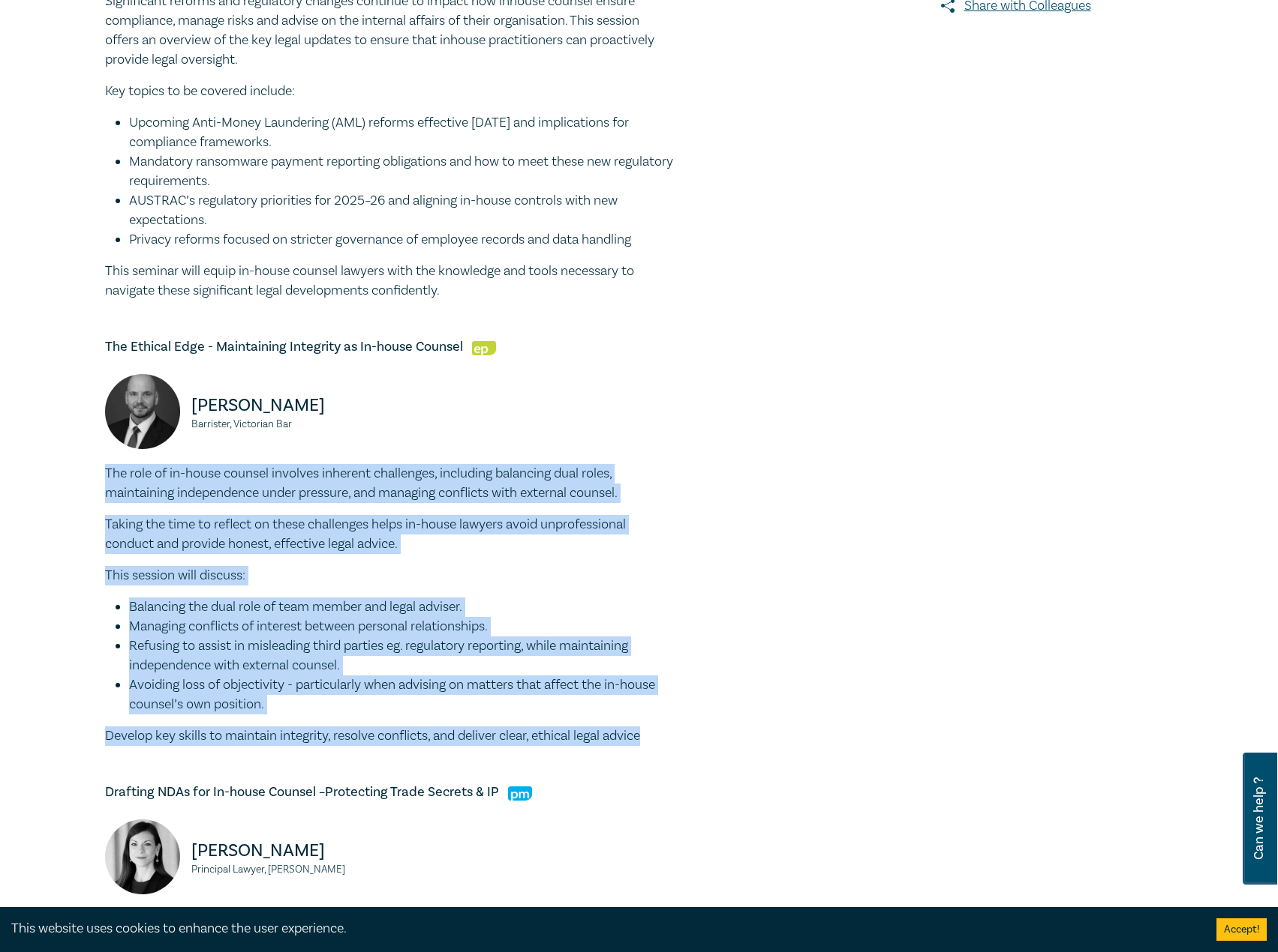
drag, startPoint x: 106, startPoint y: 472, endPoint x: 674, endPoint y: 735, distance: 625.9
click at [674, 735] on div "The role of in-house counsel involves inherent challenges, including balancing …" at bounding box center [389, 606] width 570 height 282
drag, startPoint x: 352, startPoint y: 409, endPoint x: 190, endPoint y: 403, distance: 162.1
click at [191, 403] on p "Csaba Baranyai" at bounding box center [286, 406] width 190 height 24
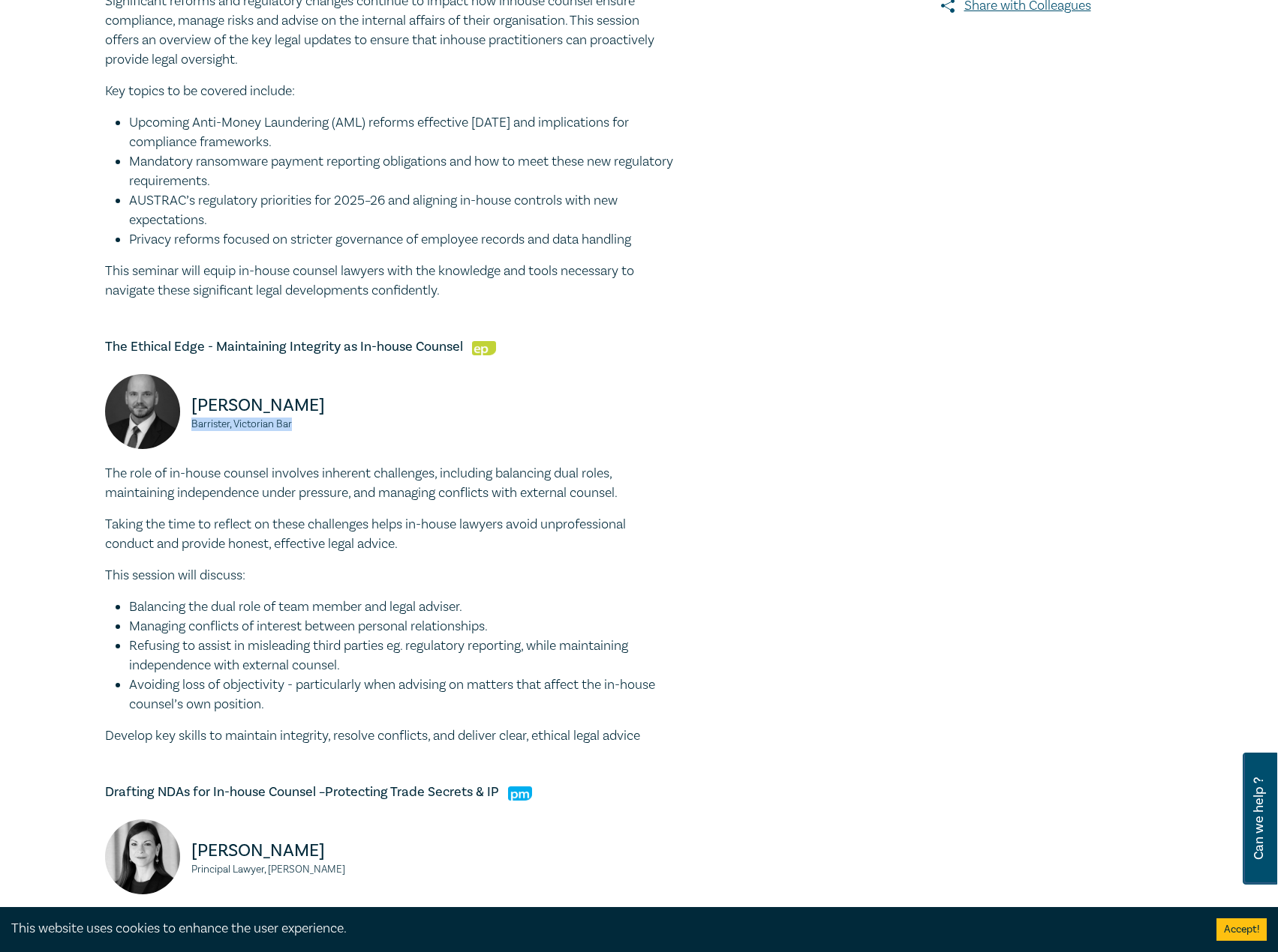
drag, startPoint x: 307, startPoint y: 427, endPoint x: 191, endPoint y: 426, distance: 116.0
click at [191, 426] on small "Barrister, Victorian Bar" at bounding box center [286, 425] width 190 height 11
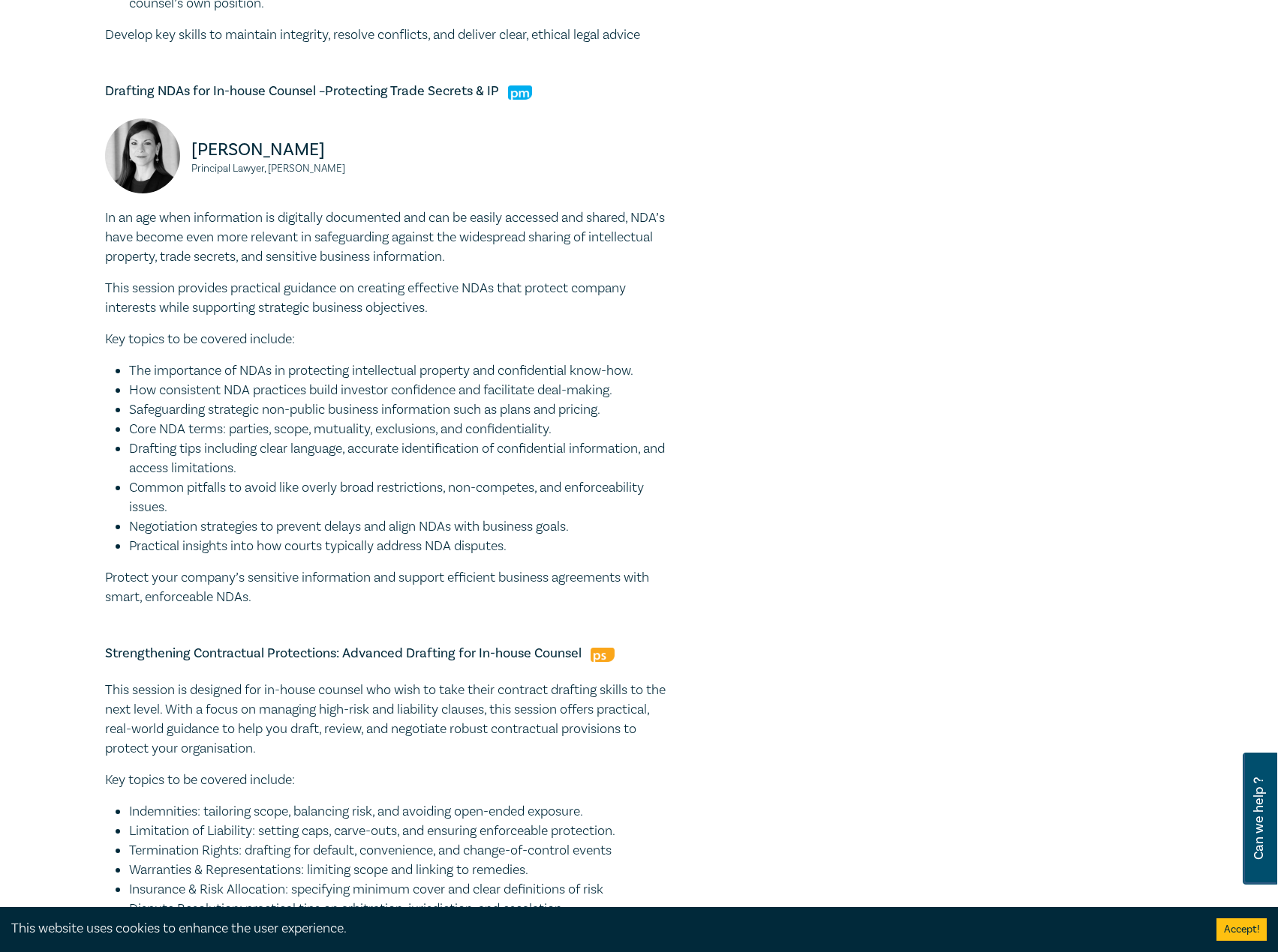
scroll to position [1275, 0]
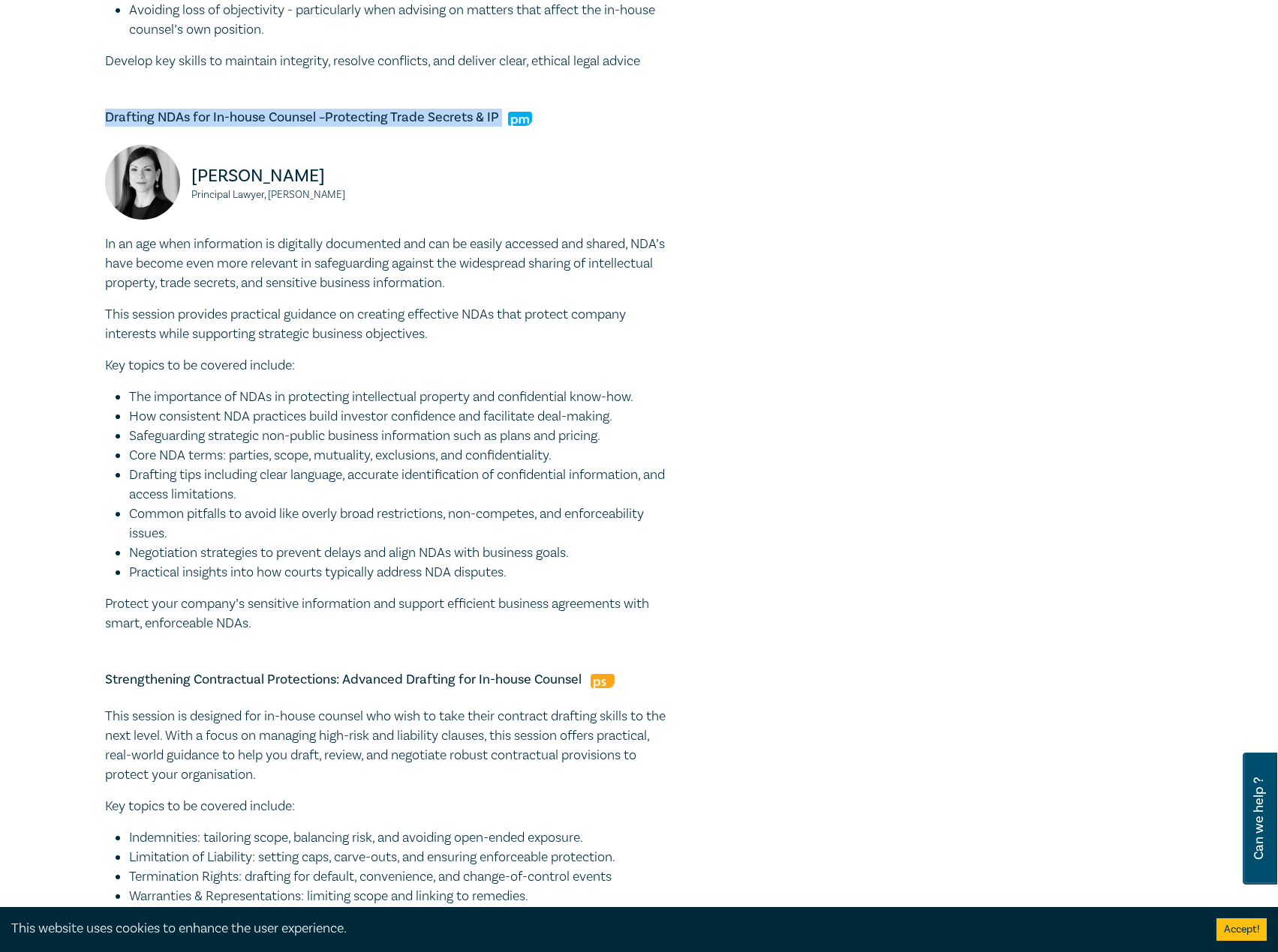
drag, startPoint x: 501, startPoint y: 116, endPoint x: 216, endPoint y: 112, distance: 285.0
click at [107, 114] on h5 "Drafting NDAs for In-house Counsel –Protecting Trade Secrets & IP" at bounding box center [389, 118] width 570 height 18
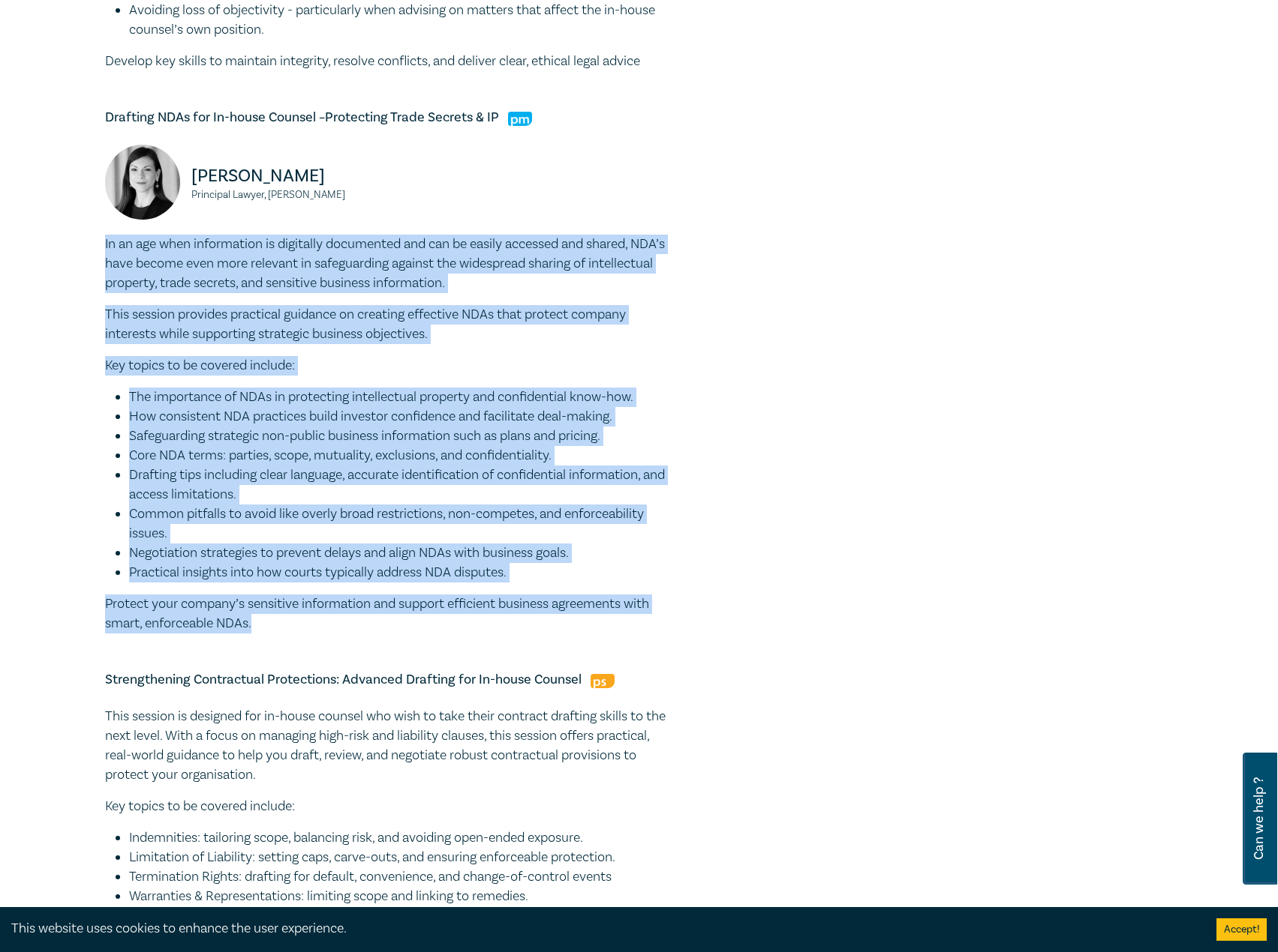
drag, startPoint x: 105, startPoint y: 245, endPoint x: 263, endPoint y: 628, distance: 414.3
click at [263, 628] on div "In an age when information is digitally documented and can be easily accessed a…" at bounding box center [389, 434] width 570 height 399
drag, startPoint x: 345, startPoint y: 175, endPoint x: 226, endPoint y: 172, distance: 119.0
click at [166, 175] on div "Belinda Sigismundi Principal Lawyer, Macpherson Kelley" at bounding box center [243, 189] width 277 height 90
drag, startPoint x: 375, startPoint y: 204, endPoint x: 189, endPoint y: 195, distance: 186.2
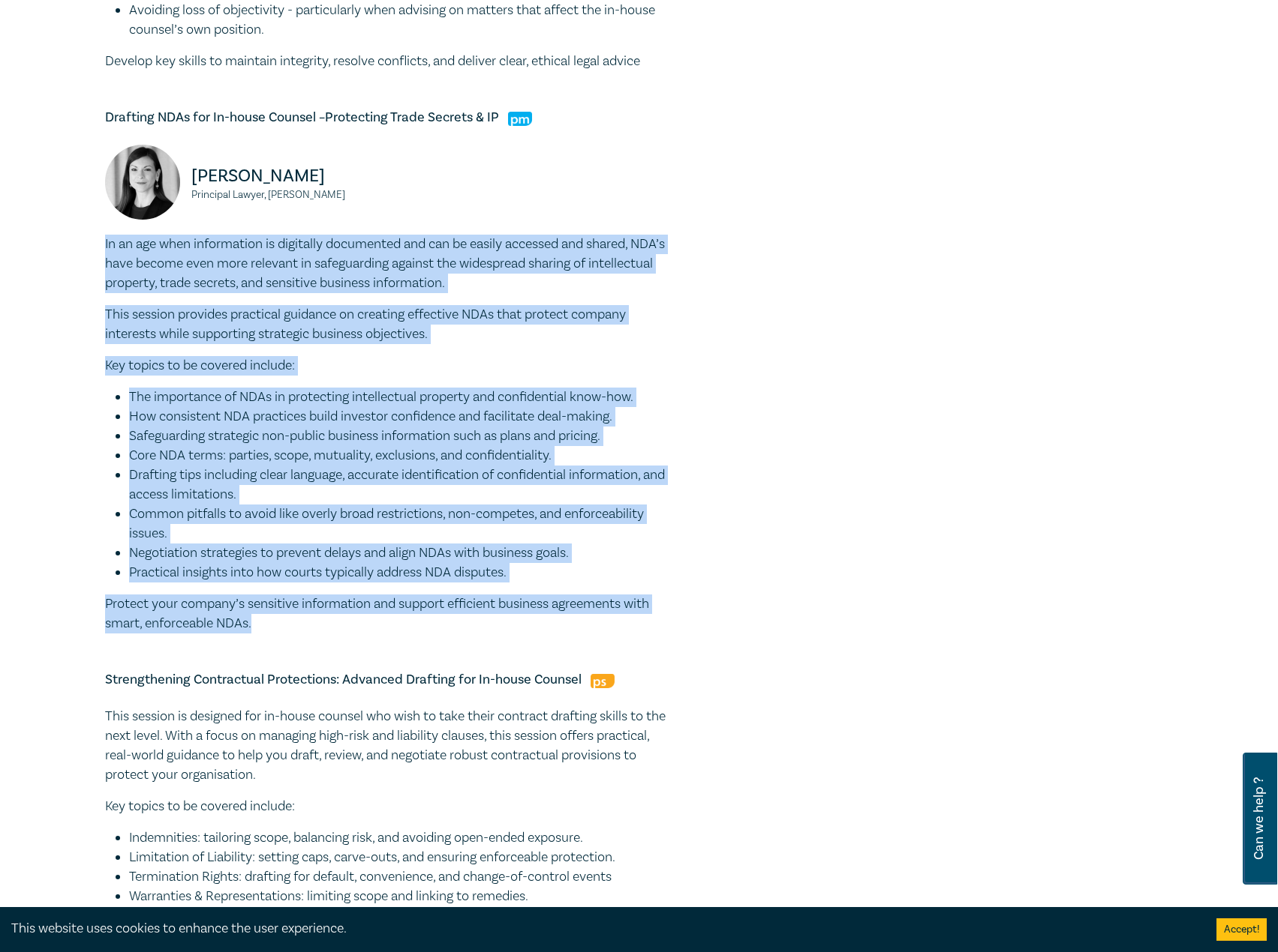
click at [189, 195] on div "Belinda Sigismundi Principal Lawyer, Macpherson Kelley" at bounding box center [243, 189] width 277 height 90
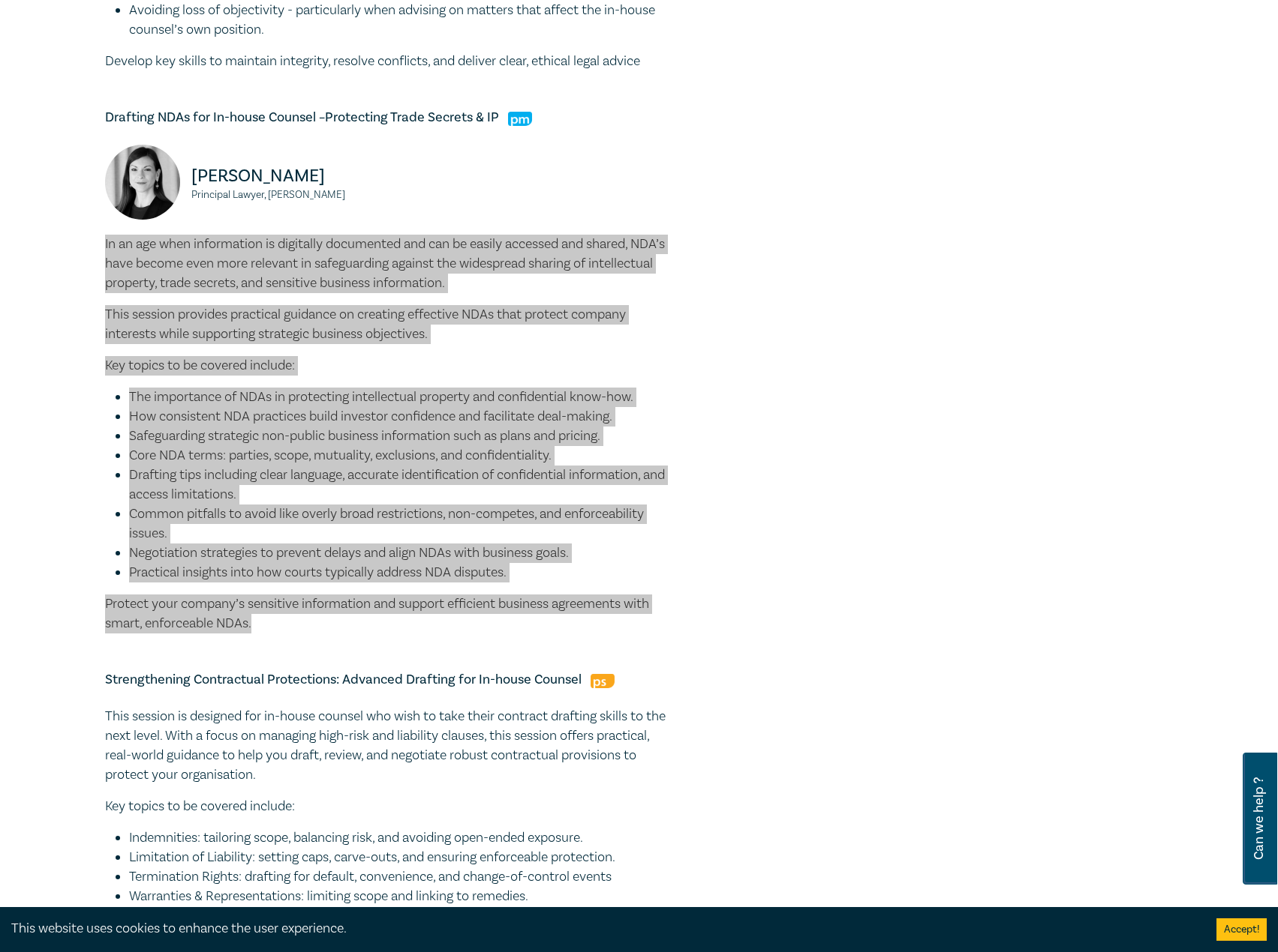
scroll to position [1649, 0]
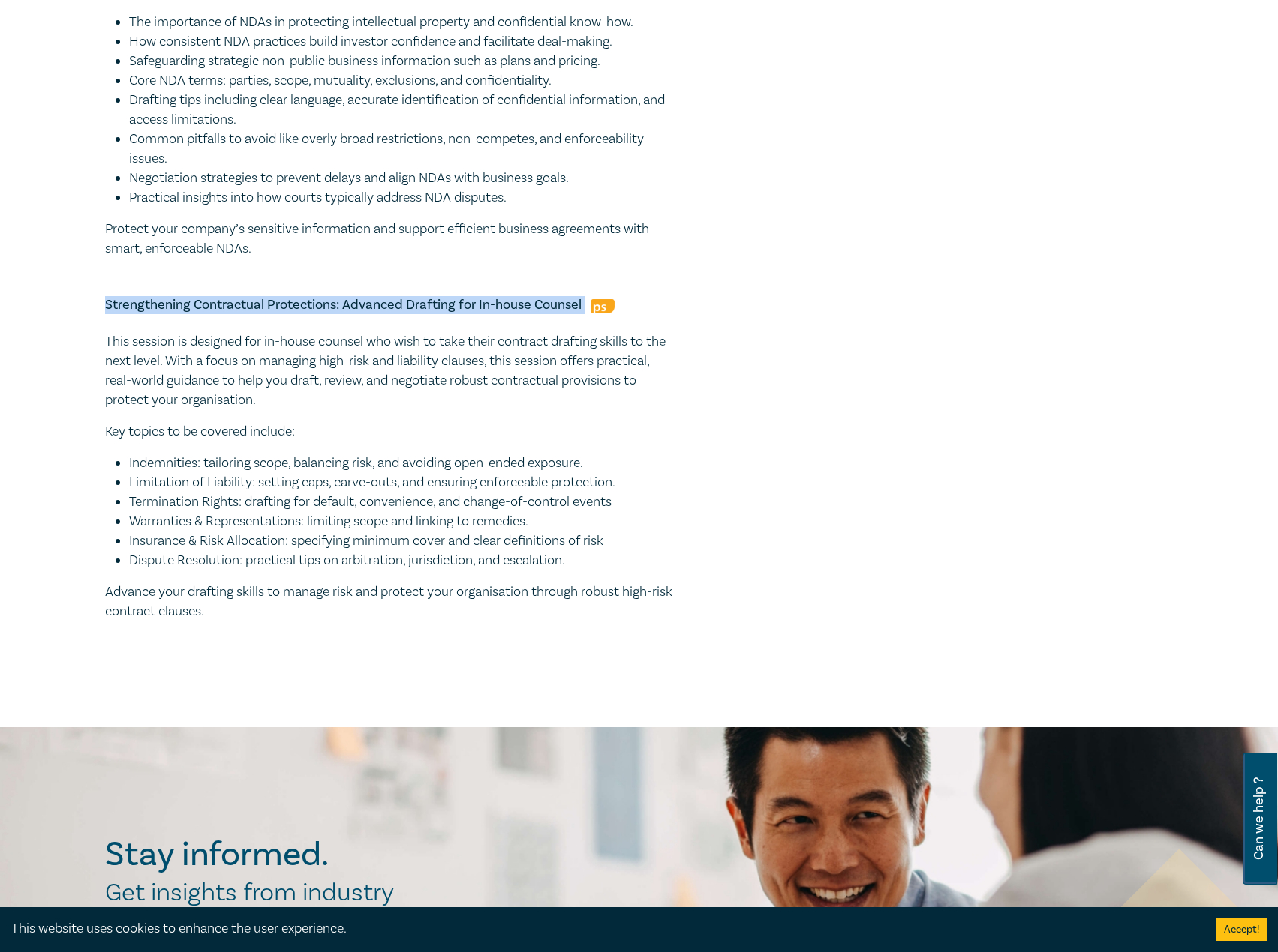
drag, startPoint x: 584, startPoint y: 304, endPoint x: 86, endPoint y: 306, distance: 498.0
drag, startPoint x: 105, startPoint y: 336, endPoint x: 247, endPoint y: 608, distance: 306.8
click at [247, 608] on div "This session is designed for in-house counsel who wish to take their contract d…" at bounding box center [389, 476] width 570 height 289
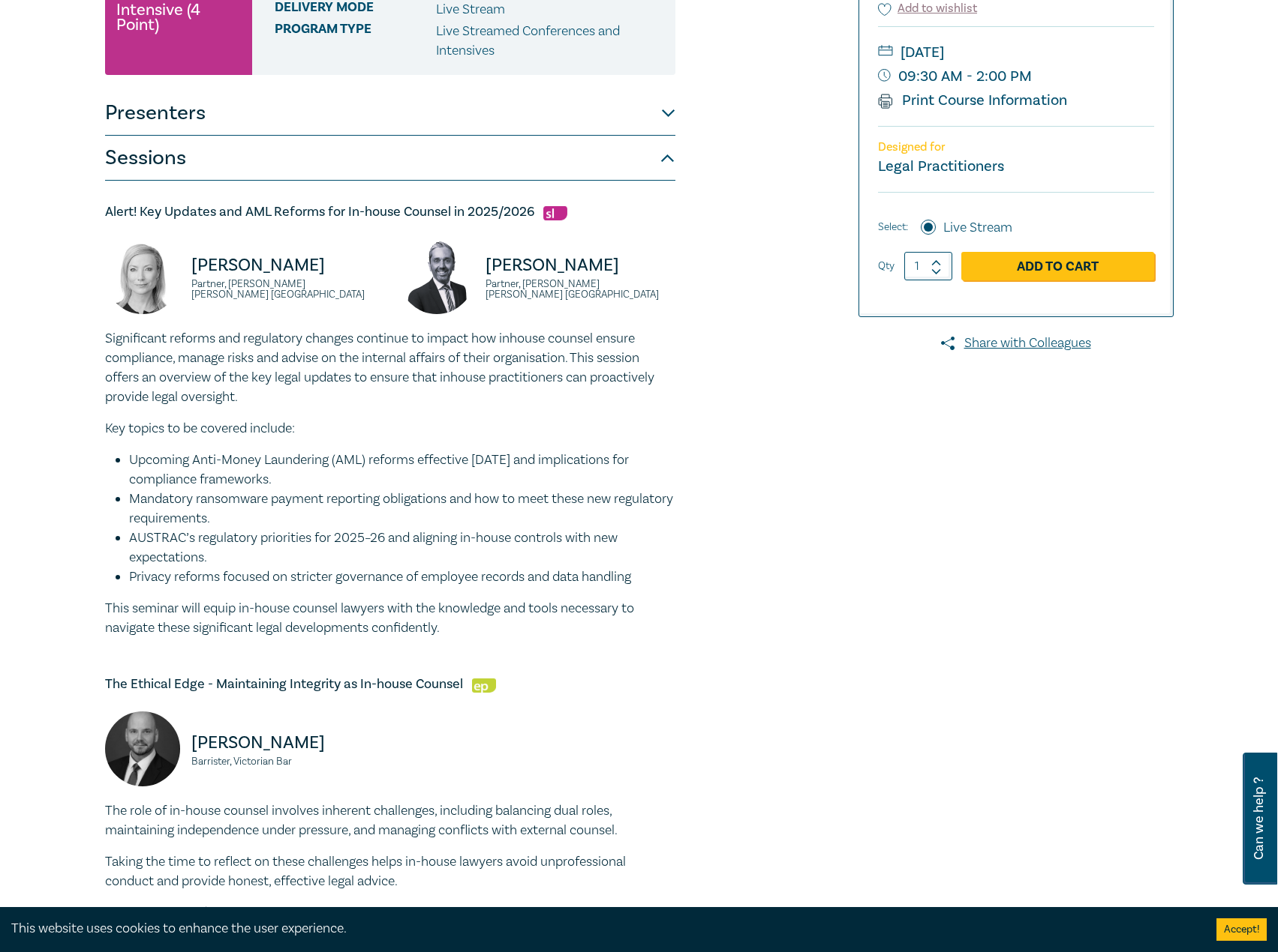
scroll to position [225, 0]
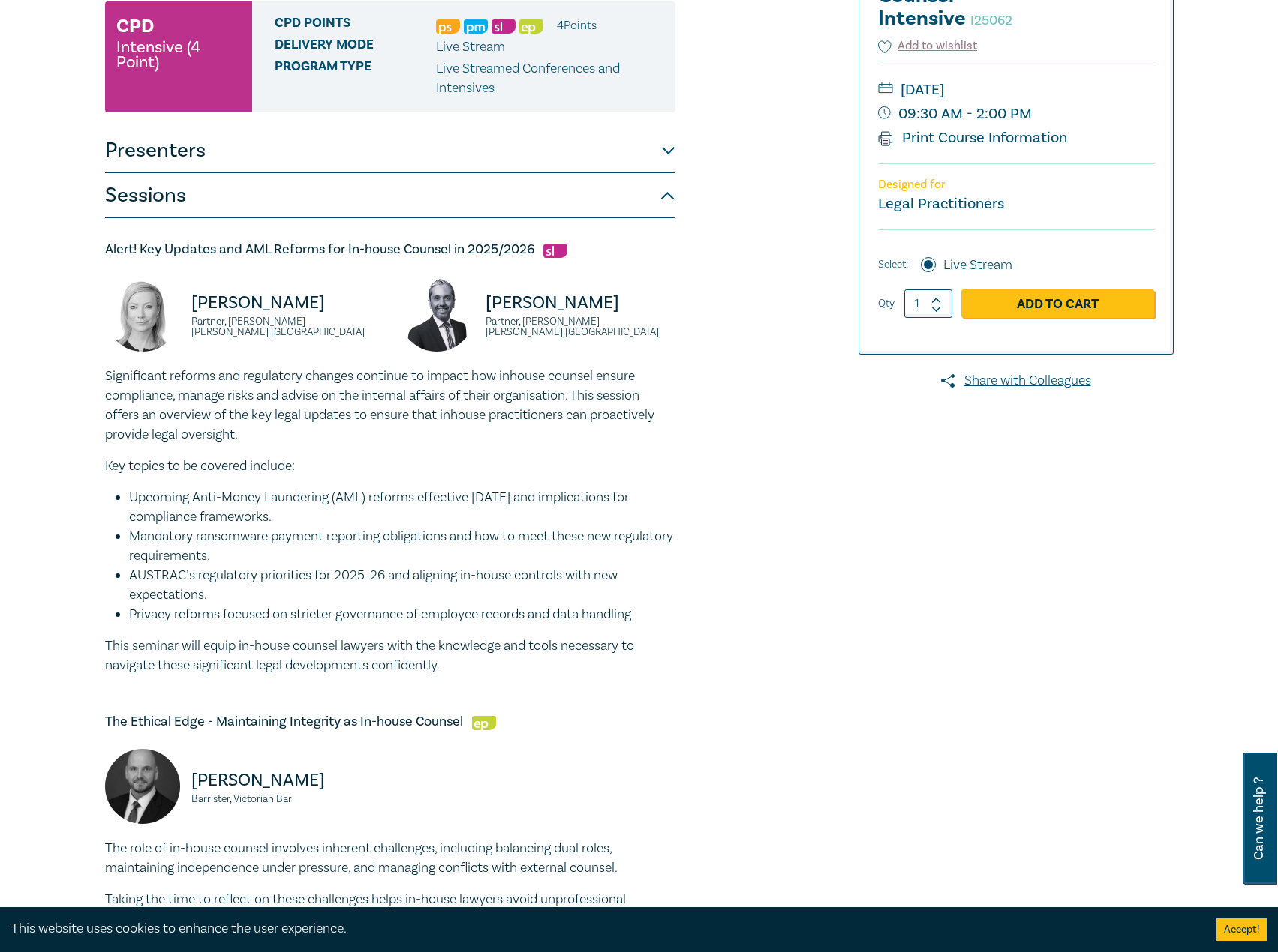
click at [391, 155] on button "Presenters" at bounding box center [389, 150] width 570 height 45
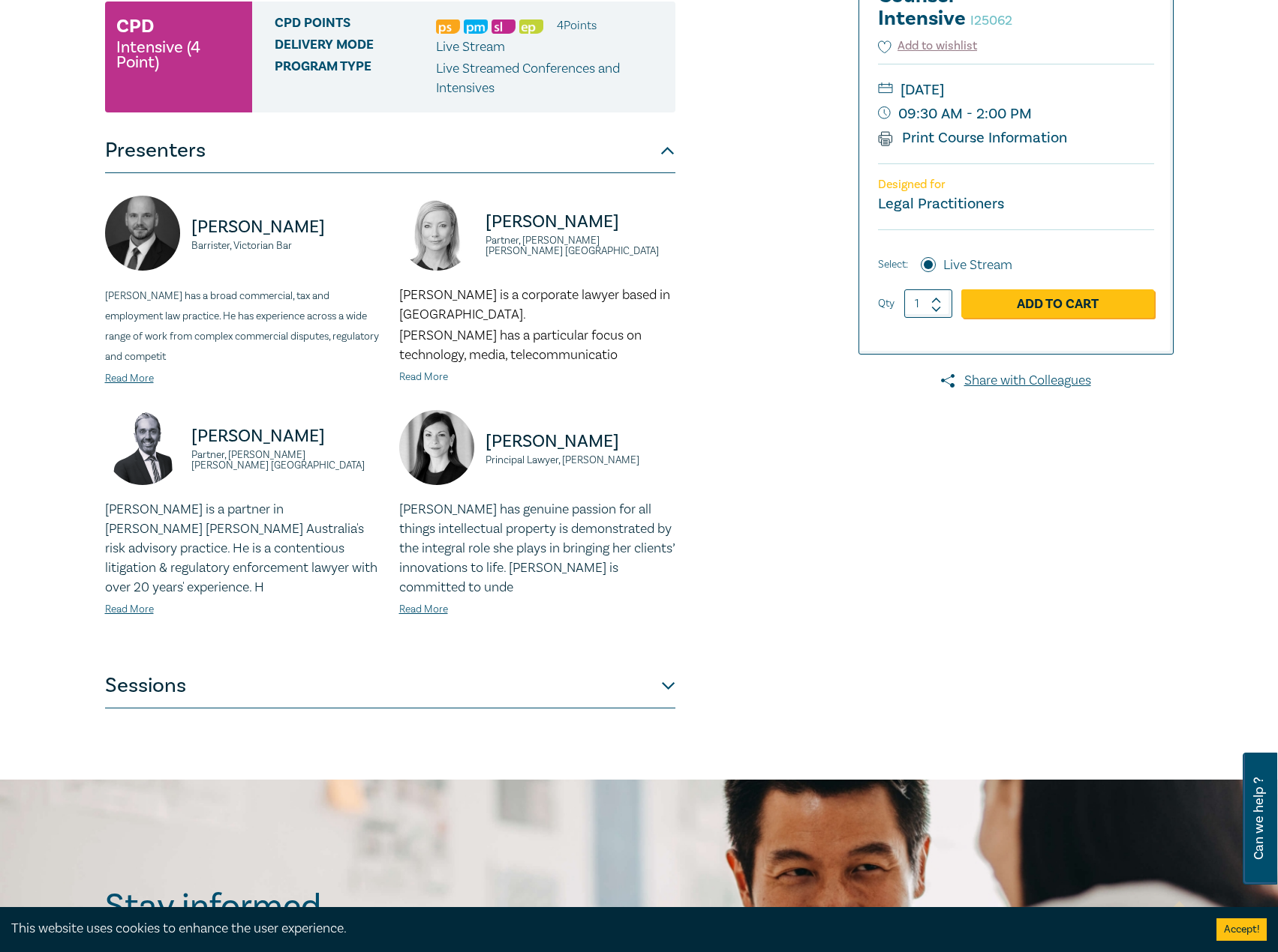
click at [416, 370] on link "Read More" at bounding box center [424, 376] width 49 height 14
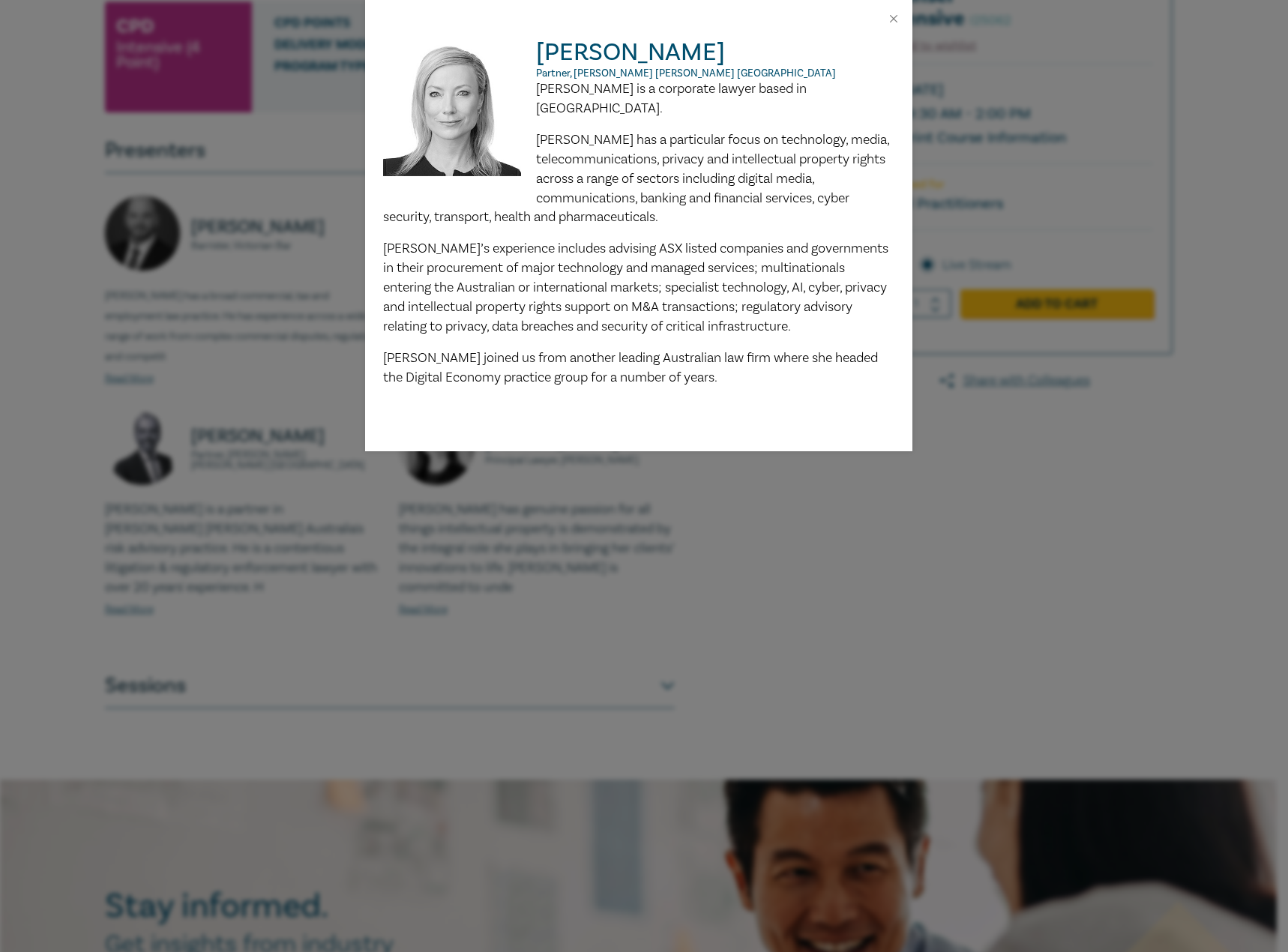
drag, startPoint x: 699, startPoint y: 55, endPoint x: 634, endPoint y: 54, distance: 65.0
click at [521, 56] on div "Lisa Fitzgerald Partner, Norton Rose Fulbright Australia Lisa is a corporate la…" at bounding box center [638, 212] width 511 height 350
drag, startPoint x: 760, startPoint y: 77, endPoint x: 730, endPoint y: 75, distance: 30.1
click at [757, 76] on p "Partner, Norton Rose Fulbright Australia" at bounding box center [638, 73] width 511 height 12
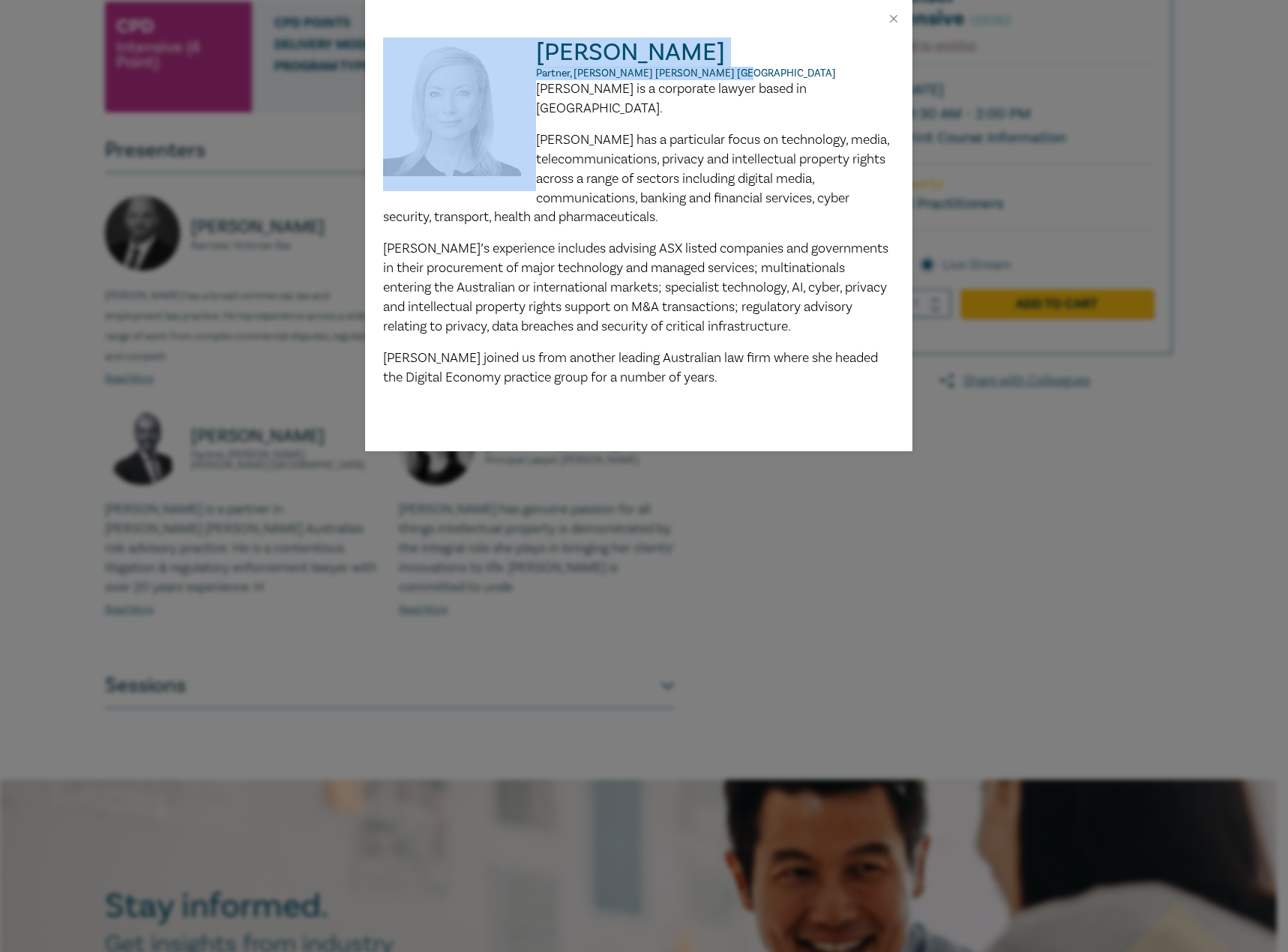
drag, startPoint x: 723, startPoint y: 73, endPoint x: 535, endPoint y: 72, distance: 188.0
click at [535, 72] on div "Lisa Fitzgerald Partner, Norton Rose Fulbright Australia Lisa is a corporate la…" at bounding box center [638, 212] width 511 height 350
click at [584, 76] on span "Partner, Norton Rose Fulbright Australia" at bounding box center [686, 73] width 300 height 14
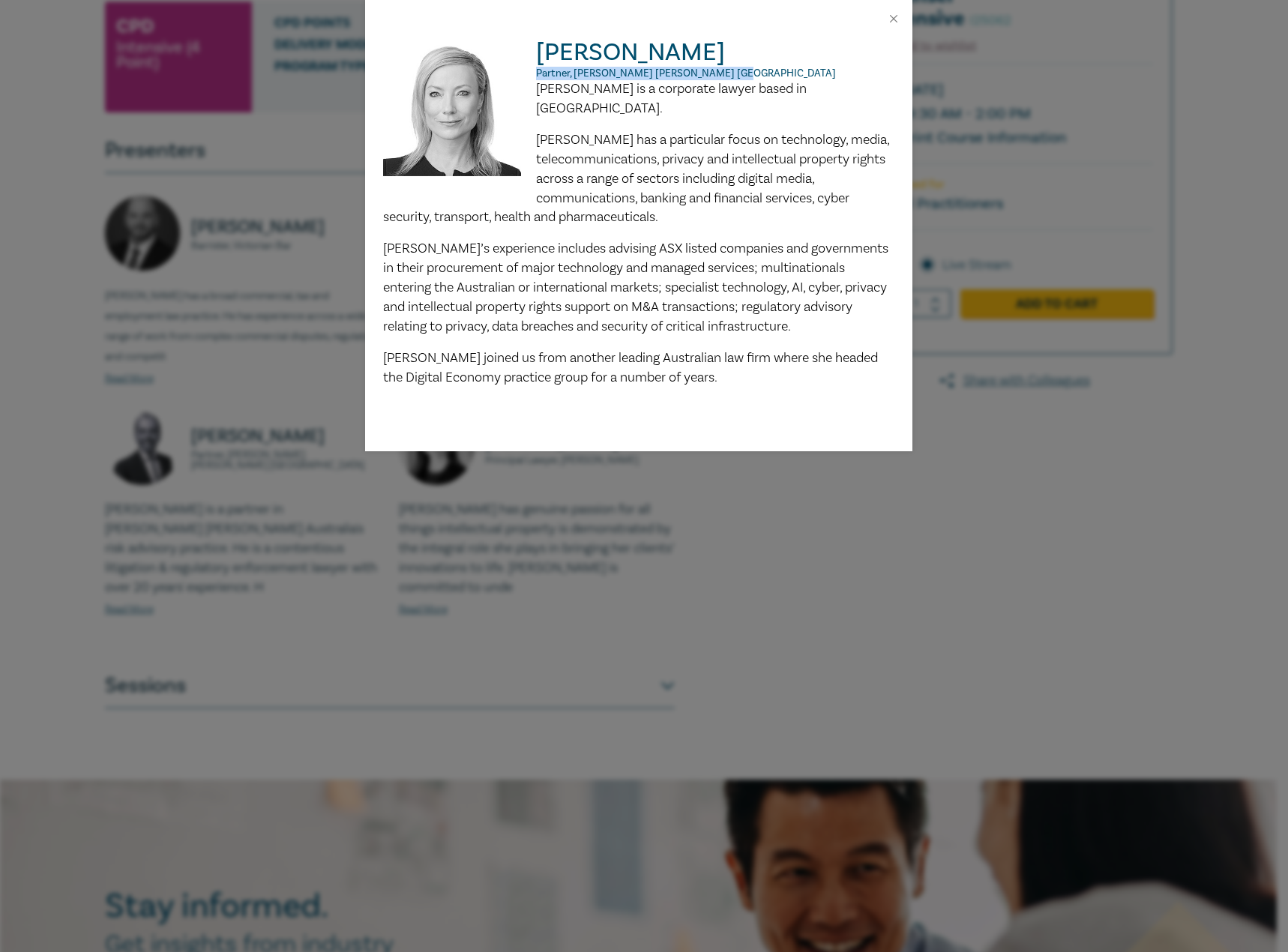
drag, startPoint x: 707, startPoint y: 74, endPoint x: 536, endPoint y: 75, distance: 171.0
click at [536, 75] on p "Partner, Norton Rose Fulbright Australia" at bounding box center [638, 73] width 511 height 12
click at [534, 144] on img at bounding box center [459, 114] width 154 height 154
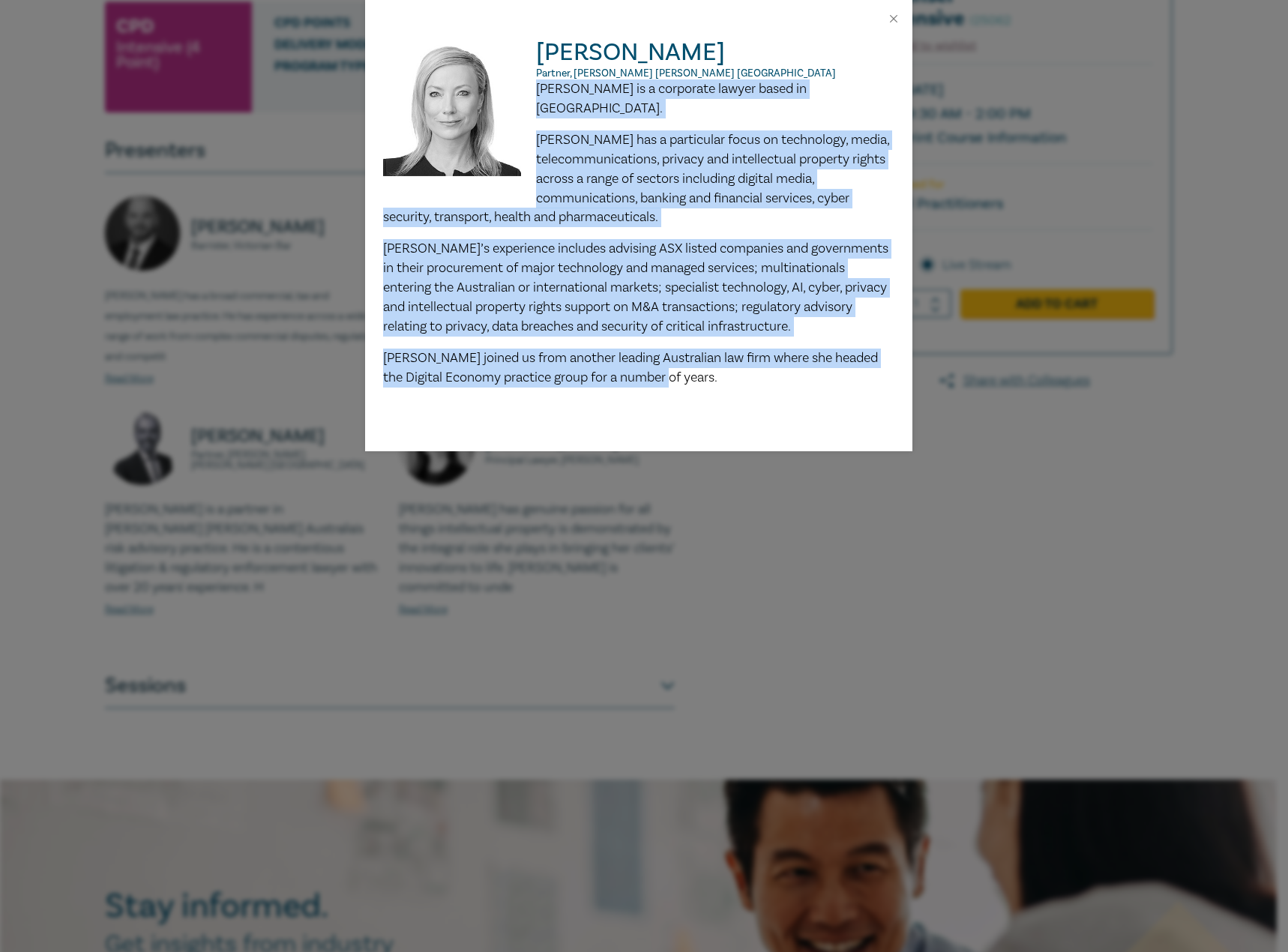
drag, startPoint x: 537, startPoint y: 87, endPoint x: 695, endPoint y: 291, distance: 258.0
click at [704, 353] on div "Lisa is a corporate lawyer based in Melbourne. Lisa has a particular focus on t…" at bounding box center [638, 233] width 511 height 308
click at [896, 11] on div at bounding box center [639, 18] width 547 height 37
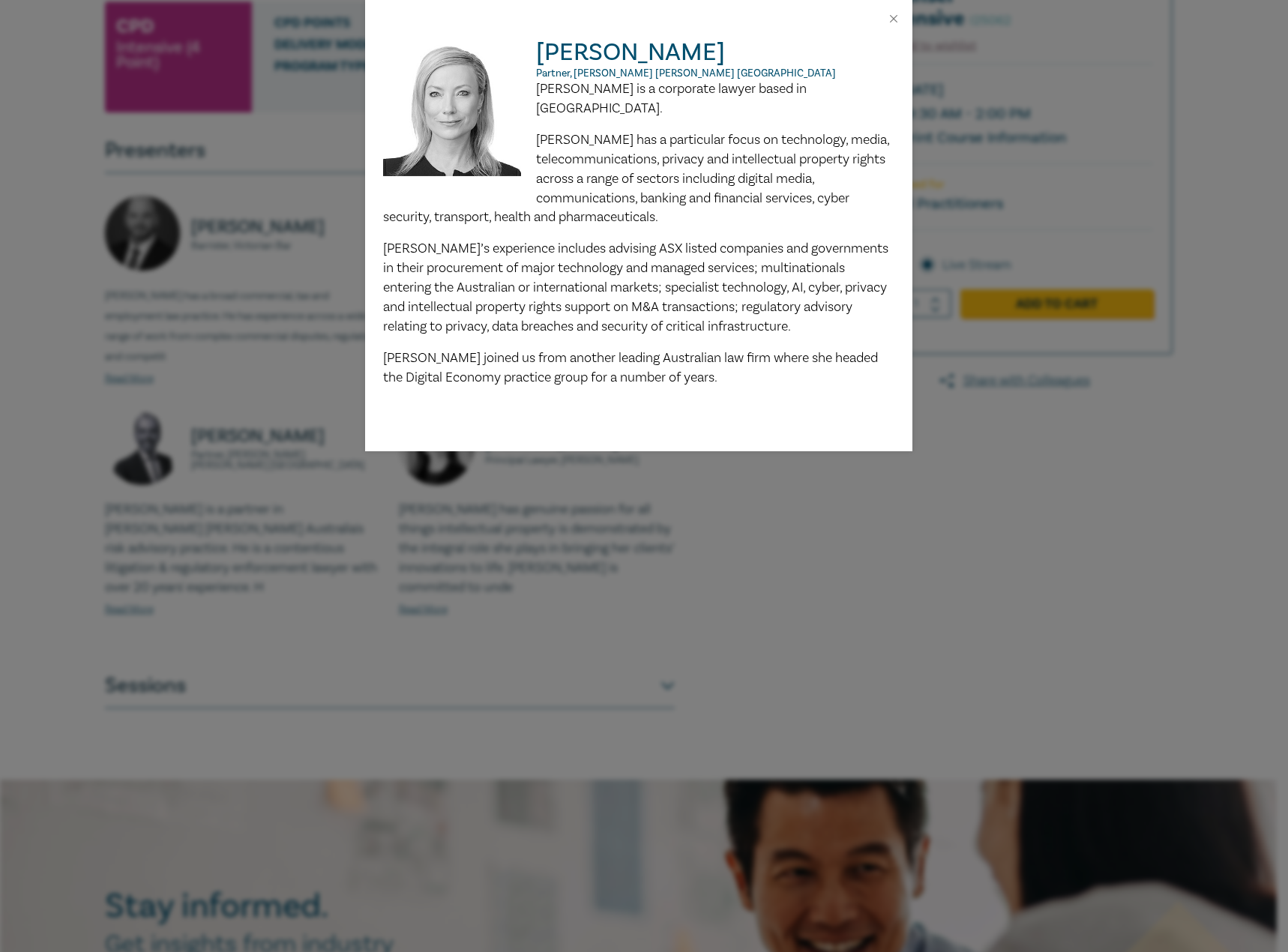
click at [889, 11] on div at bounding box center [639, 18] width 547 height 37
click at [891, 17] on button "Close" at bounding box center [894, 18] width 14 height 14
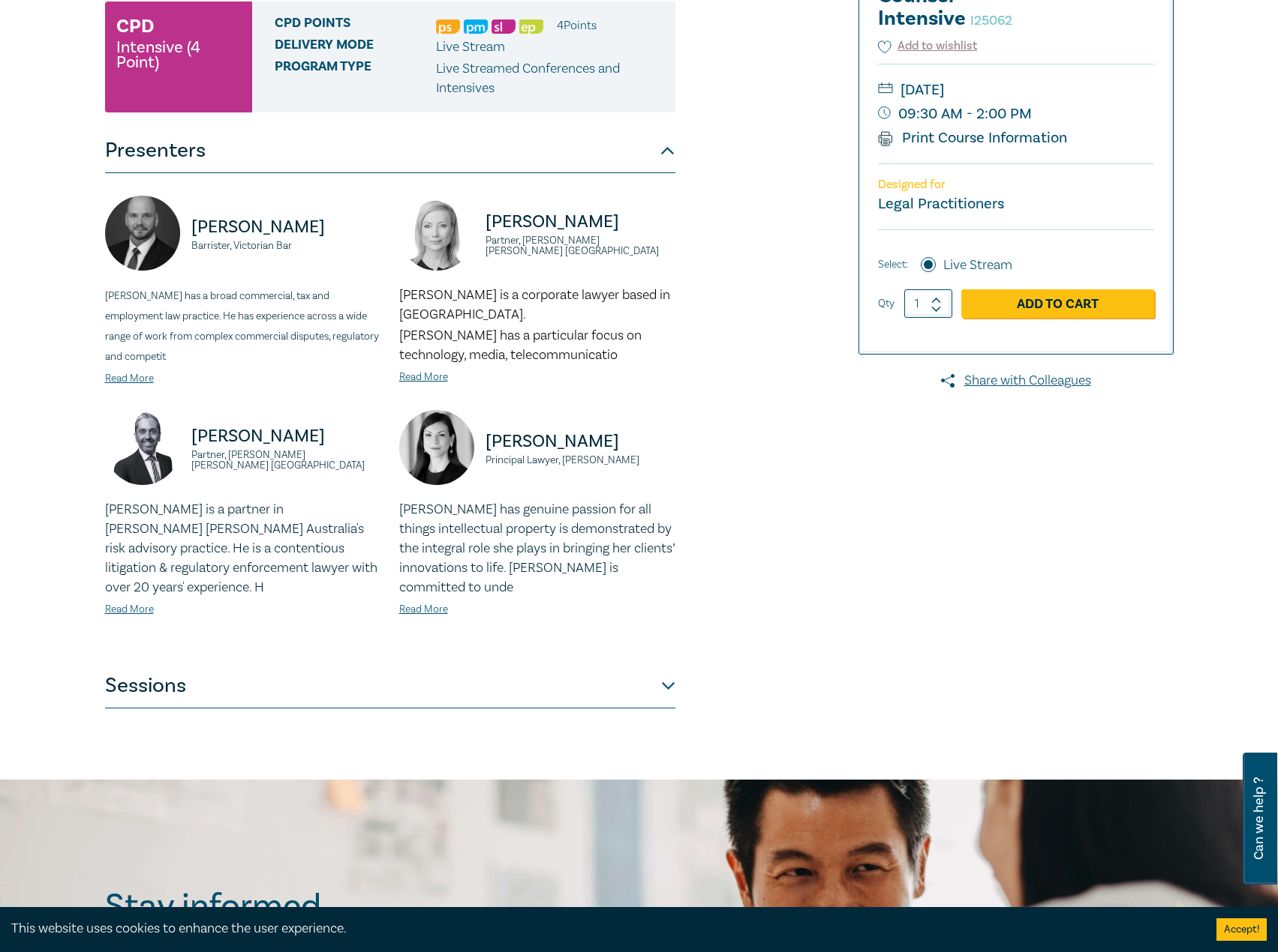
click at [557, 681] on button "Sessions" at bounding box center [389, 686] width 570 height 45
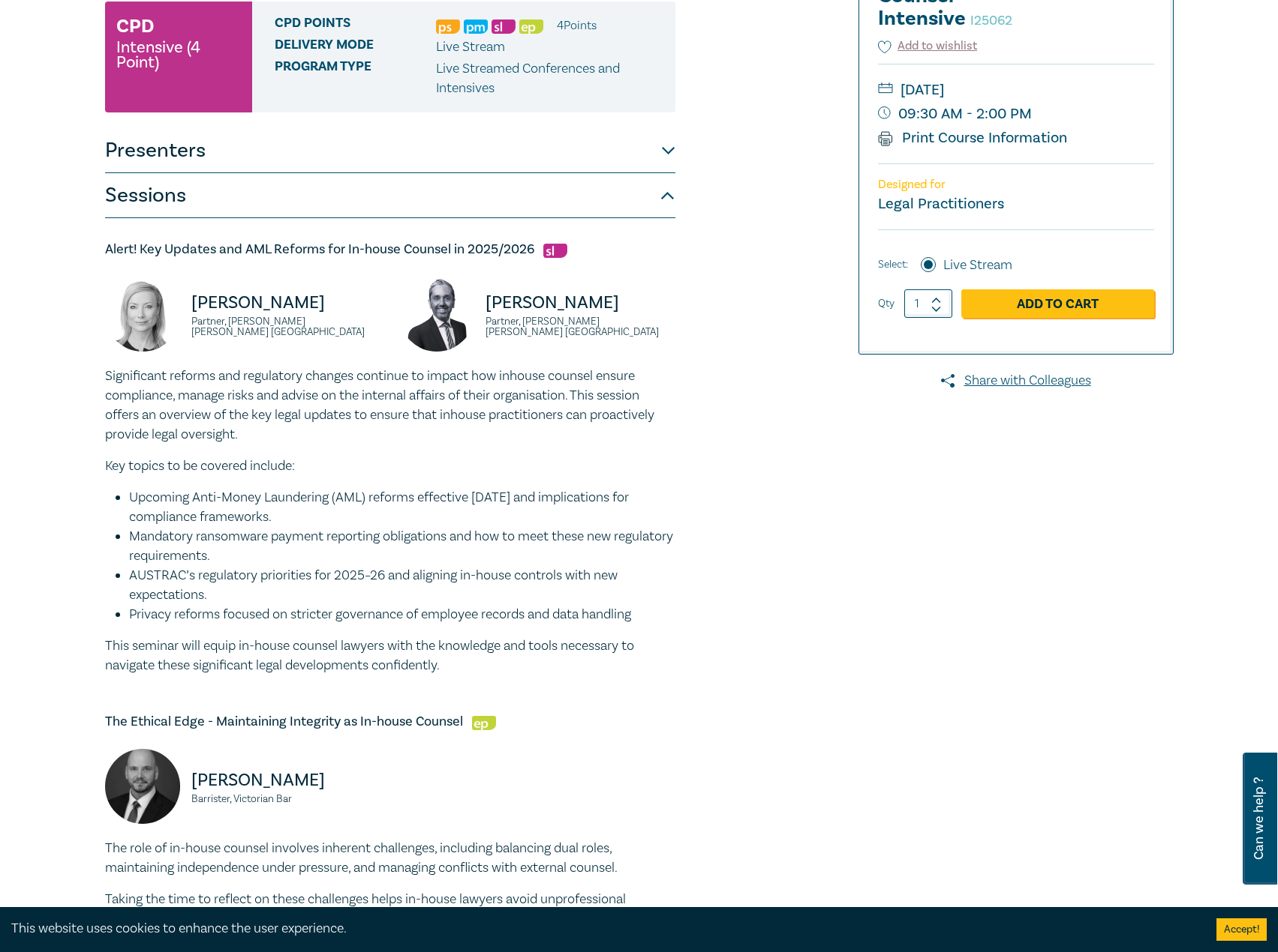
click at [647, 143] on button "Presenters" at bounding box center [389, 150] width 570 height 45
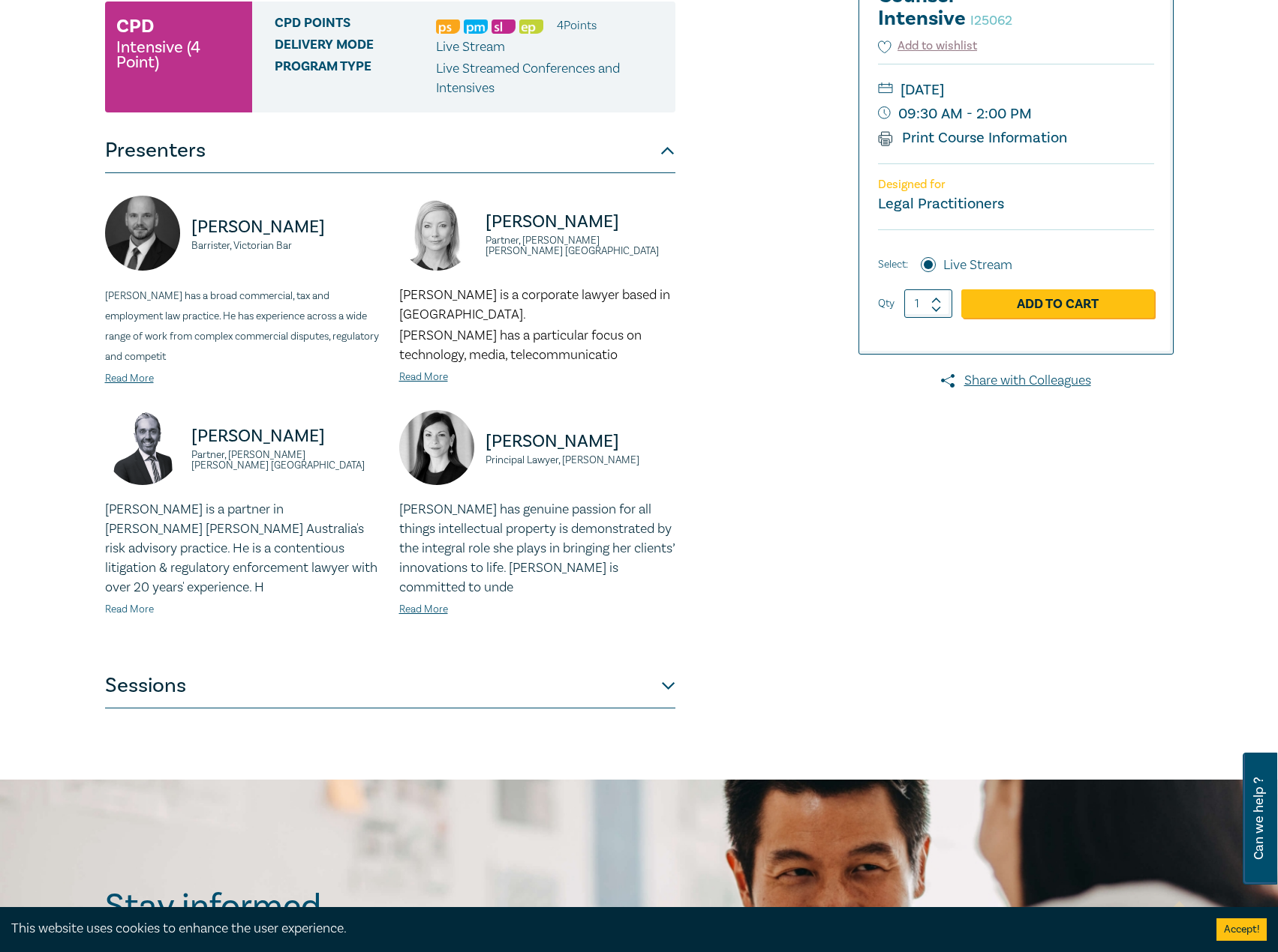
click at [135, 606] on link "Read More" at bounding box center [129, 609] width 49 height 14
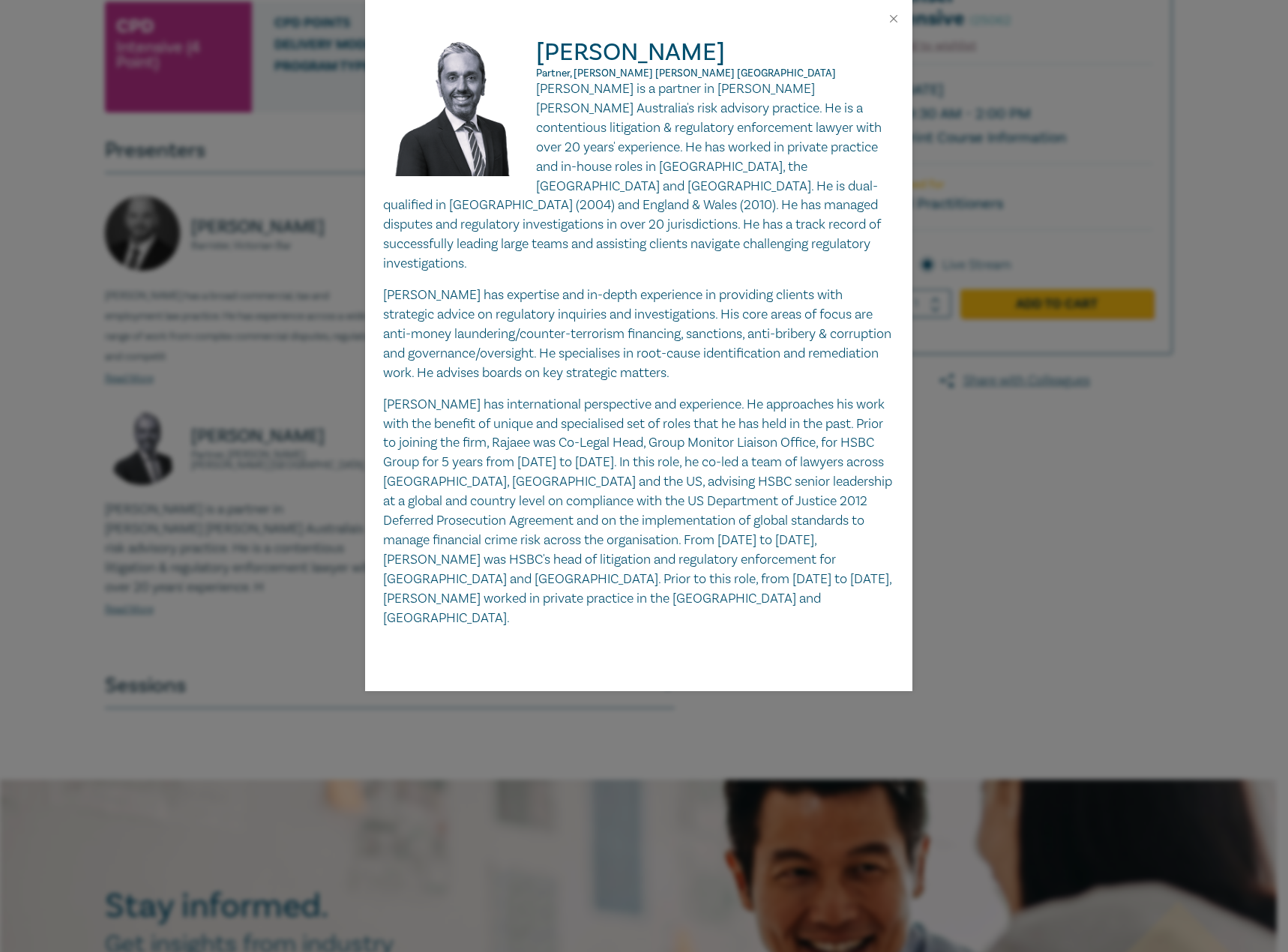
drag, startPoint x: 724, startPoint y: 56, endPoint x: 600, endPoint y: 61, distance: 124.1
click at [504, 60] on div "Rajaee Rouhani Partner, Norton Rose Fulbright Australia Rajaee Rouhani is a par…" at bounding box center [638, 332] width 511 height 590
drag, startPoint x: 722, startPoint y: 75, endPoint x: 536, endPoint y: 74, distance: 186.0
click at [536, 74] on p "Partner, Norton Rose Fulbright Australia" at bounding box center [638, 73] width 511 height 12
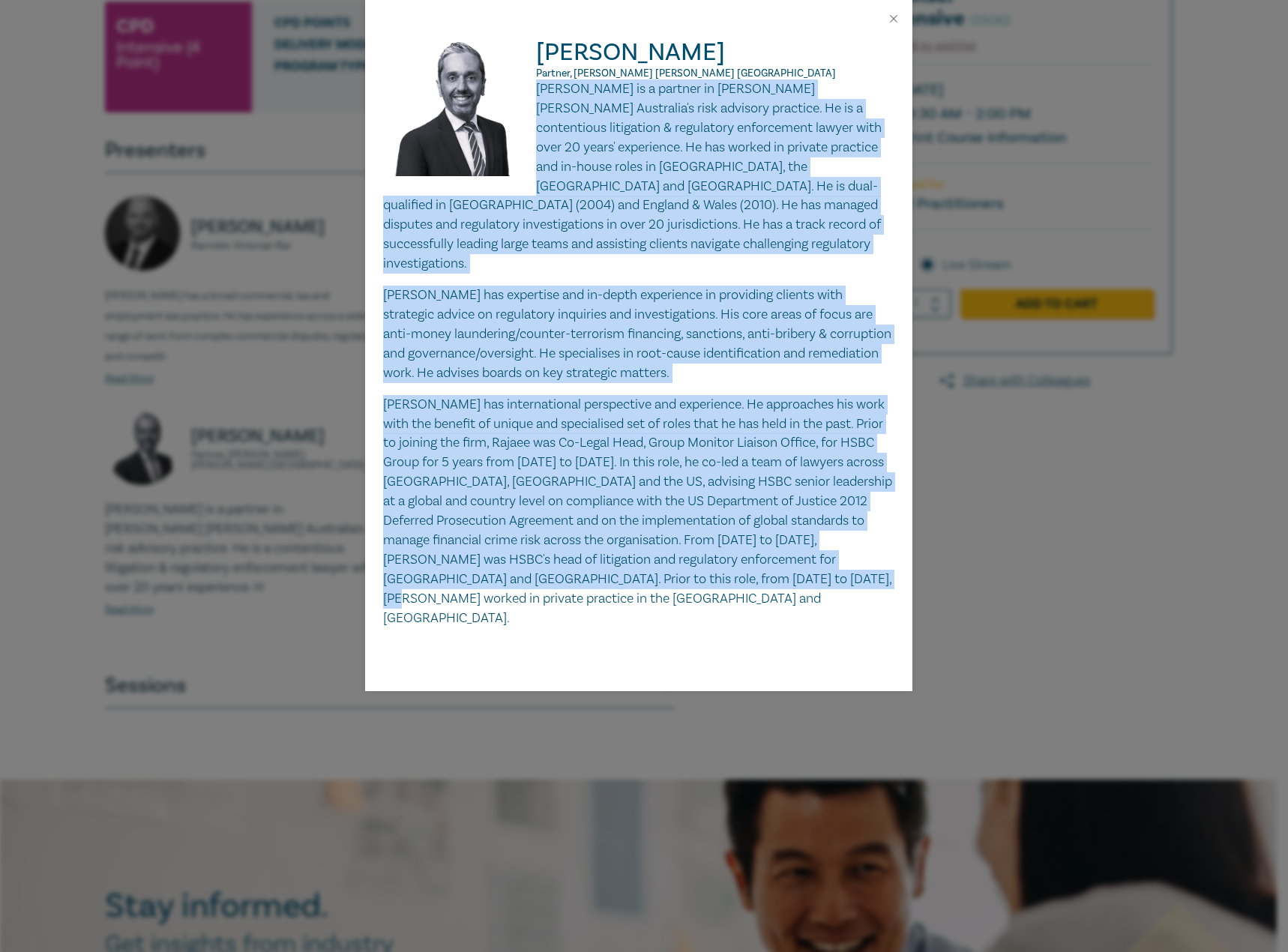
drag, startPoint x: 537, startPoint y: 85, endPoint x: 843, endPoint y: 550, distance: 556.7
click at [894, 562] on div "Rajaee Rouhani Partner, Norton Rose Fulbright Australia Rajaee Rouhani is a par…" at bounding box center [639, 364] width 547 height 654
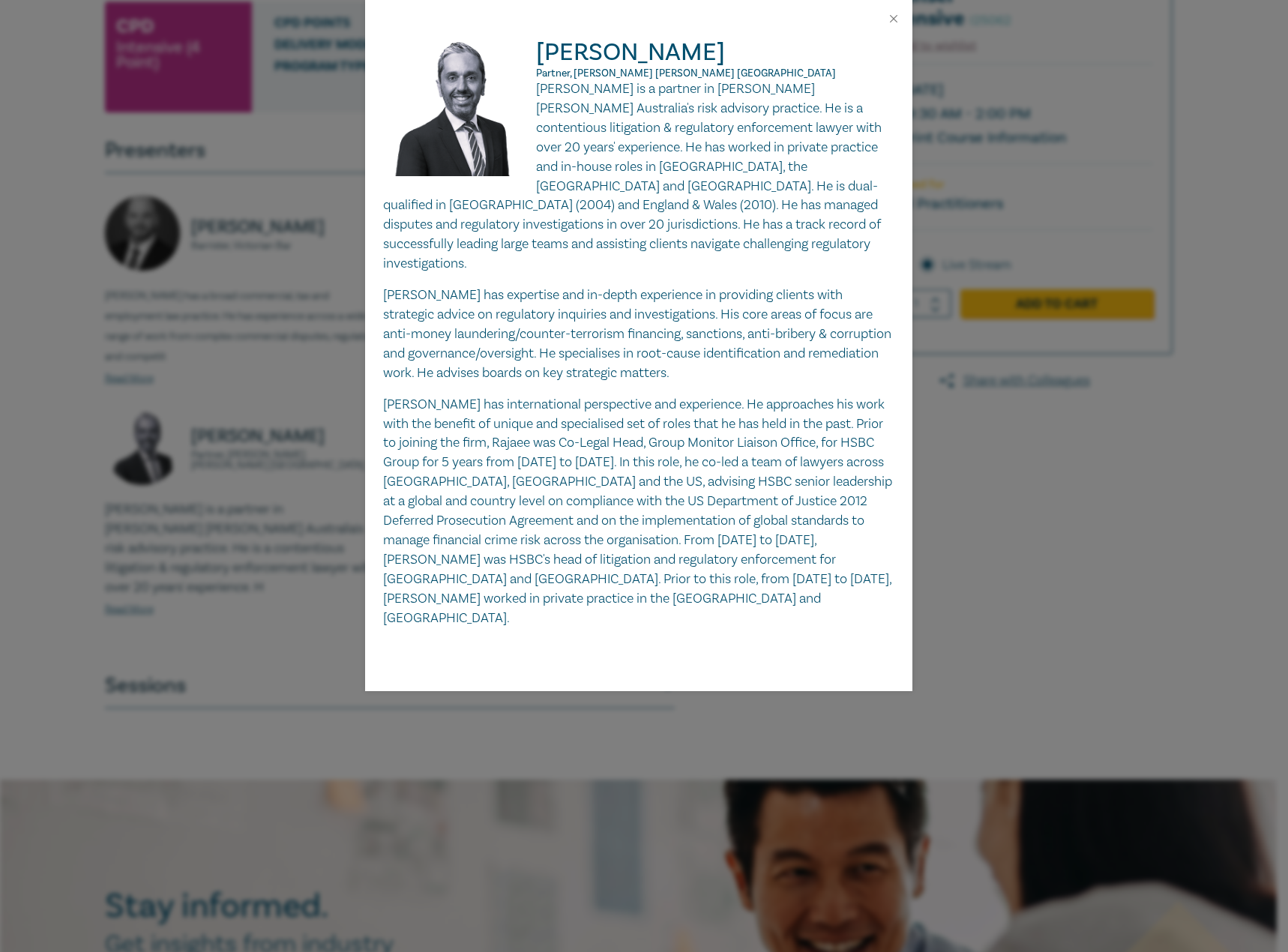
click at [883, 15] on div at bounding box center [639, 18] width 547 height 37
click at [894, 17] on button "Close" at bounding box center [894, 18] width 14 height 14
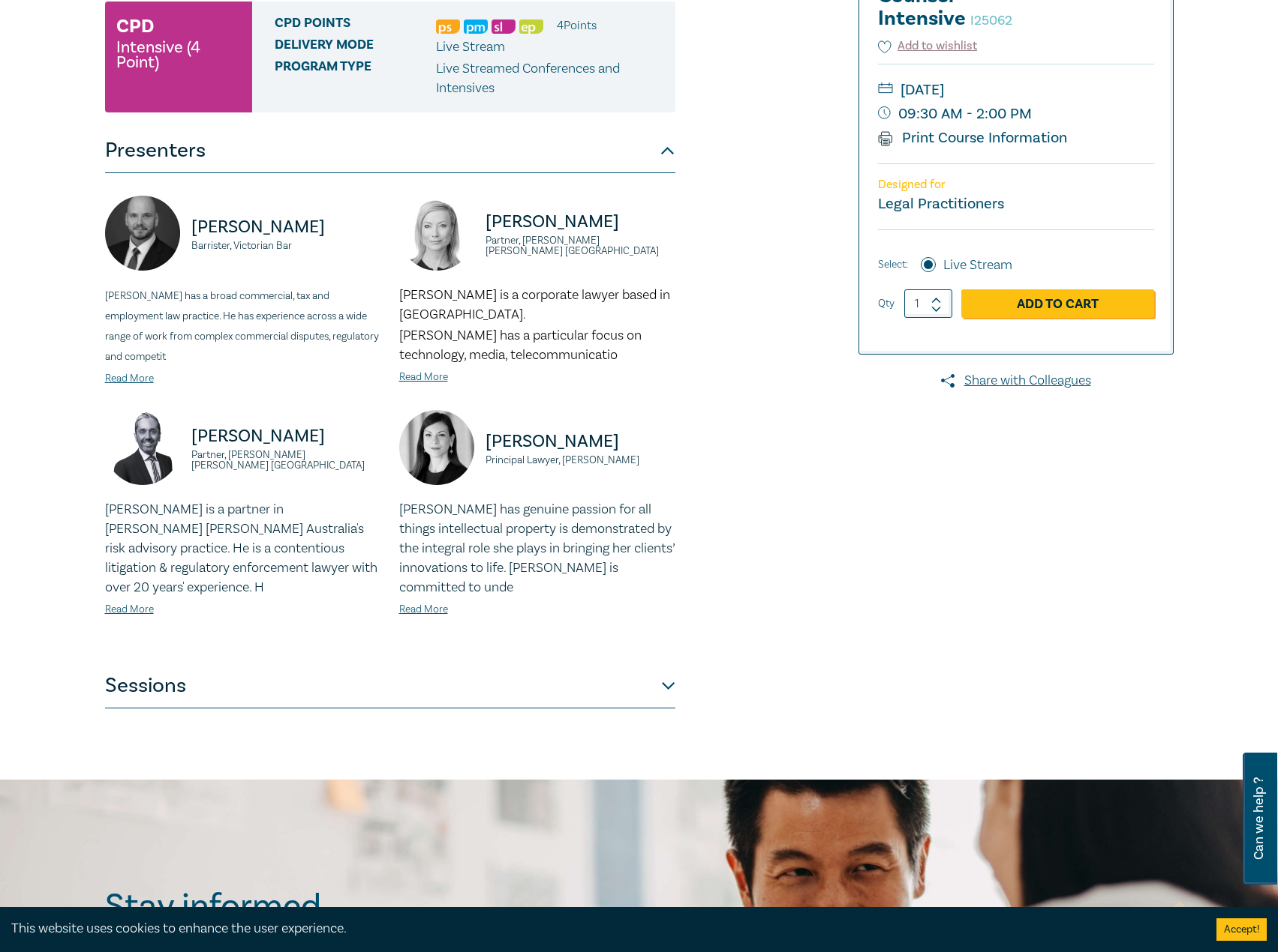
click at [580, 686] on button "Sessions" at bounding box center [389, 686] width 570 height 45
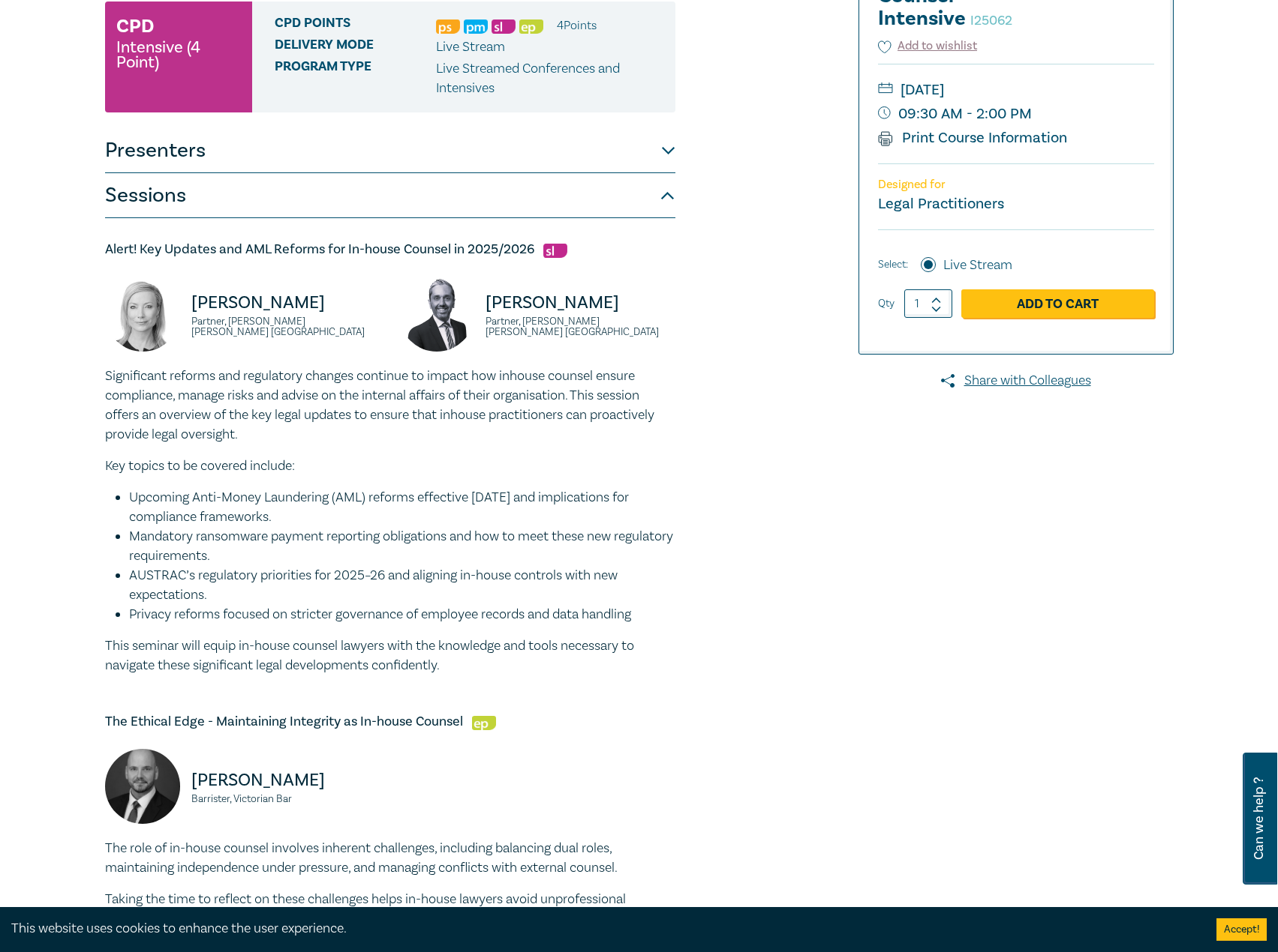
click at [500, 149] on button "Presenters" at bounding box center [389, 150] width 570 height 45
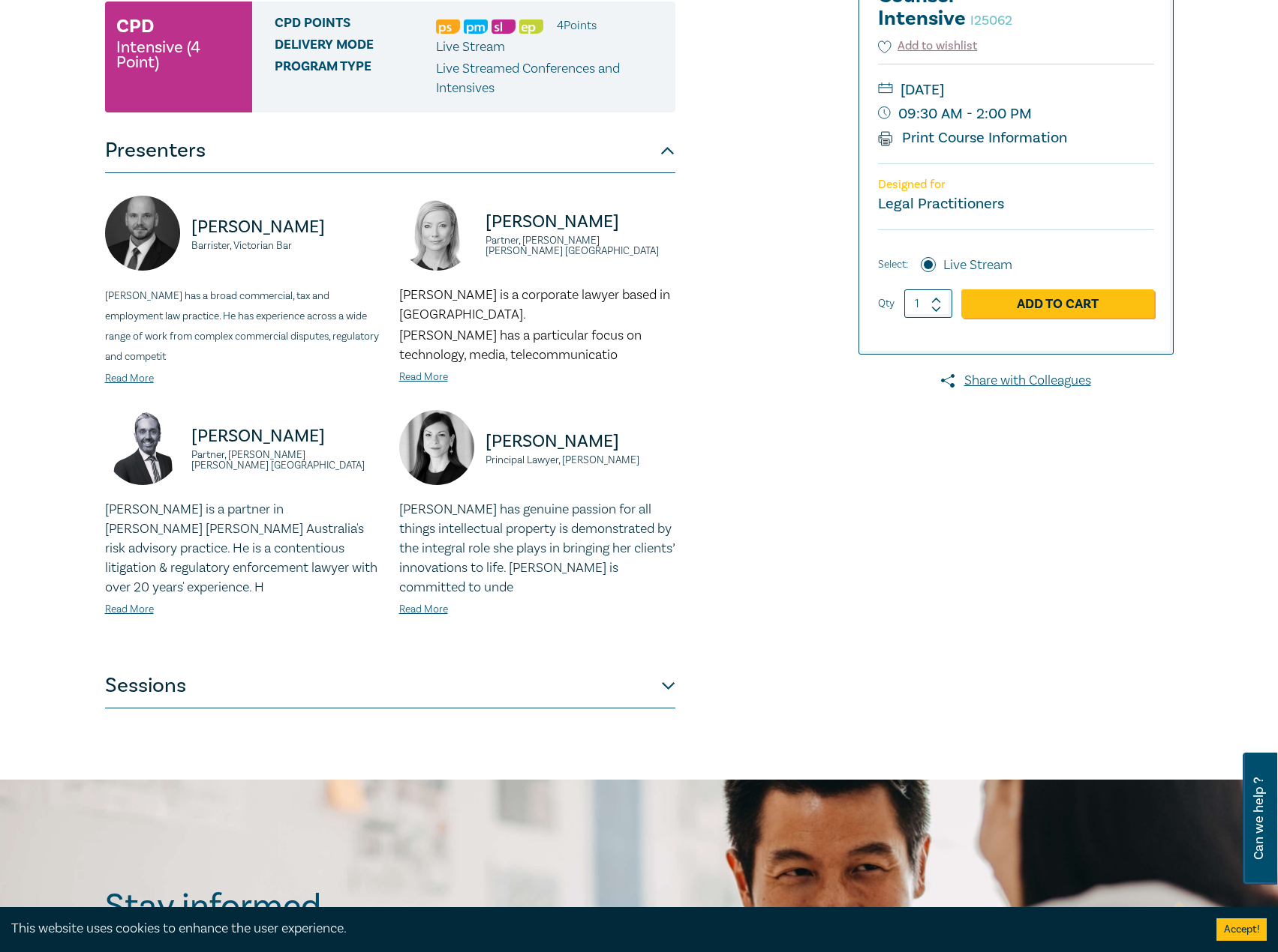
drag, startPoint x: 329, startPoint y: 230, endPoint x: 191, endPoint y: 229, distance: 138.0
click at [191, 229] on p "Csaba Baranyai" at bounding box center [286, 227] width 190 height 24
click at [129, 375] on link "Read More" at bounding box center [129, 378] width 49 height 14
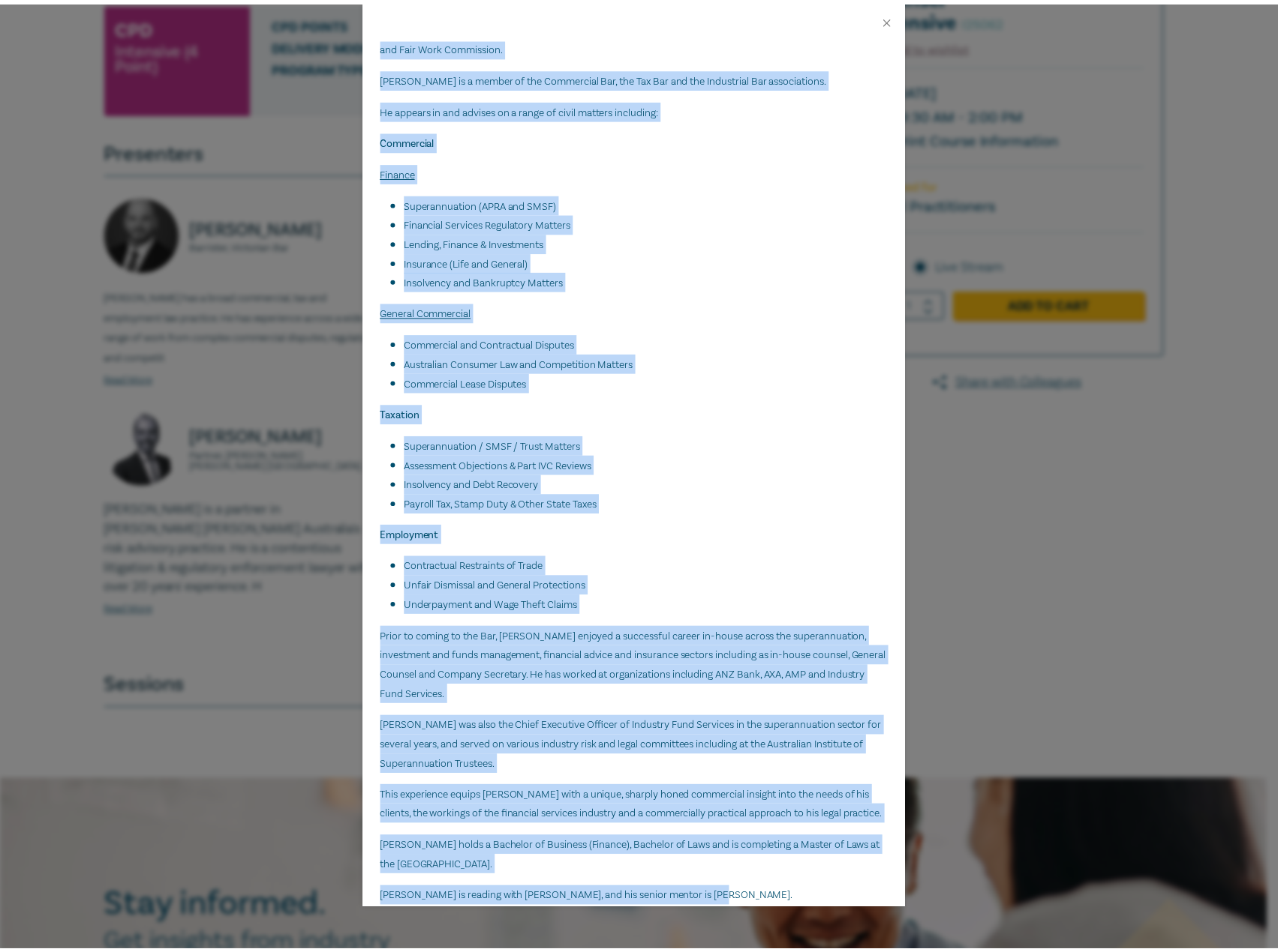
scroll to position [272, 0]
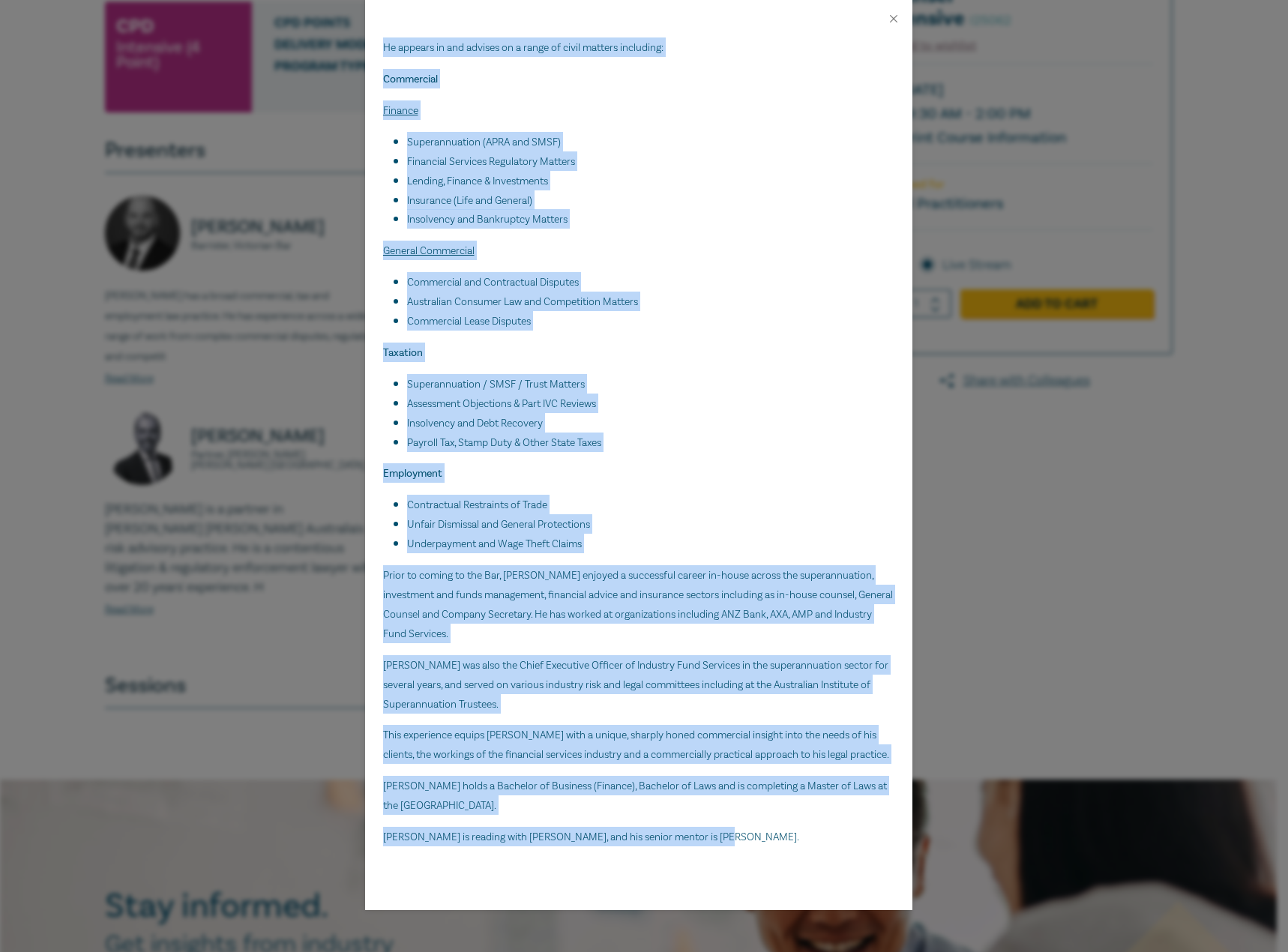
drag, startPoint x: 536, startPoint y: 91, endPoint x: 774, endPoint y: 850, distance: 795.4
click at [774, 850] on div "Csaba Baranyai Barrister, Victorian Bar Csaba has a broad commercial, tax and e…" at bounding box center [639, 474] width 547 height 873
click at [891, 20] on button "Close" at bounding box center [894, 18] width 14 height 14
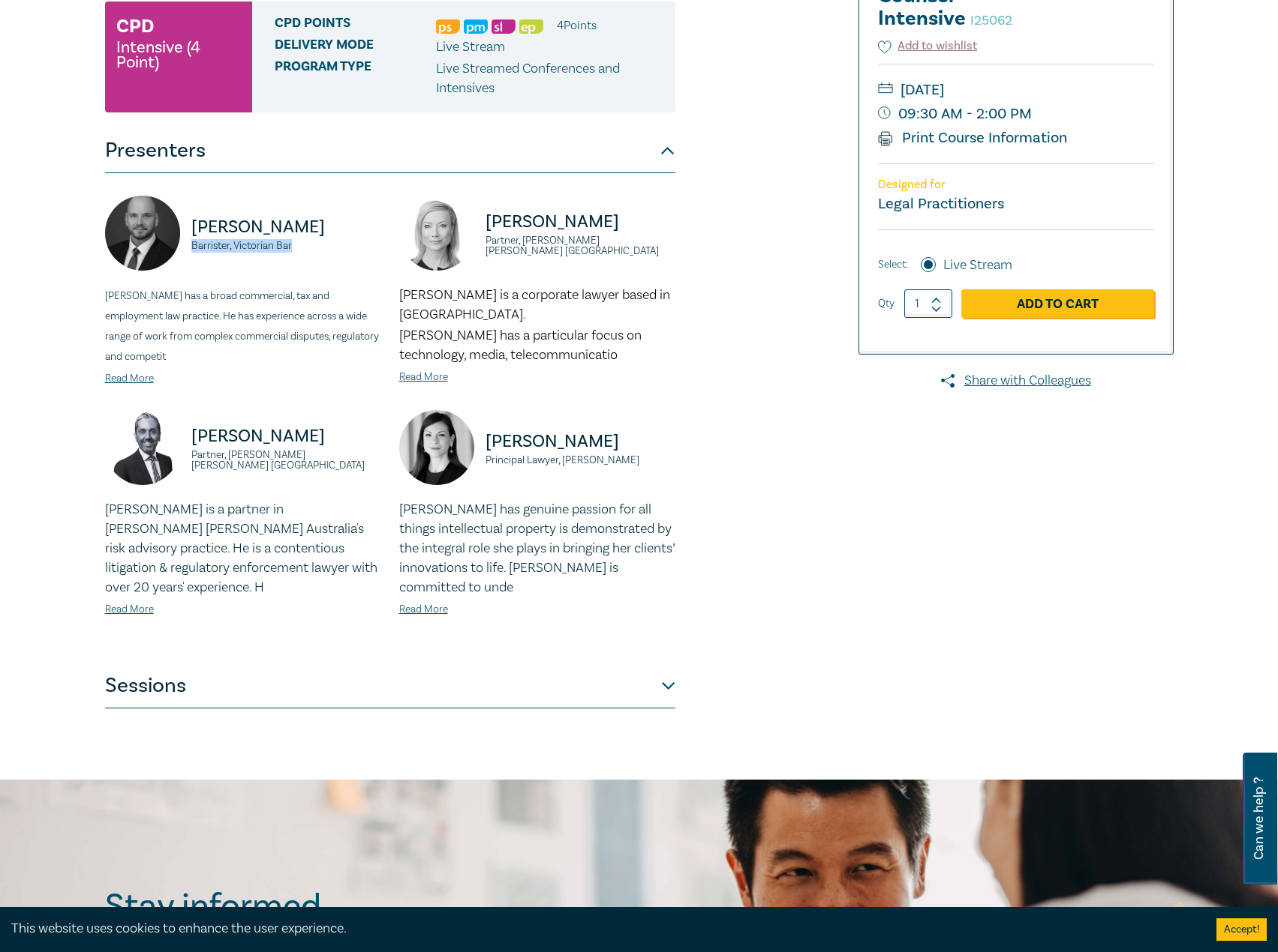
drag, startPoint x: 298, startPoint y: 242, endPoint x: 184, endPoint y: 244, distance: 114.0
click at [184, 244] on div "Csaba Baranyai Barrister, Victorian Bar" at bounding box center [243, 240] width 277 height 90
drag, startPoint x: 269, startPoint y: 699, endPoint x: 280, endPoint y: 663, distance: 37.6
click at [269, 699] on button "Sessions" at bounding box center [389, 686] width 570 height 45
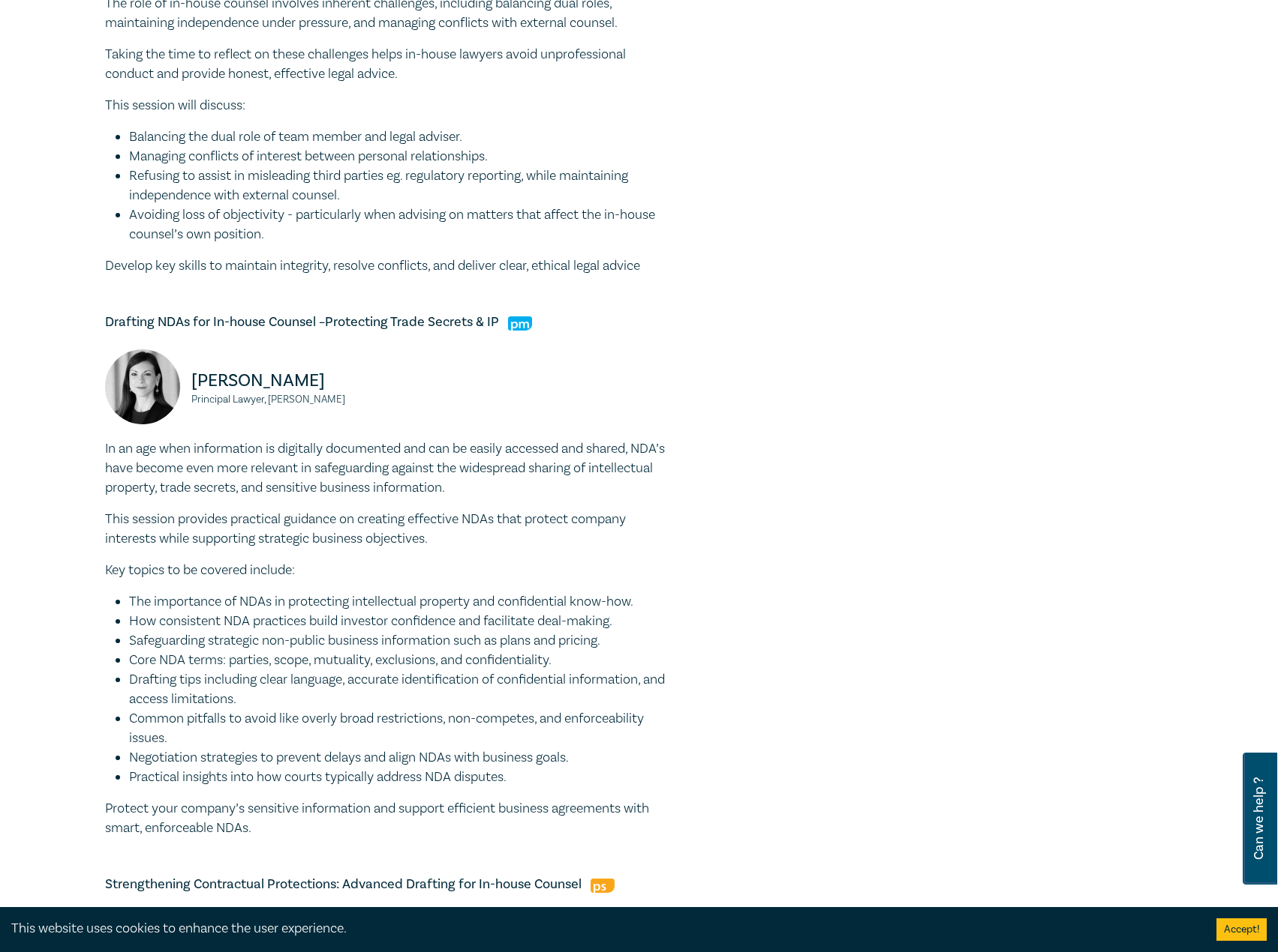
scroll to position [1200, 0]
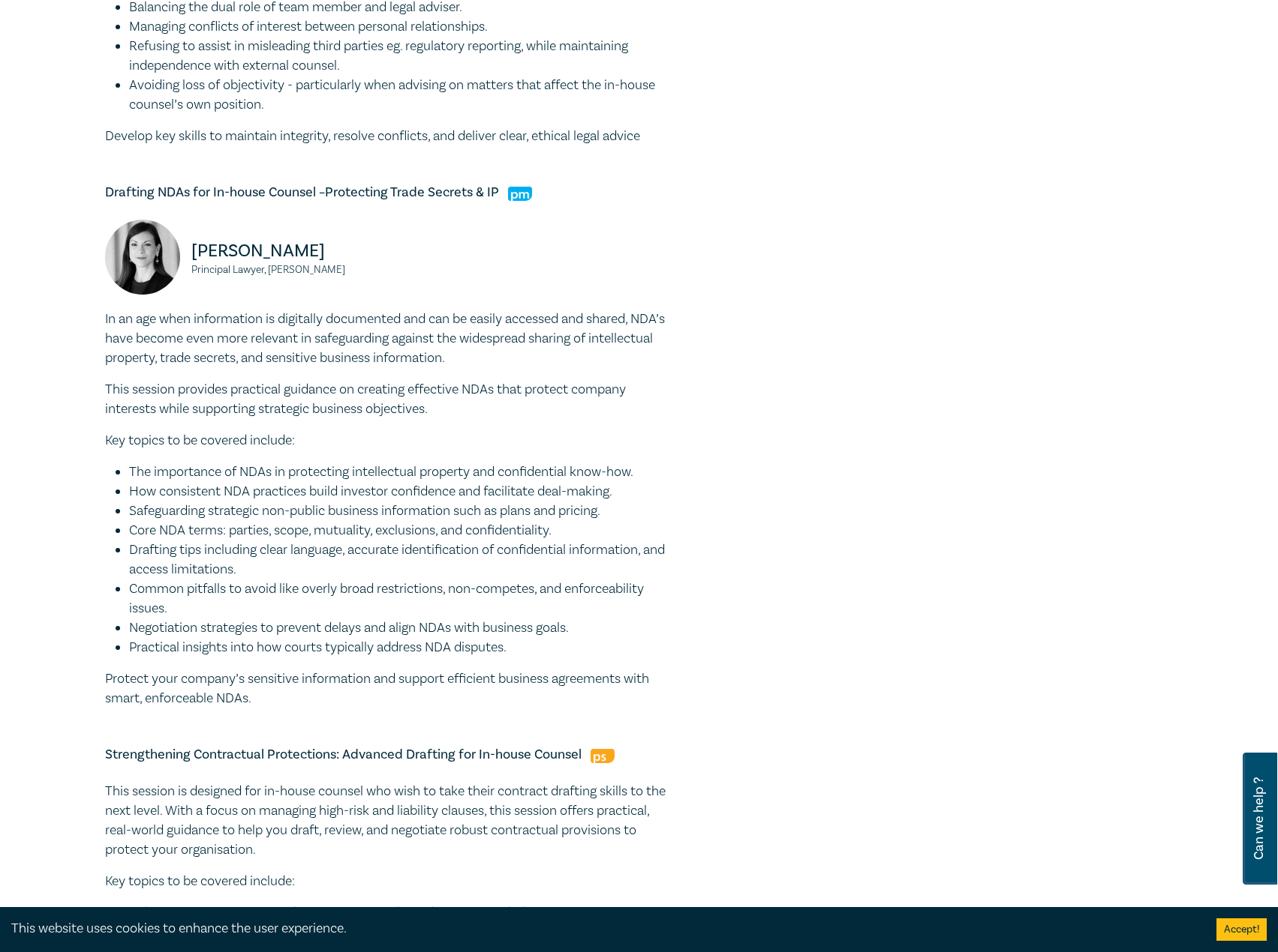
drag, startPoint x: 366, startPoint y: 253, endPoint x: 231, endPoint y: 246, distance: 135.2
click at [179, 246] on div "Belinda Sigismundi Principal Lawyer, Macpherson Kelley" at bounding box center [243, 265] width 277 height 90
drag, startPoint x: 368, startPoint y: 271, endPoint x: 191, endPoint y: 265, distance: 177.1
click at [191, 265] on small "Principal Lawyer, Macpherson Kelley" at bounding box center [286, 270] width 190 height 11
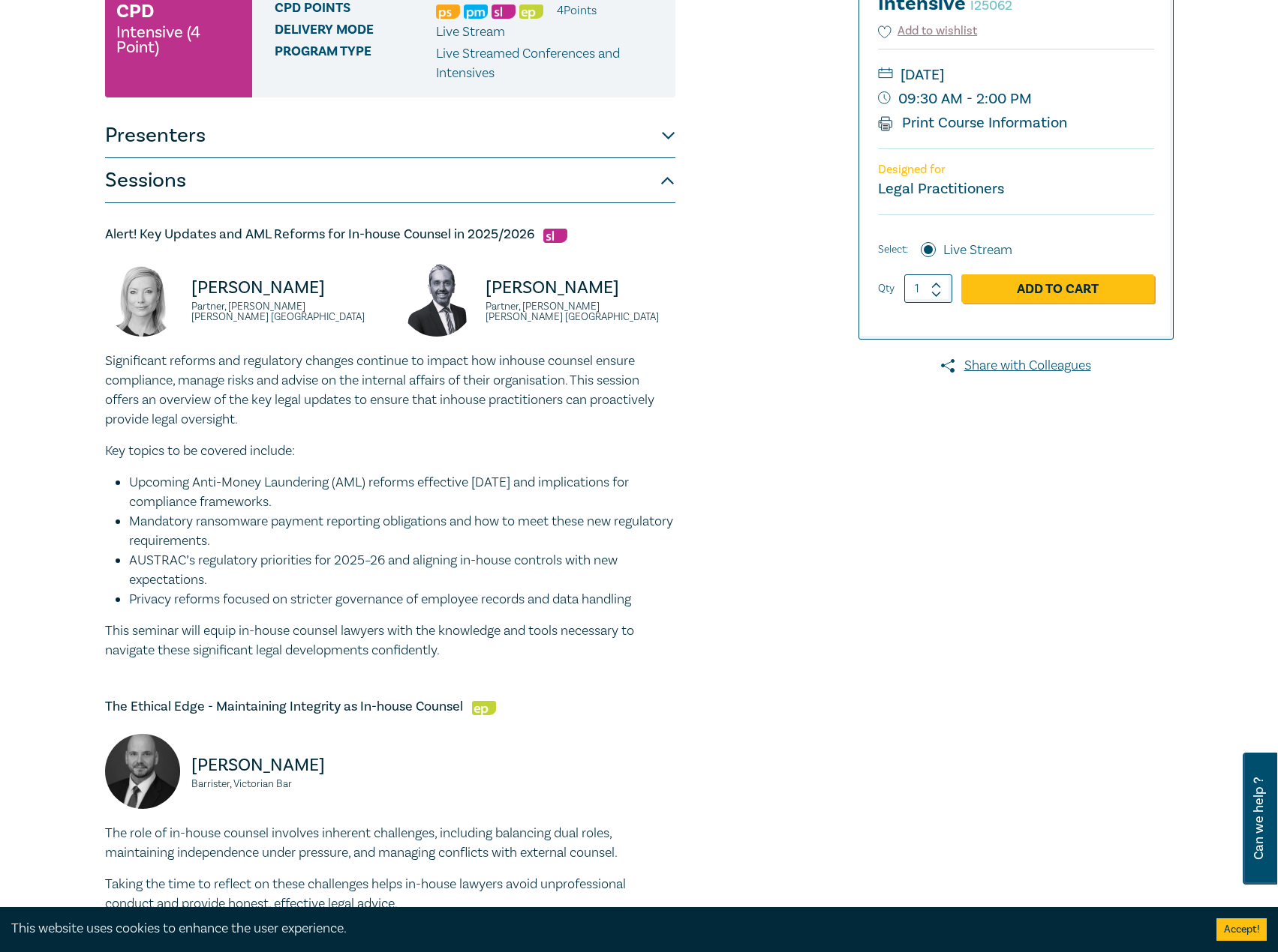
scroll to position [0, 0]
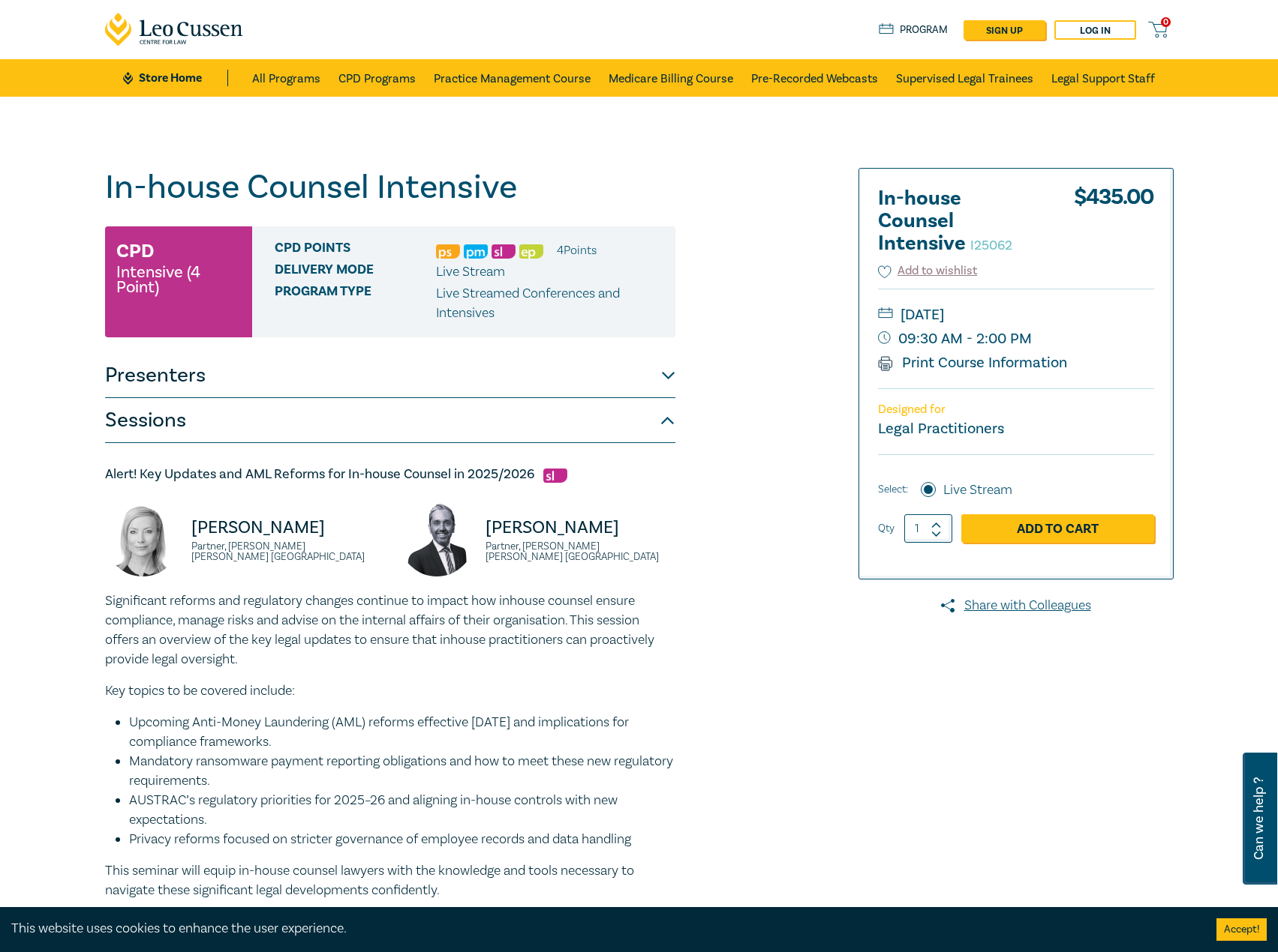
click at [400, 387] on button "Presenters" at bounding box center [389, 375] width 570 height 45
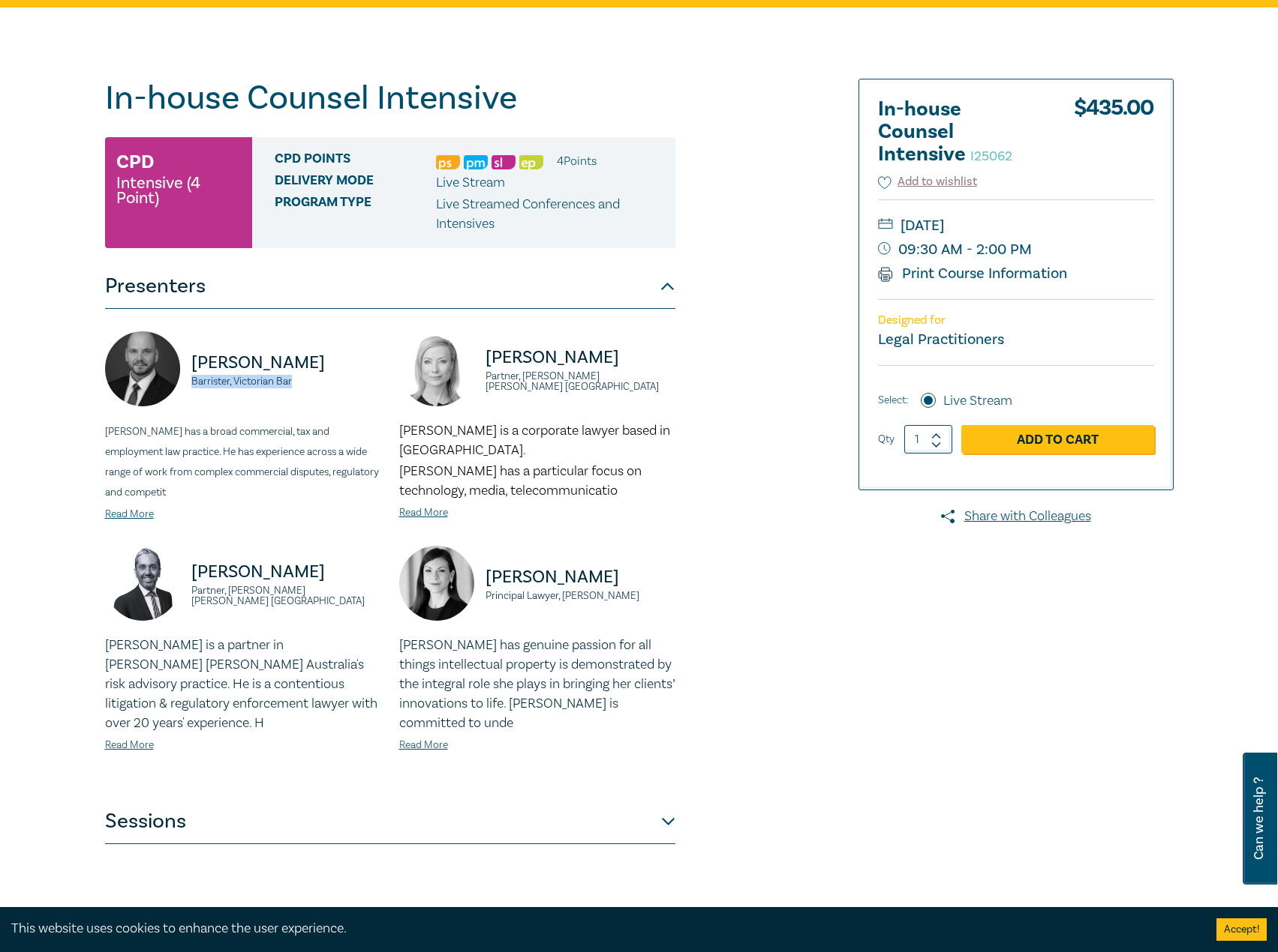
scroll to position [375, 0]
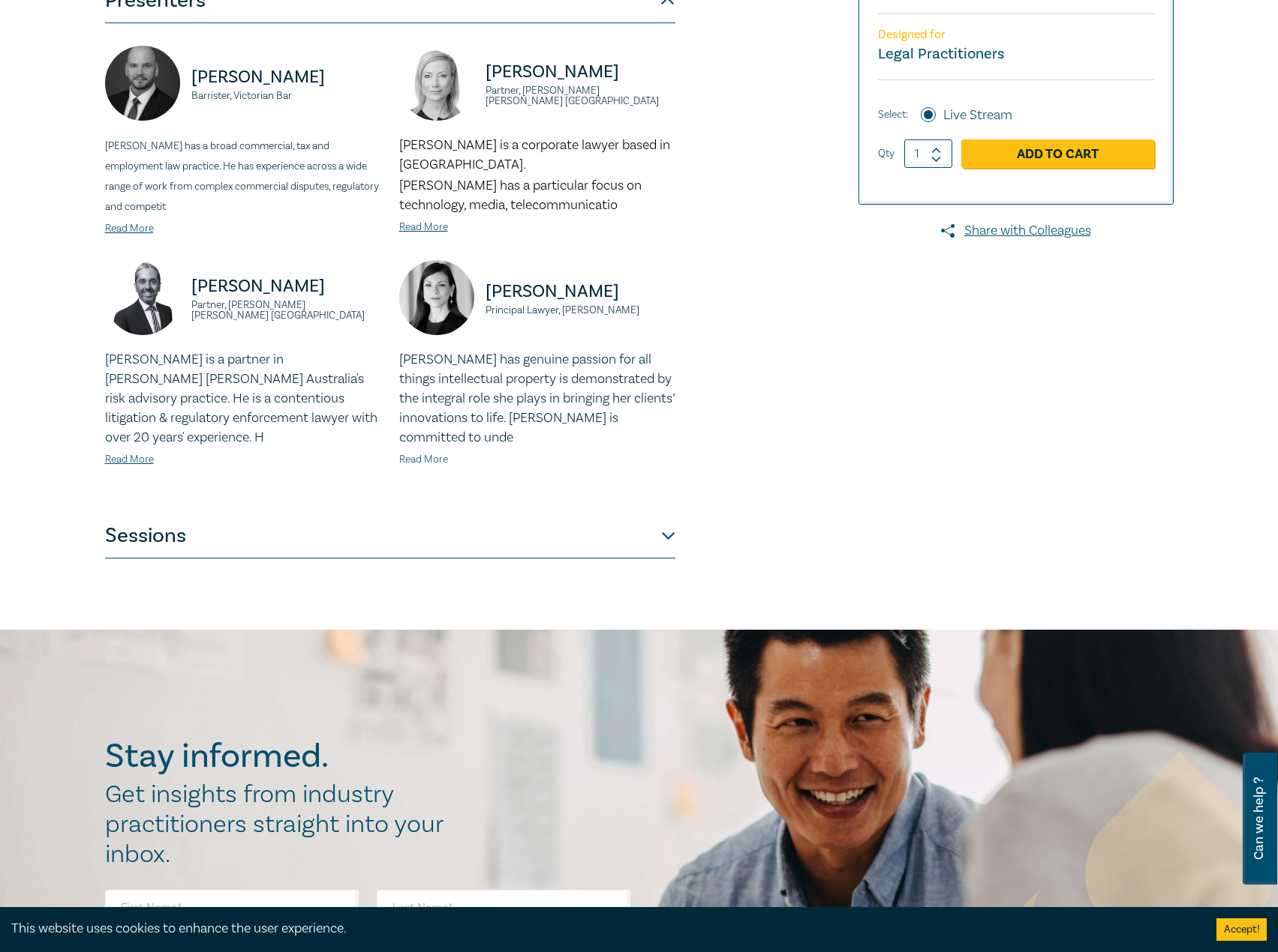
click at [416, 460] on link "Read More" at bounding box center [424, 459] width 49 height 14
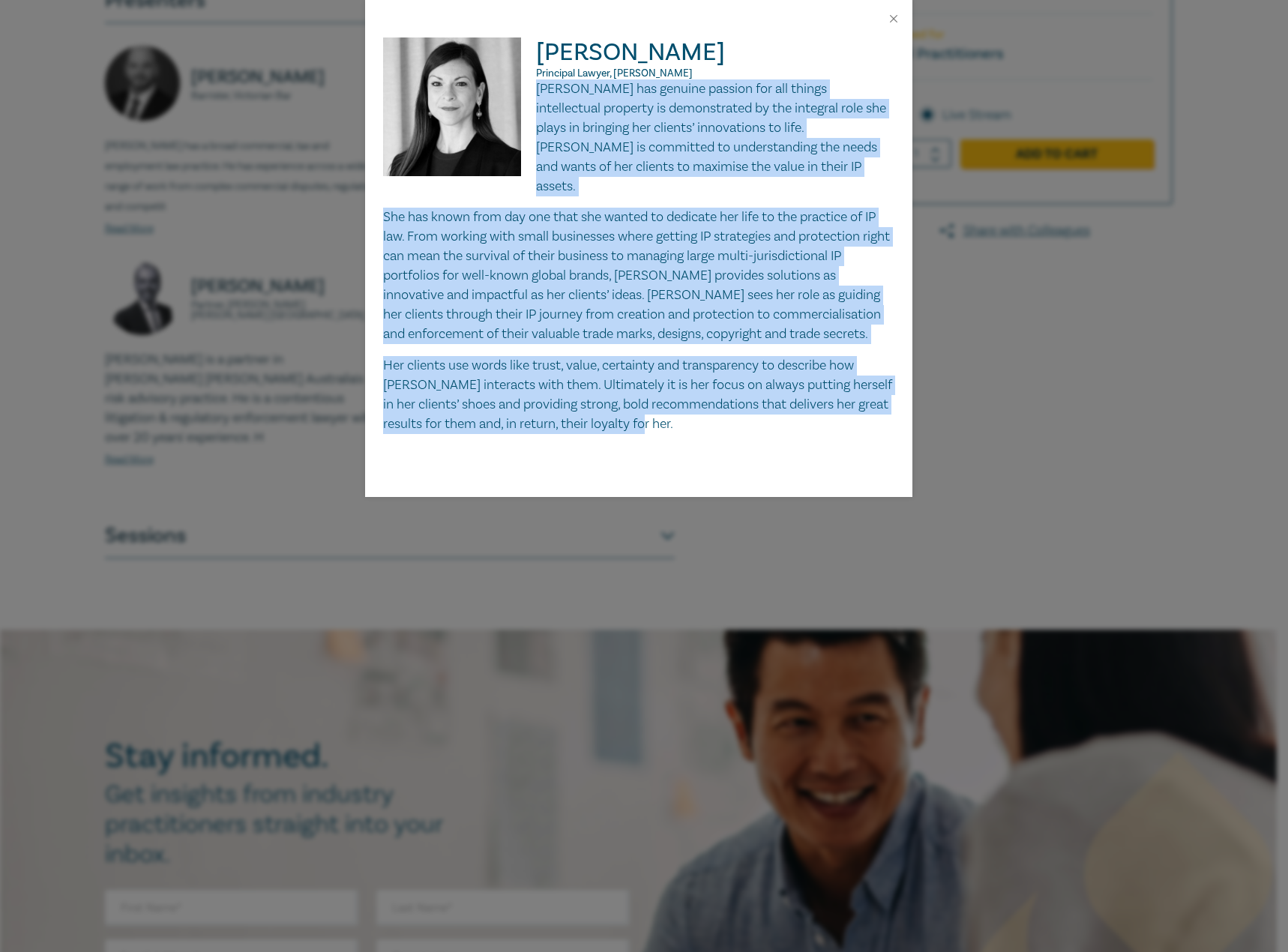
drag, startPoint x: 538, startPoint y: 89, endPoint x: 686, endPoint y: 441, distance: 381.8
click at [686, 441] on div "Belinda Sigismundi Principal Lawyer, Macpherson Kelley Belinda Sigismundi has g…" at bounding box center [639, 267] width 547 height 460
drag, startPoint x: 620, startPoint y: 396, endPoint x: 695, endPoint y: 404, distance: 75.4
click at [695, 404] on p "Her clients use words like trust, value, certainty and transparency to describe…" at bounding box center [638, 396] width 511 height 78
drag, startPoint x: 536, startPoint y: 87, endPoint x: 716, endPoint y: 420, distance: 378.5
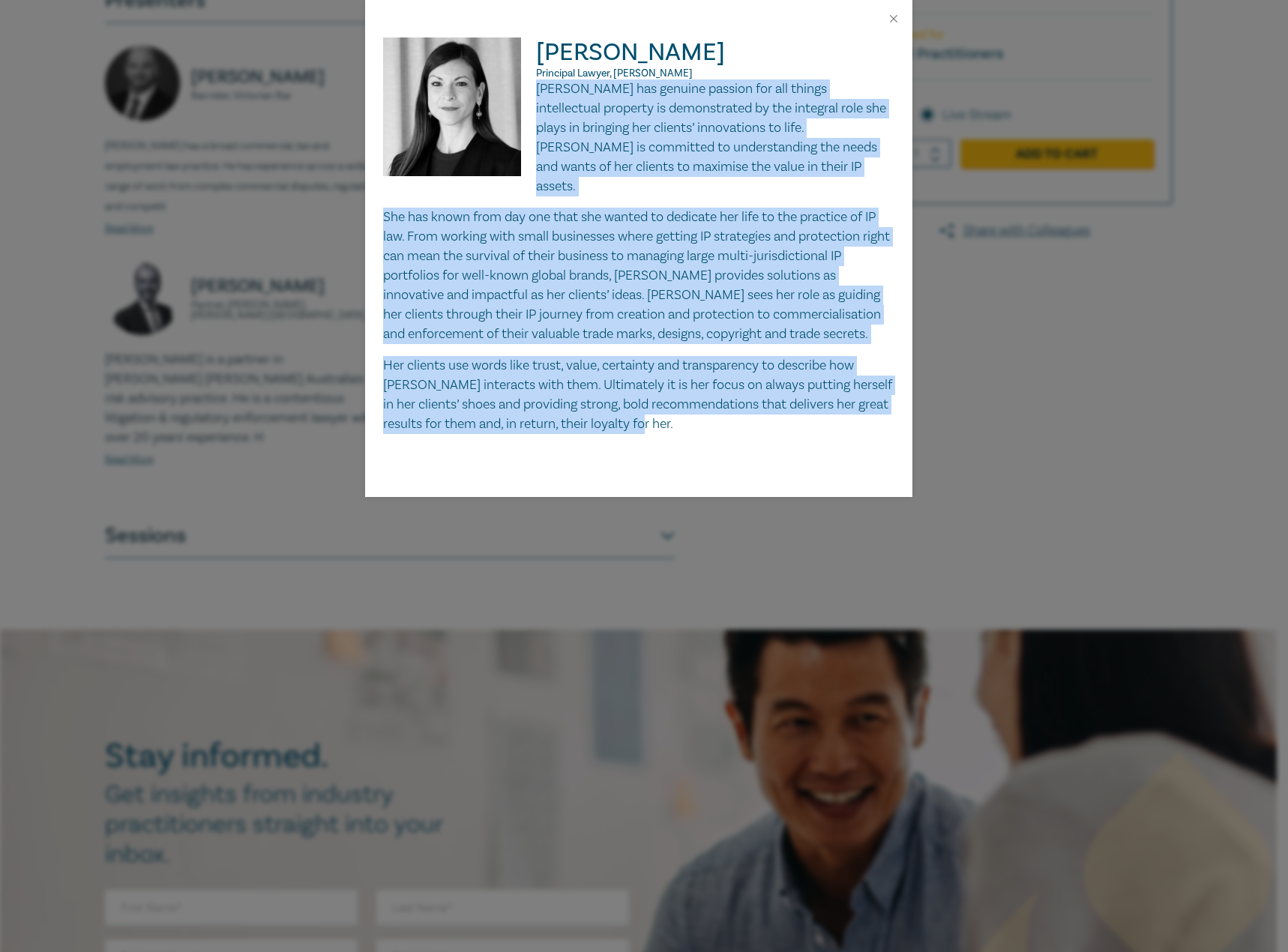
click at [716, 420] on div "Belinda Sigismundi has genuine passion for all things intellectual property is …" at bounding box center [638, 256] width 511 height 354
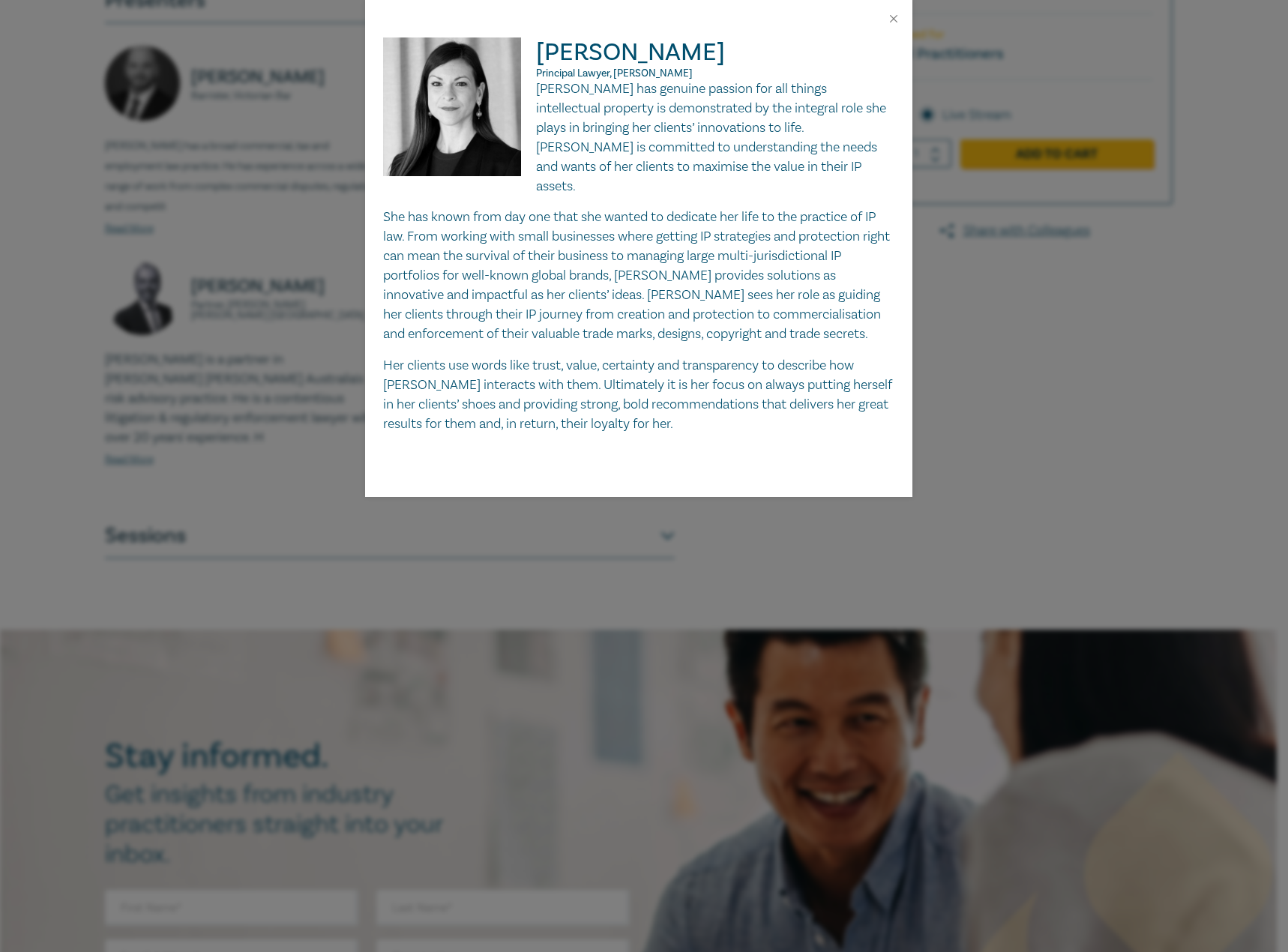
click at [895, 28] on div at bounding box center [639, 18] width 547 height 37
click at [896, 19] on button "Close" at bounding box center [894, 18] width 14 height 14
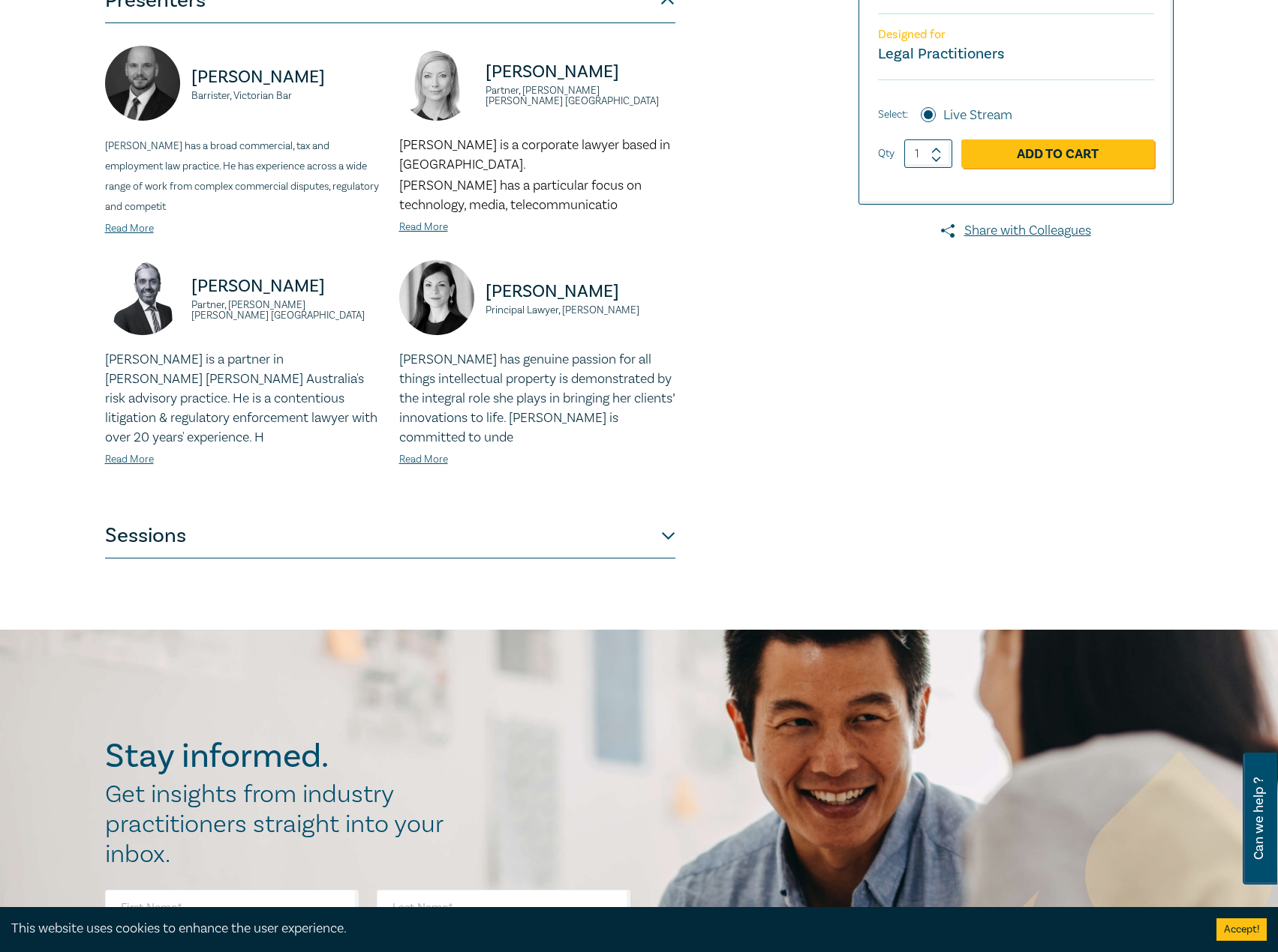
click at [473, 517] on button "Sessions" at bounding box center [389, 536] width 570 height 45
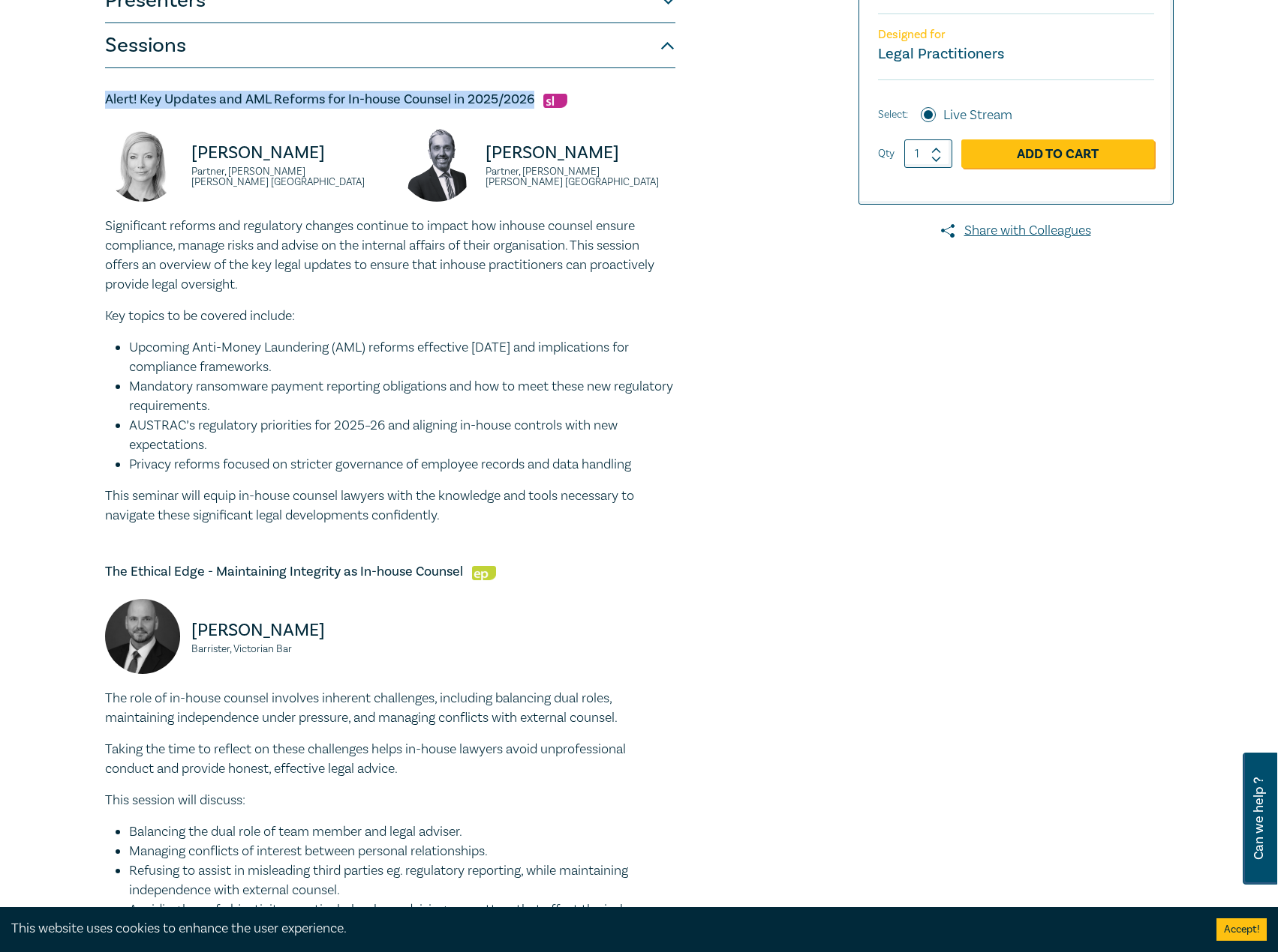
drag, startPoint x: 536, startPoint y: 105, endPoint x: 108, endPoint y: 101, distance: 428.0
click at [108, 101] on h5 "Alert! Key Updates and AML Reforms for In-house Counsel in 2025/2026" at bounding box center [389, 100] width 570 height 18
click at [320, 159] on p "Lisa Fitzgerald" at bounding box center [286, 153] width 190 height 24
drag, startPoint x: 307, startPoint y: 152, endPoint x: 154, endPoint y: 152, distance: 153.0
click at [151, 151] on div "Lisa Fitzgerald Partner, Norton Rose Fulbright Australia" at bounding box center [243, 171] width 277 height 90
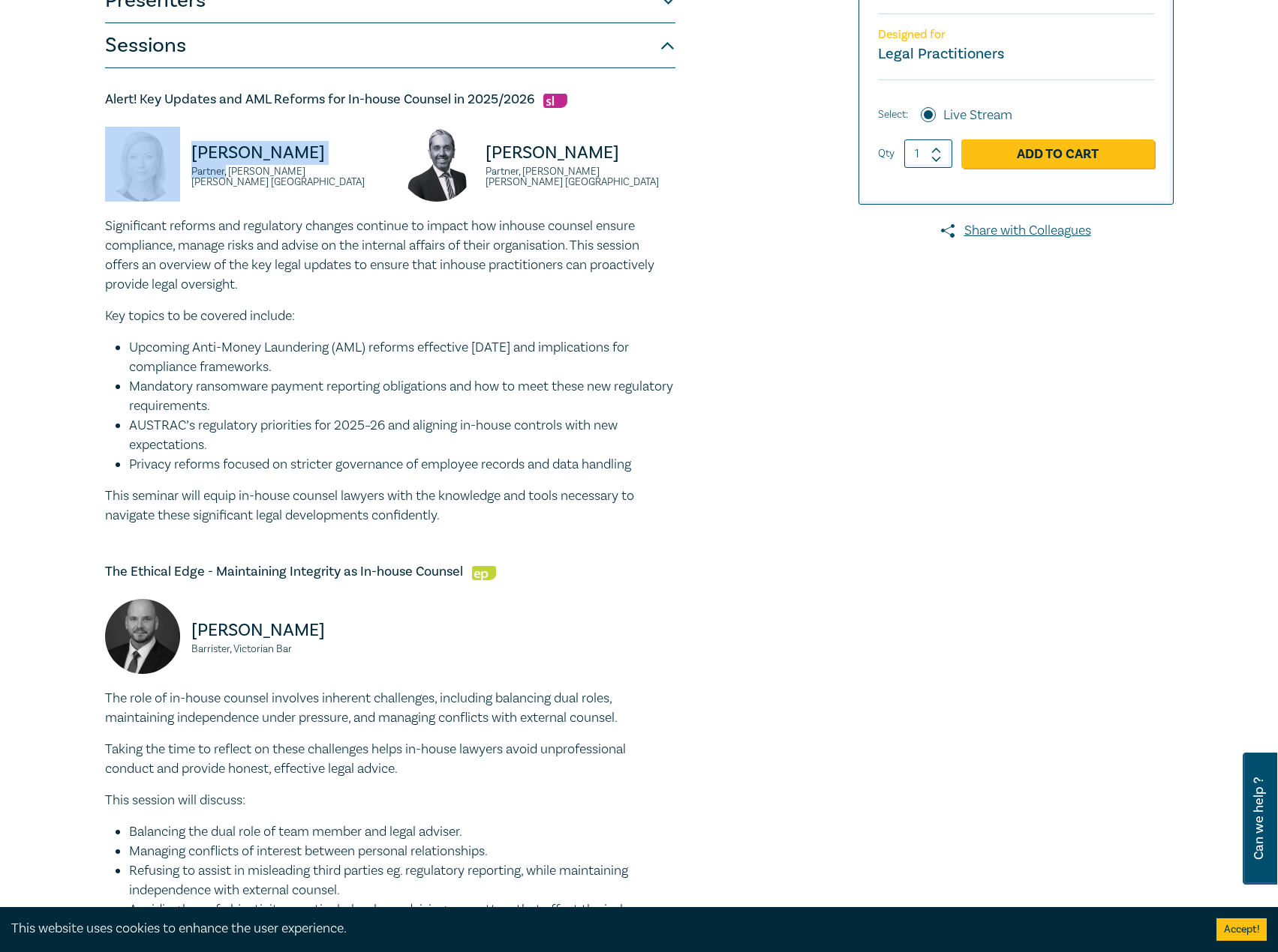
drag, startPoint x: 226, startPoint y: 176, endPoint x: 176, endPoint y: 176, distance: 50.0
click at [176, 176] on div "Lisa Fitzgerald Partner, Norton Rose Fulbright Australia" at bounding box center [243, 171] width 277 height 90
drag, startPoint x: 195, startPoint y: 175, endPoint x: 218, endPoint y: 165, distance: 25.1
click at [217, 175] on small "Partner, Norton Rose Fulbright Australia" at bounding box center [286, 176] width 190 height 21
click at [221, 171] on small "Partner, Norton Rose Fulbright Australia" at bounding box center [286, 176] width 190 height 21
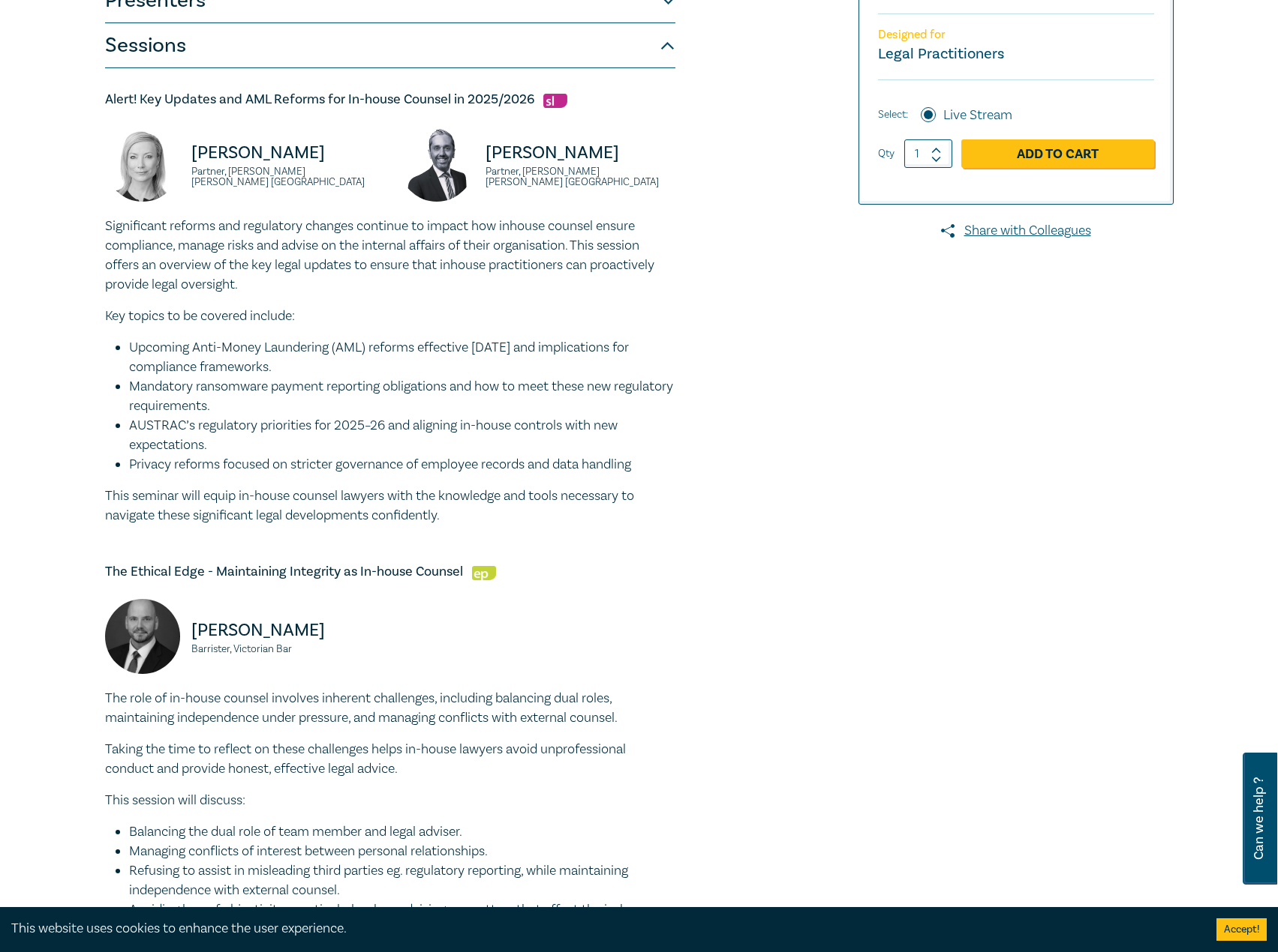
click at [221, 174] on small "Partner, Norton Rose Fulbright Australia" at bounding box center [286, 176] width 190 height 21
drag, startPoint x: 223, startPoint y: 175, endPoint x: 183, endPoint y: 175, distance: 40.0
click at [183, 175] on div "Lisa Fitzgerald Partner, Norton Rose Fulbright Australia" at bounding box center [243, 171] width 277 height 90
click at [226, 175] on small "Partner, Norton Rose Fulbright Australia" at bounding box center [286, 176] width 190 height 21
drag, startPoint x: 223, startPoint y: 176, endPoint x: 185, endPoint y: 175, distance: 38.0
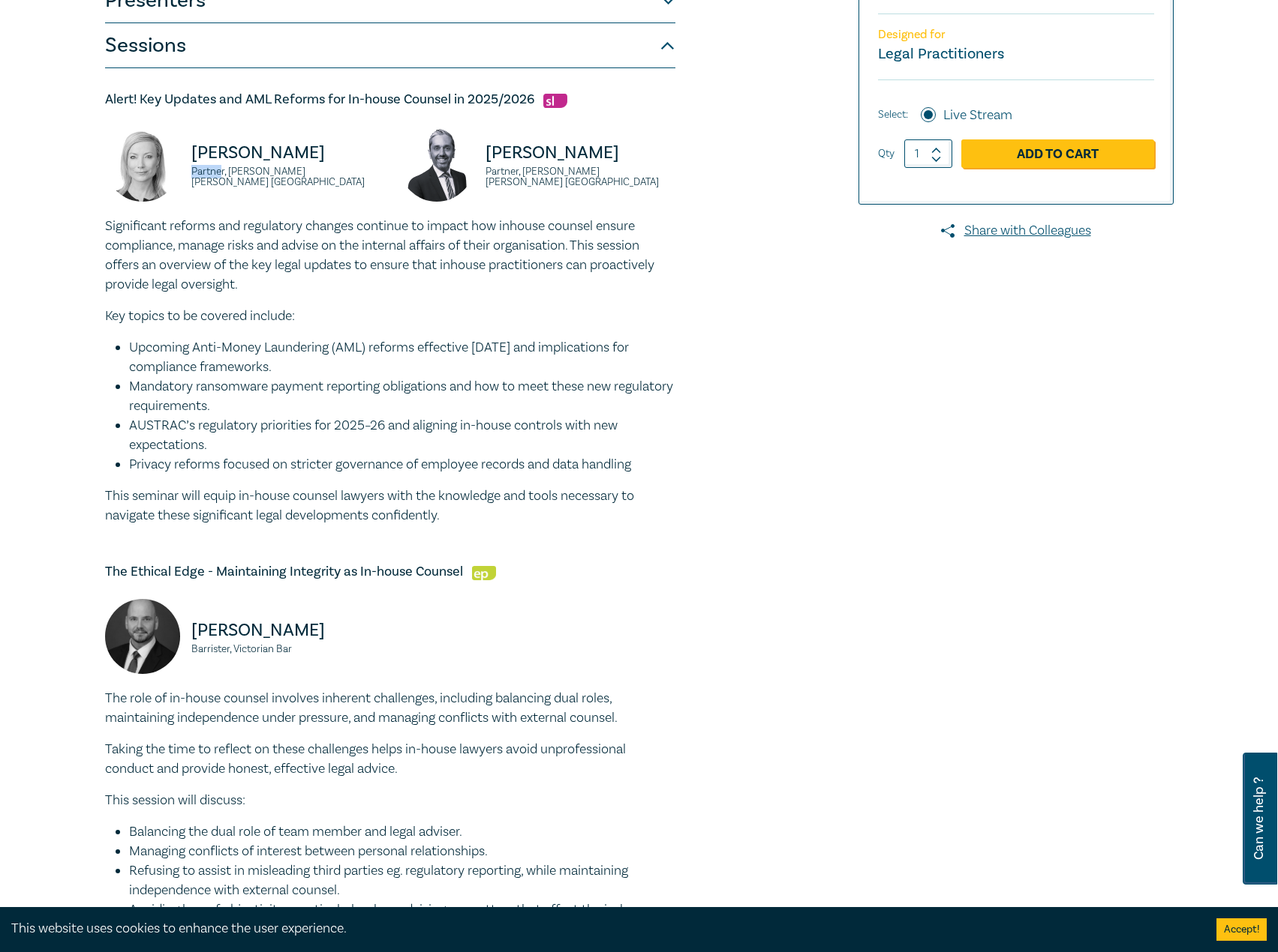
click at [185, 175] on div "Lisa Fitzgerald Partner, Norton Rose Fulbright Australia" at bounding box center [243, 171] width 277 height 90
click at [221, 175] on small "Partner, Norton Rose Fulbright Australia" at bounding box center [286, 176] width 190 height 21
drag, startPoint x: 225, startPoint y: 176, endPoint x: 183, endPoint y: 176, distance: 42.0
click at [183, 176] on div "Lisa Fitzgerald Partner, Norton Rose Fulbright Australia" at bounding box center [243, 171] width 277 height 90
click at [250, 174] on small "Partner, Norton Rose Fulbright Australia" at bounding box center [286, 176] width 190 height 21
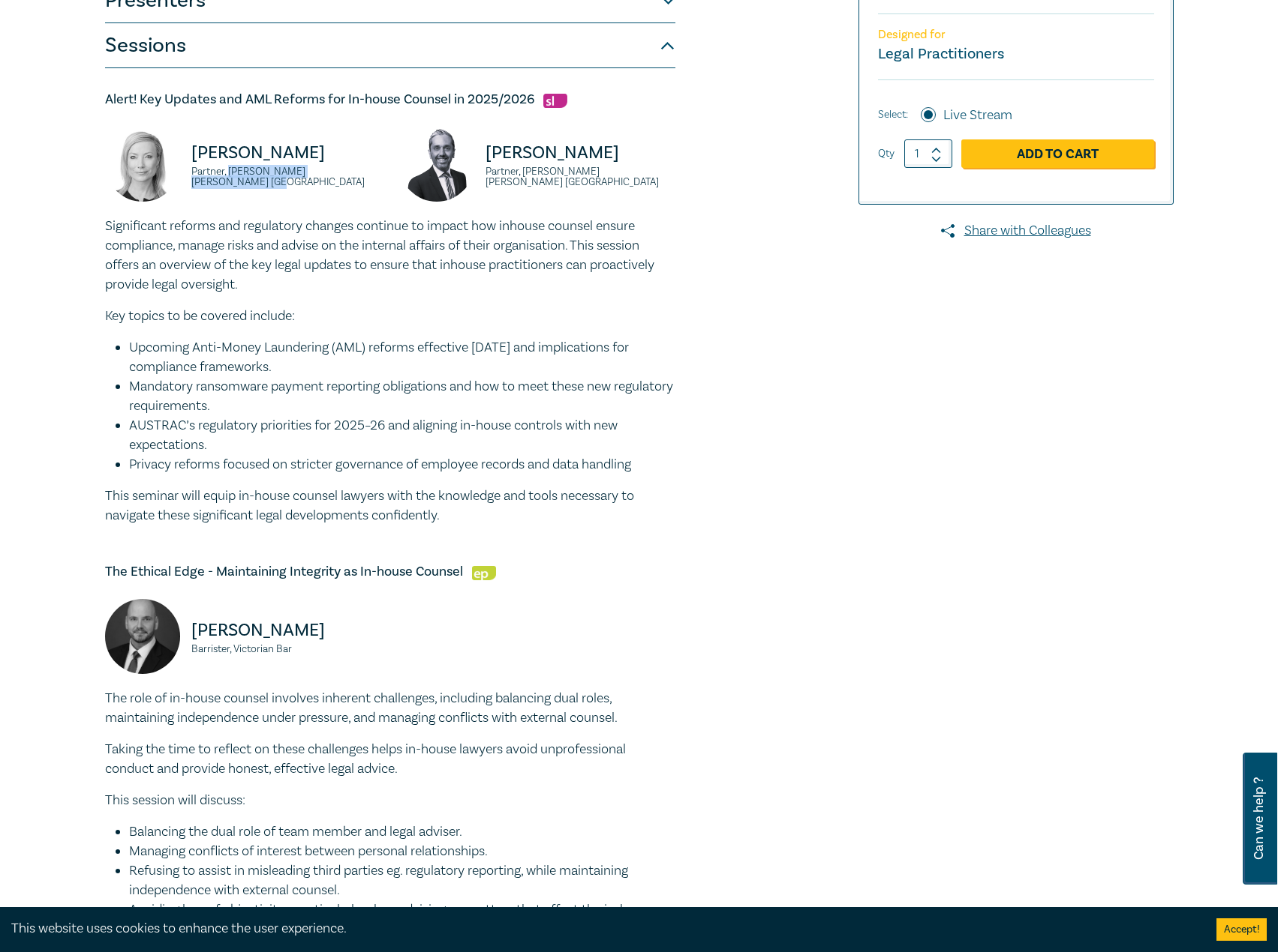
drag, startPoint x: 232, startPoint y: 176, endPoint x: 371, endPoint y: 179, distance: 139.0
click at [371, 179] on small "Partner, Norton Rose Fulbright Australia" at bounding box center [286, 176] width 190 height 21
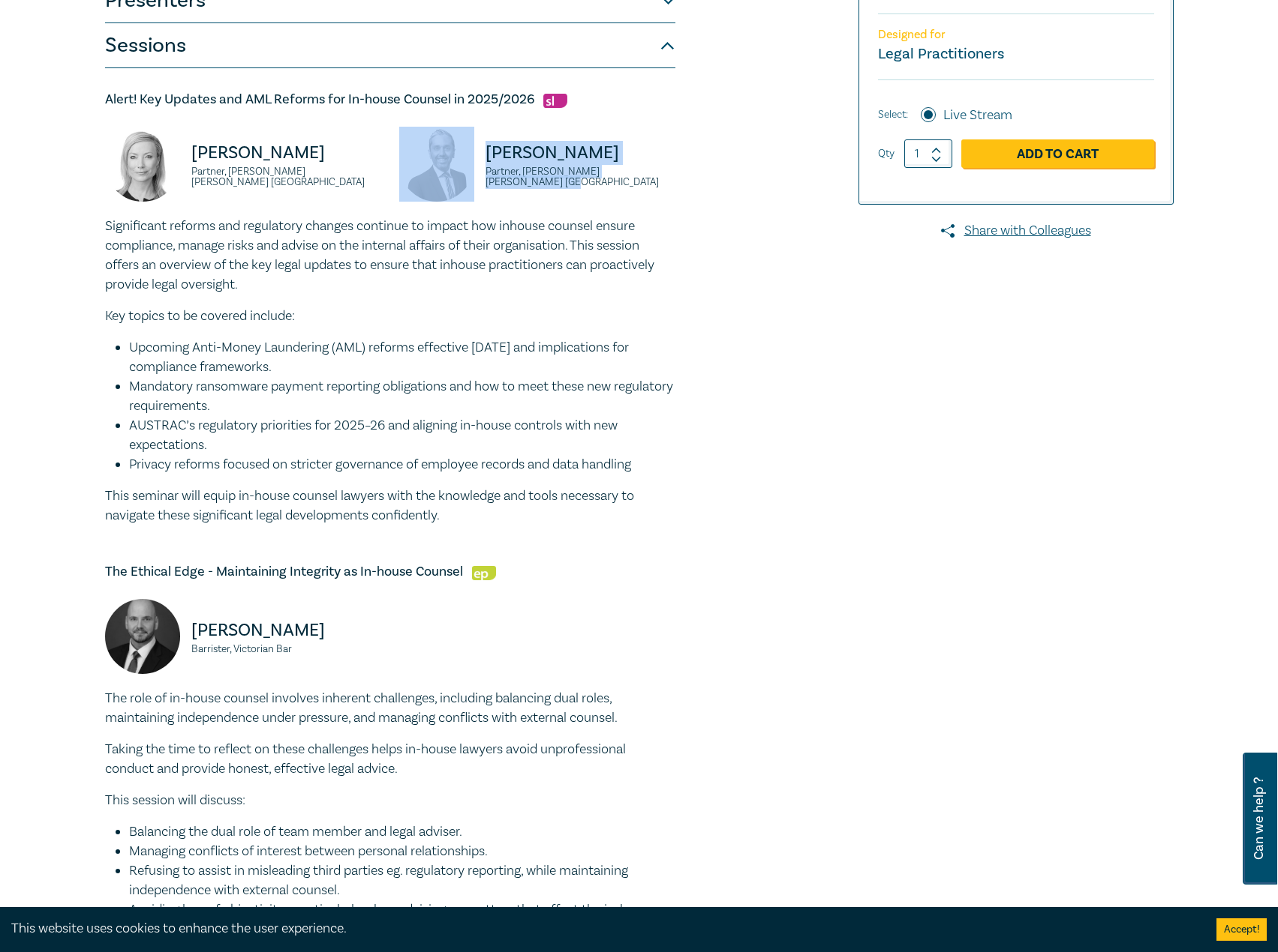
drag, startPoint x: 678, startPoint y: 177, endPoint x: 447, endPoint y: 155, distance: 232.0
click at [447, 155] on div "Rajaee Rouhani Partner, Norton Rose Fulbright Australia" at bounding box center [537, 171] width 294 height 90
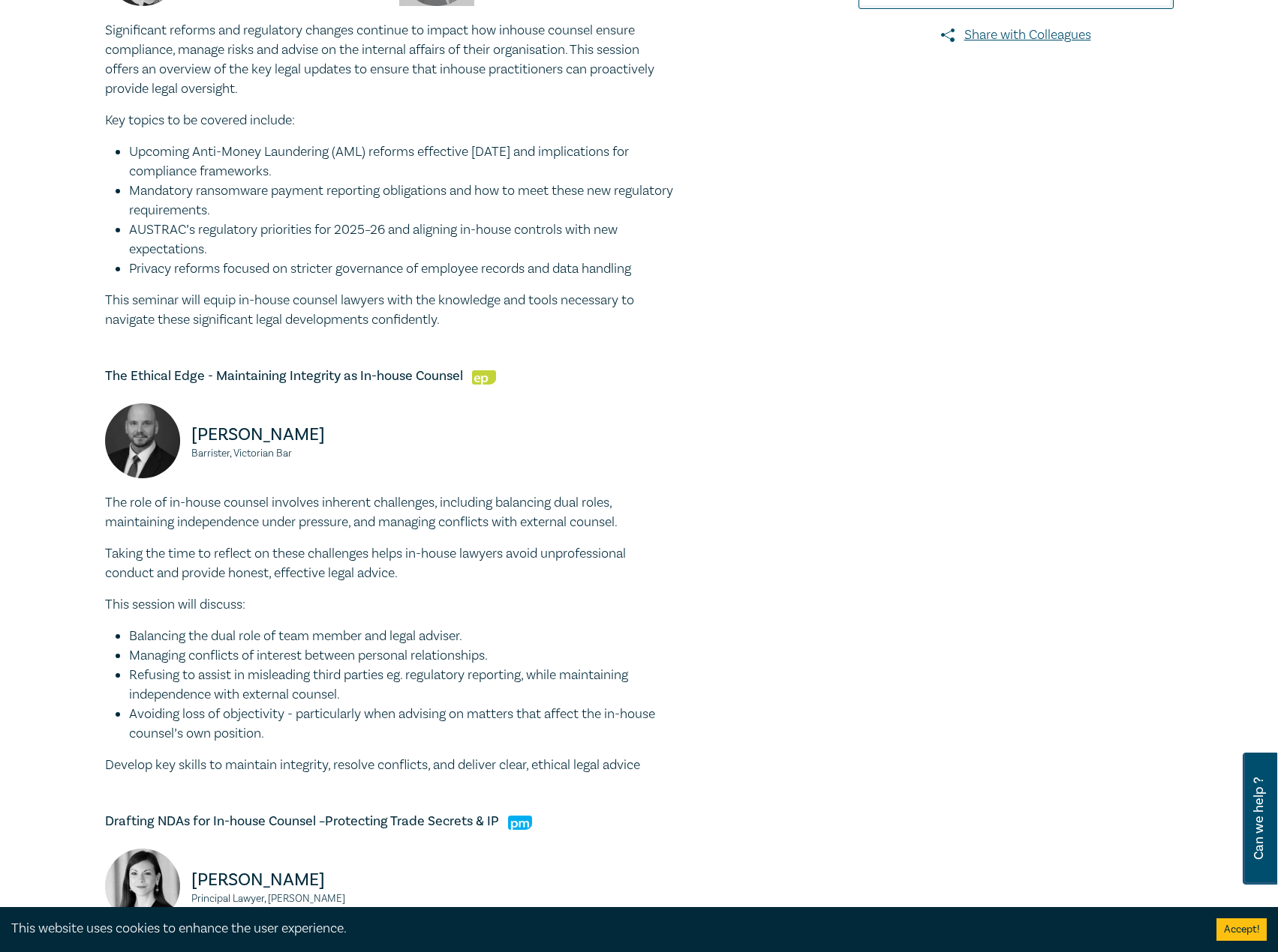
scroll to position [750, 0]
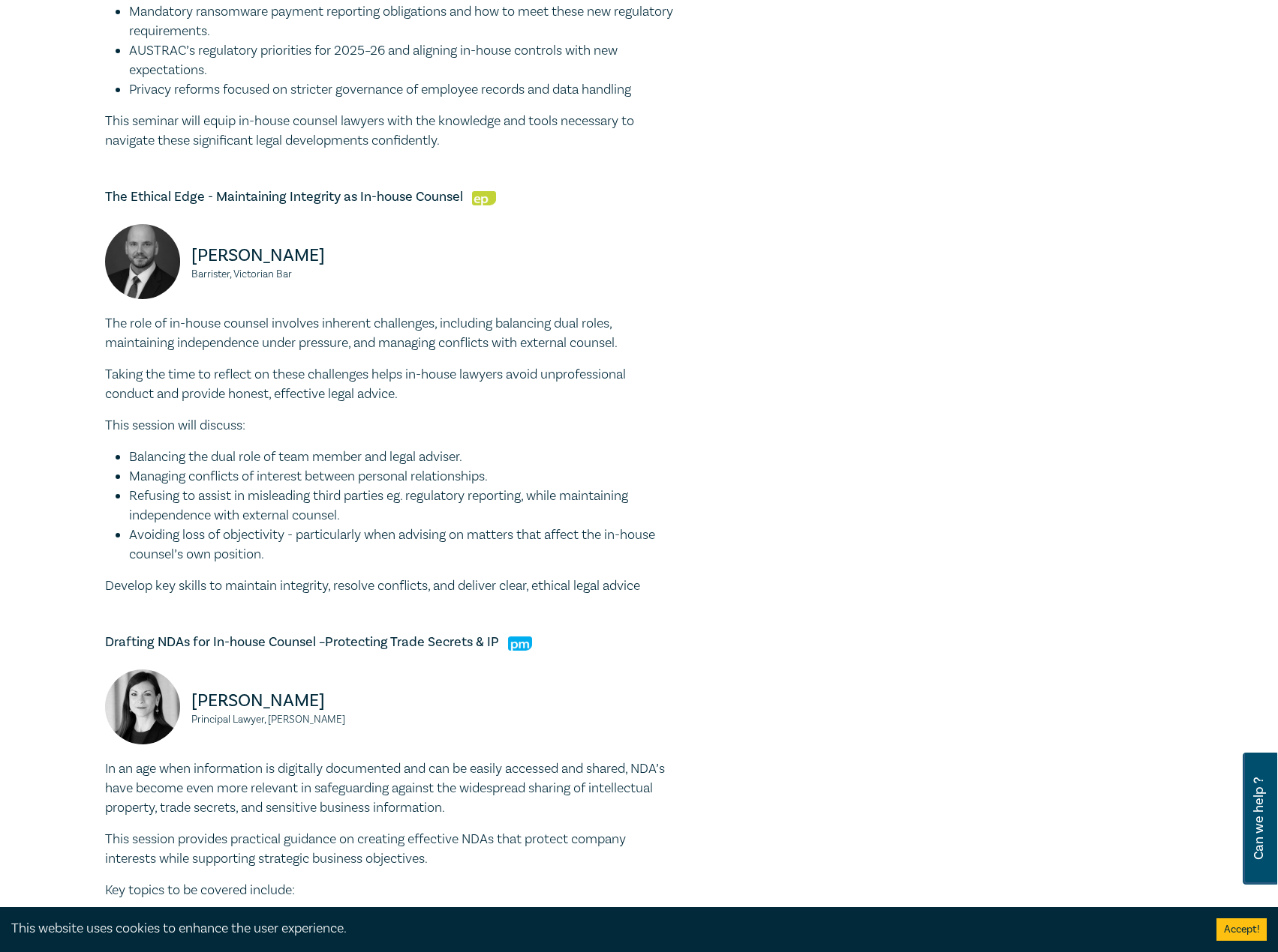
drag, startPoint x: 388, startPoint y: 208, endPoint x: 460, endPoint y: 194, distance: 73.3
click at [408, 206] on div "The Ethical Edge - Maintaining Integrity as In-house Counsel Csaba Baranyai Bar…" at bounding box center [389, 392] width 570 height 408
click at [460, 192] on h5 "The Ethical Edge - Maintaining Integrity as In-house Counsel" at bounding box center [389, 197] width 570 height 18
drag, startPoint x: 463, startPoint y: 191, endPoint x: 101, endPoint y: 195, distance: 362.0
click at [101, 195] on div "In-house Counsel Intensive I25062 CPD Intensive (4 Point) CPD Points 4 Point s …" at bounding box center [458, 486] width 724 height 2138
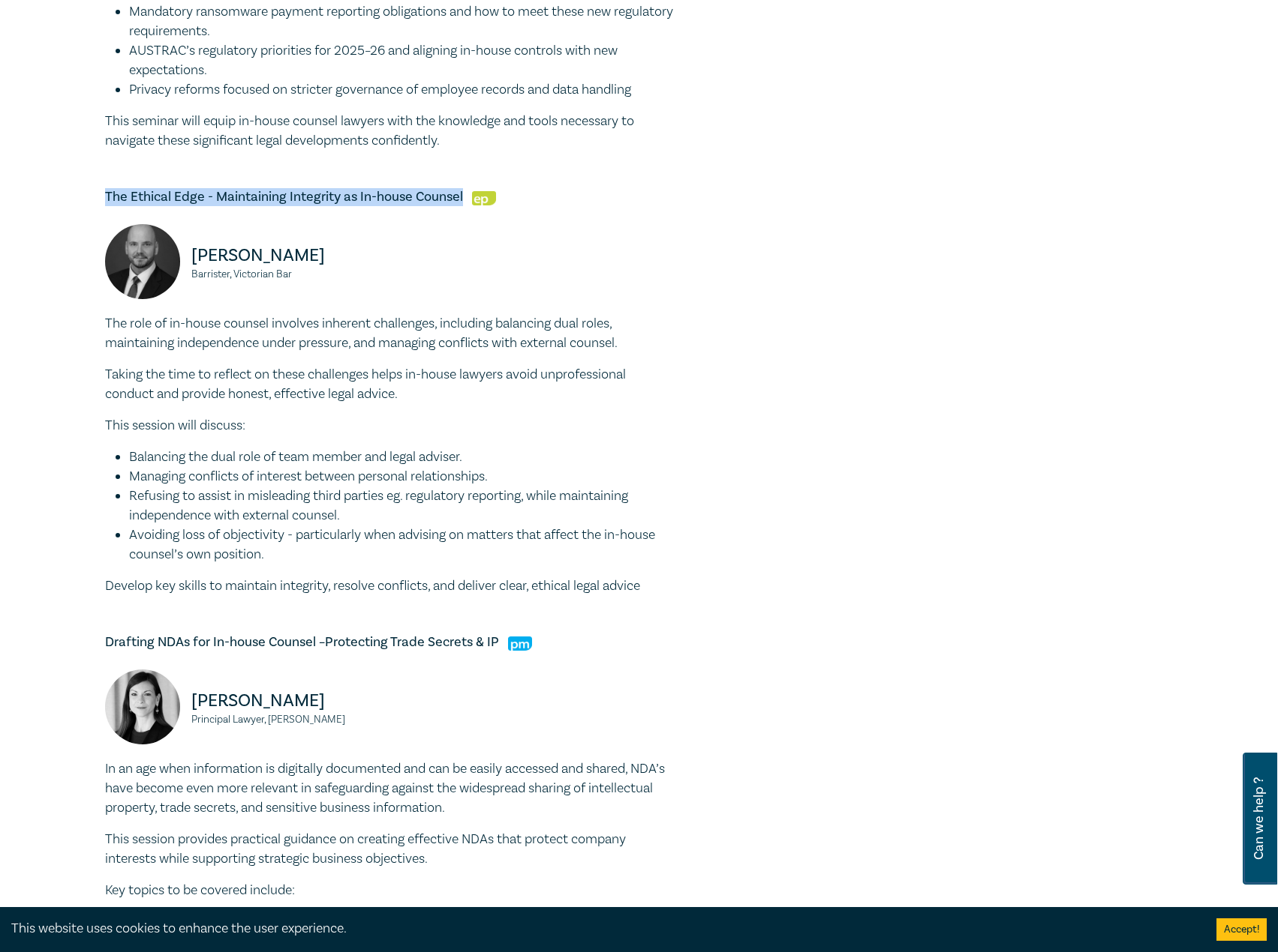
drag, startPoint x: 323, startPoint y: 263, endPoint x: 190, endPoint y: 259, distance: 133.1
click at [191, 259] on p "Csaba Baranyai" at bounding box center [286, 256] width 190 height 24
drag, startPoint x: 229, startPoint y: 276, endPoint x: 182, endPoint y: 277, distance: 47.0
click at [182, 277] on div "Csaba Baranyai Barrister, Victorian Bar" at bounding box center [243, 269] width 277 height 90
drag, startPoint x: 348, startPoint y: 276, endPoint x: 236, endPoint y: 276, distance: 112.0
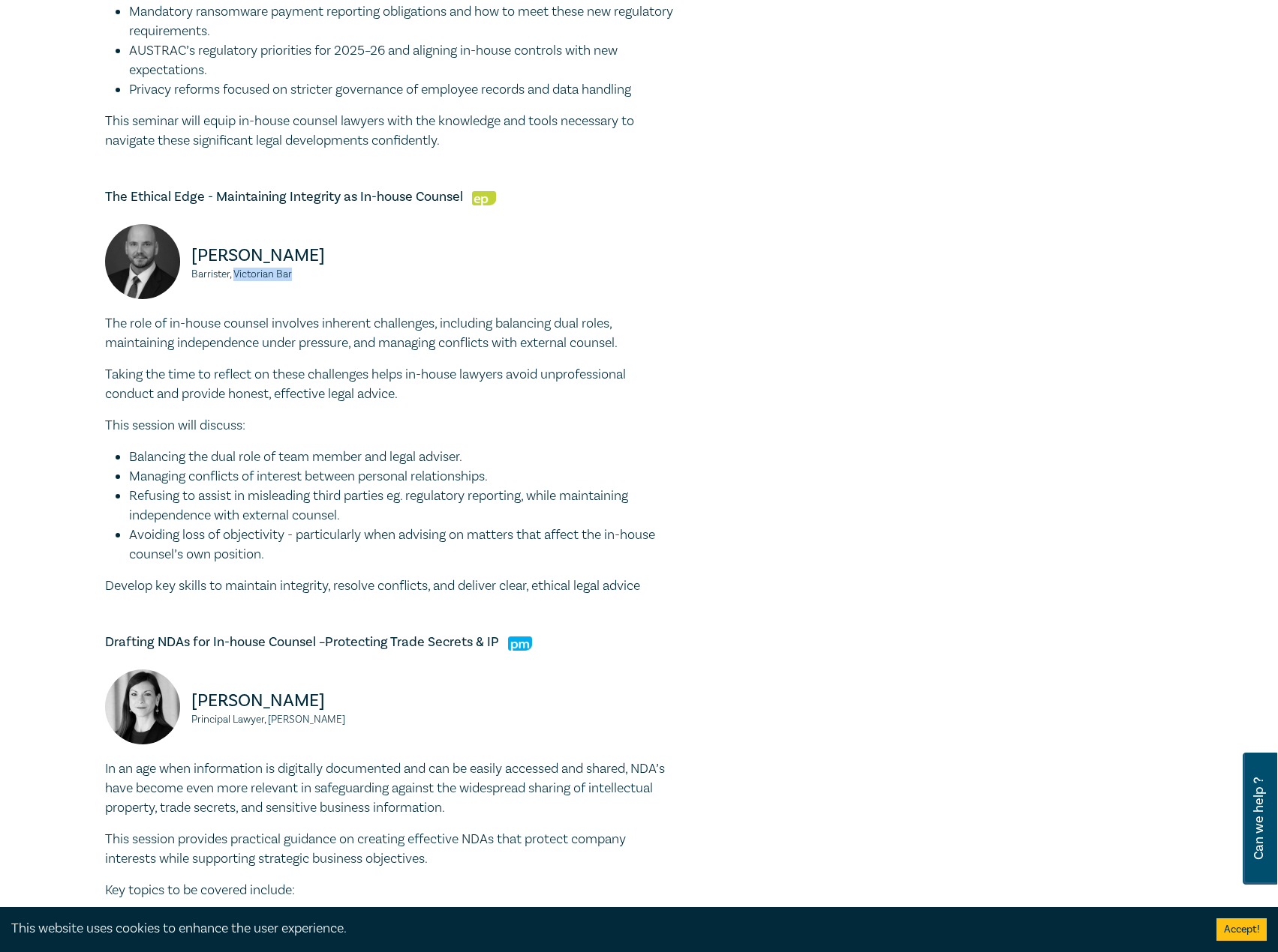
click at [236, 276] on small "Barrister, Victorian Bar" at bounding box center [286, 275] width 190 height 11
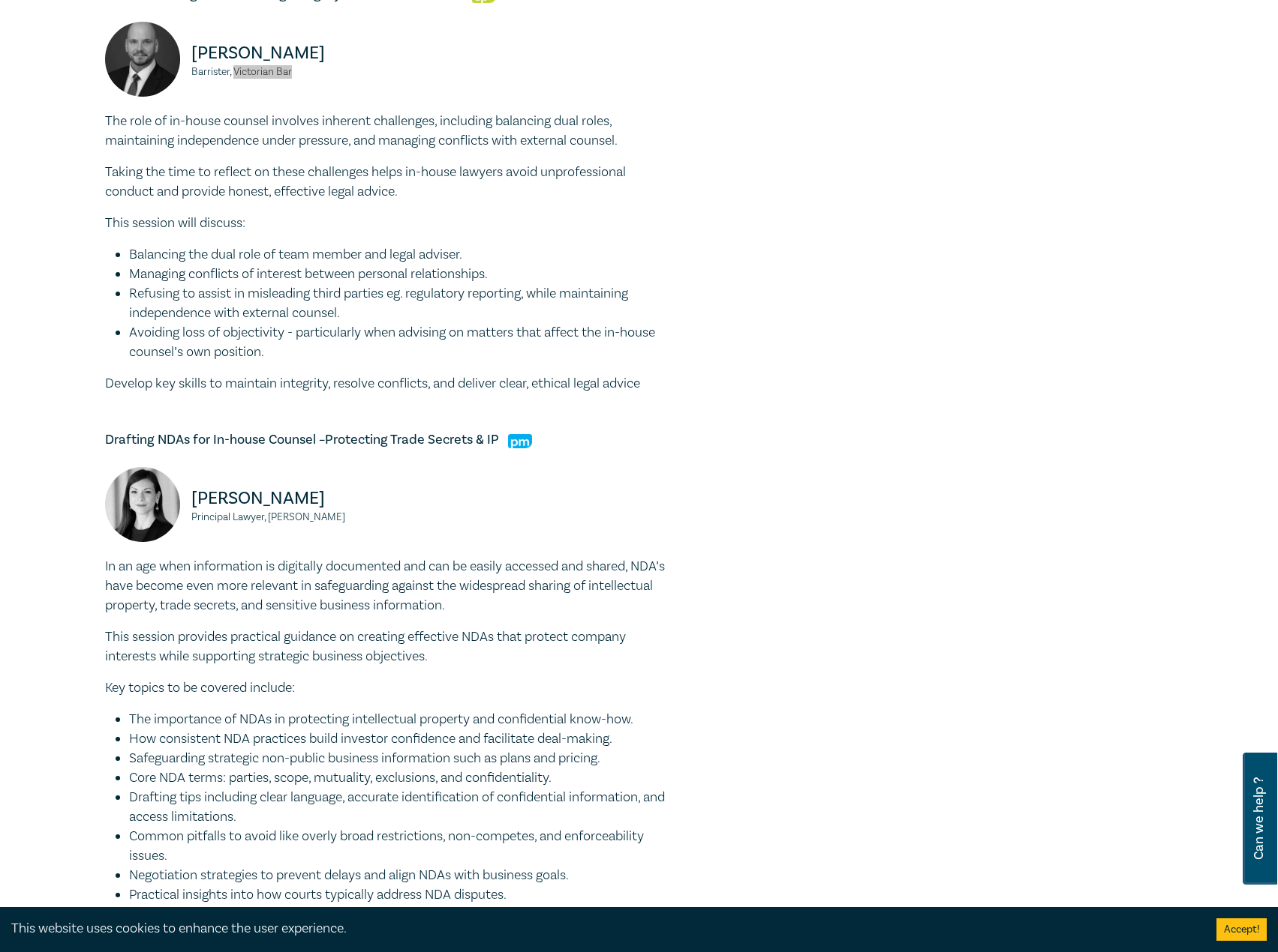
scroll to position [1200, 0]
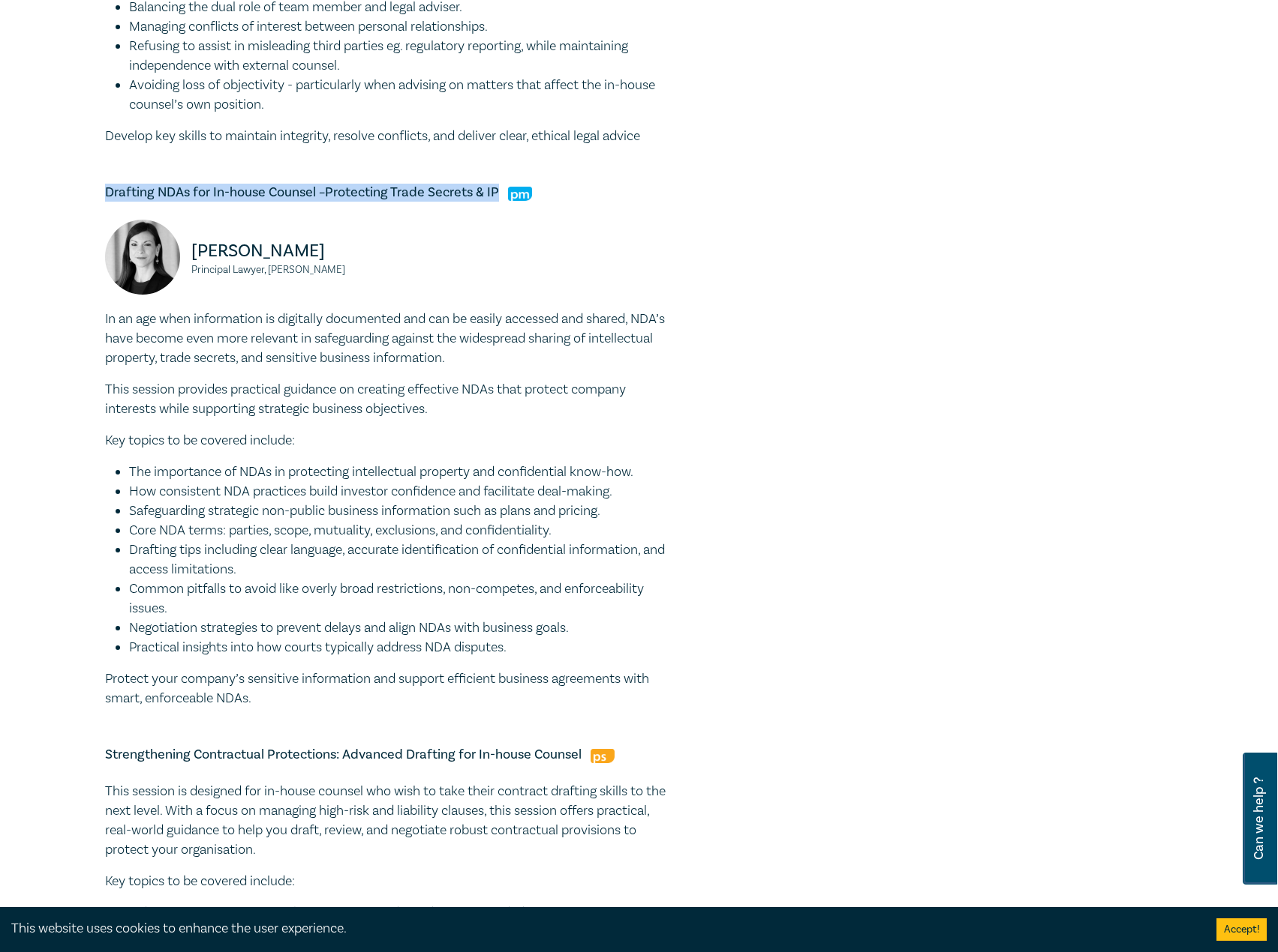
drag, startPoint x: 498, startPoint y: 195, endPoint x: 100, endPoint y: 182, distance: 398.2
click at [92, 182] on div "In-house Counsel Intensive I25062 CPD Intensive (4 Point) CPD Points 4 Point s …" at bounding box center [639, 37] width 1278 height 2280
drag, startPoint x: 373, startPoint y: 248, endPoint x: 173, endPoint y: 253, distance: 200.1
click at [173, 253] on div "Belinda Sigismundi Principal Lawyer, Macpherson Kelley" at bounding box center [243, 265] width 277 height 90
drag, startPoint x: 384, startPoint y: 268, endPoint x: 193, endPoint y: 272, distance: 191.0
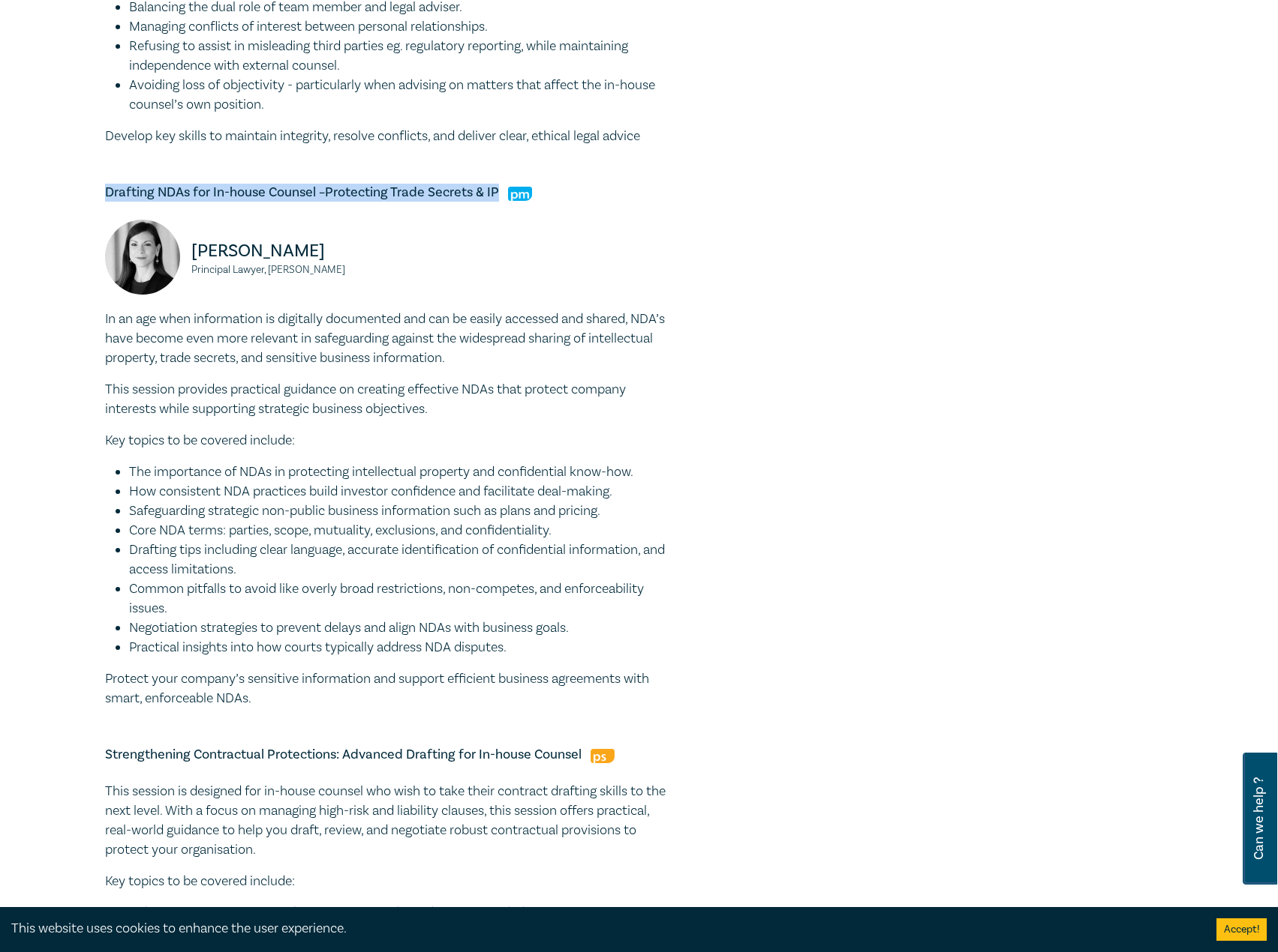
click at [193, 272] on div "Belinda Sigismundi Principal Lawyer, Macpherson Kelley" at bounding box center [243, 265] width 294 height 90
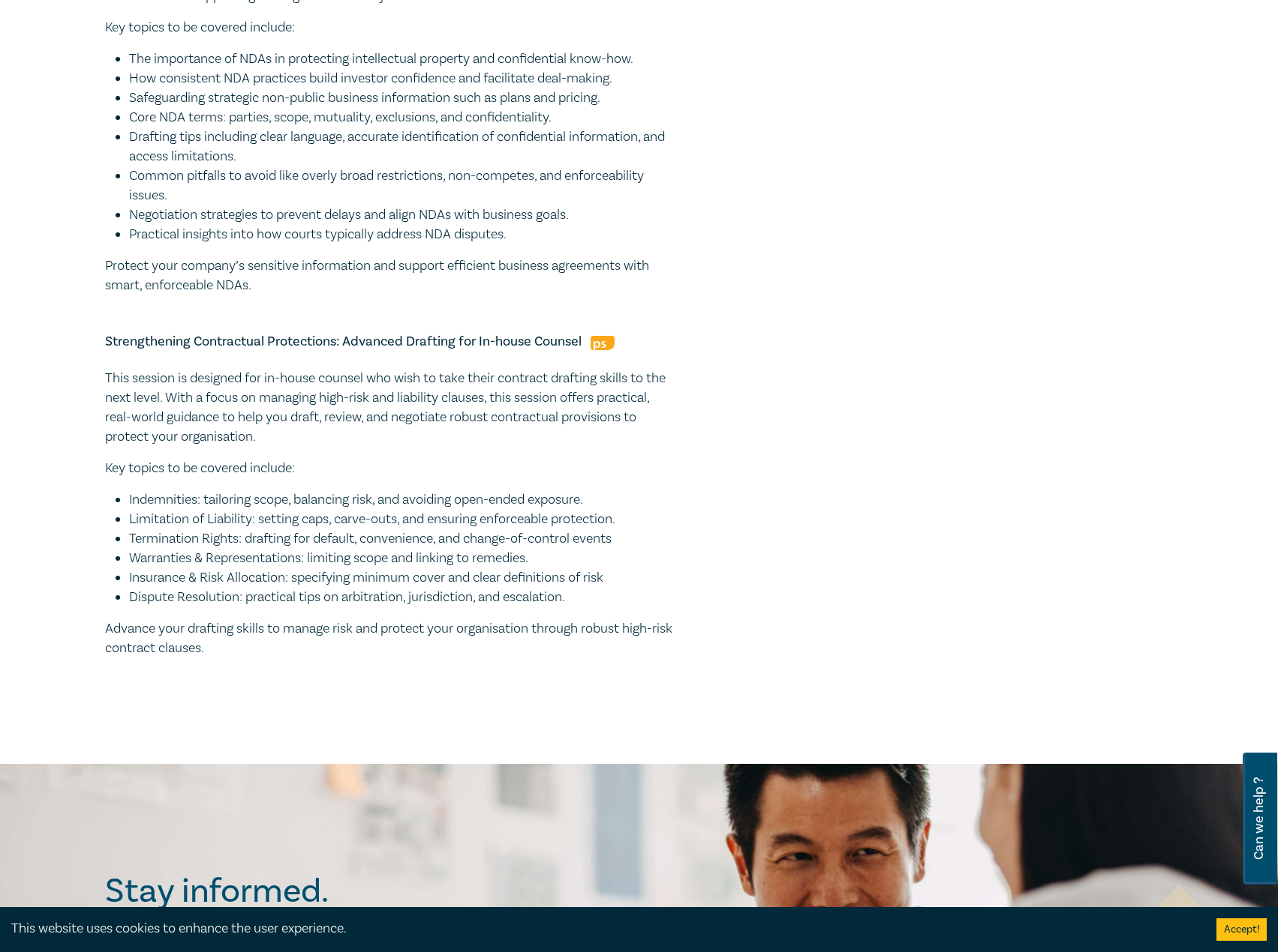
scroll to position [1649, 0]
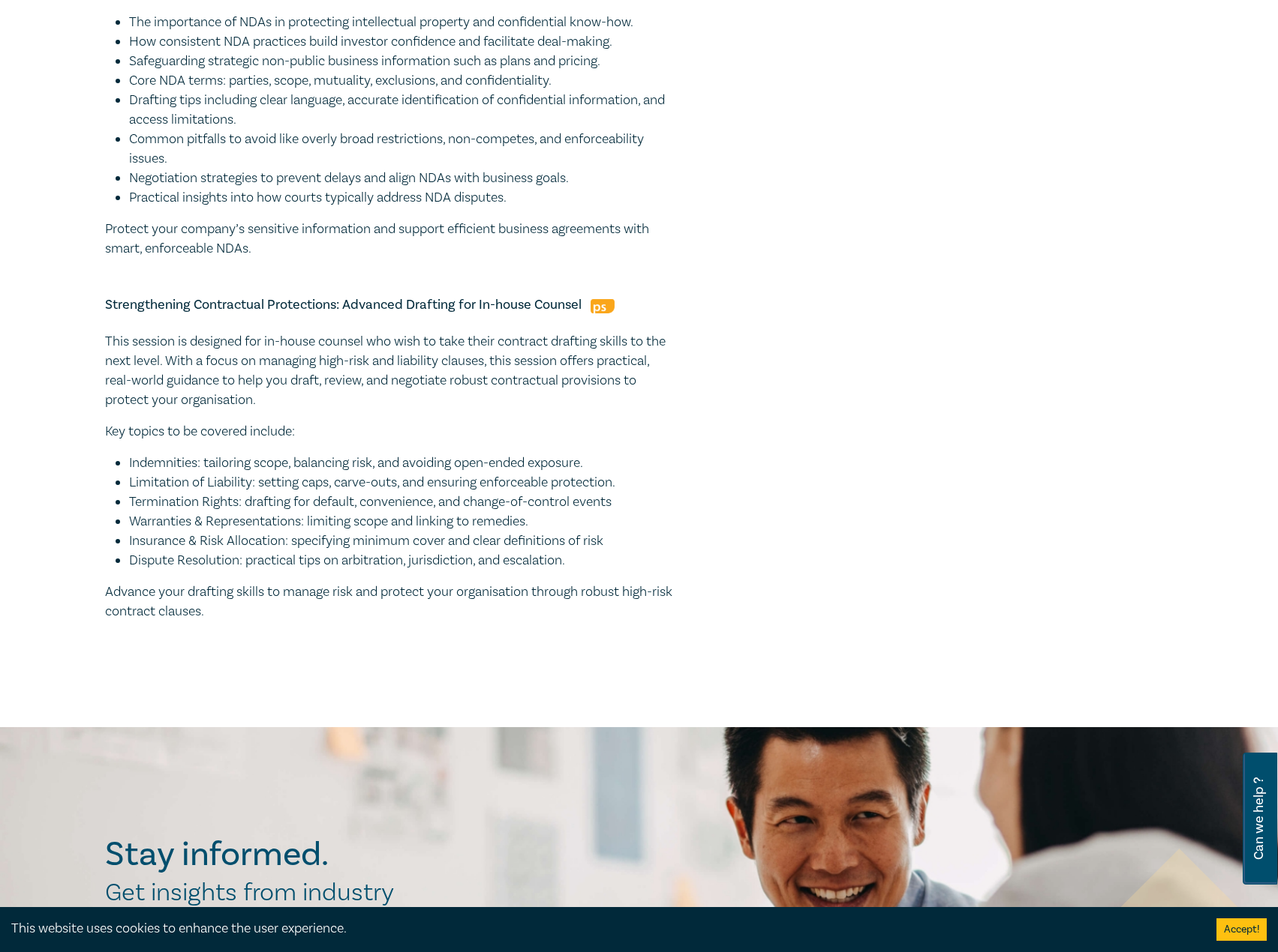
click at [589, 300] on h5 "Strengthening Contractual Protections: Advanced Drafting for In-house Counsel" at bounding box center [389, 306] width 570 height 18
drag, startPoint x: 585, startPoint y: 304, endPoint x: 95, endPoint y: 304, distance: 490.0
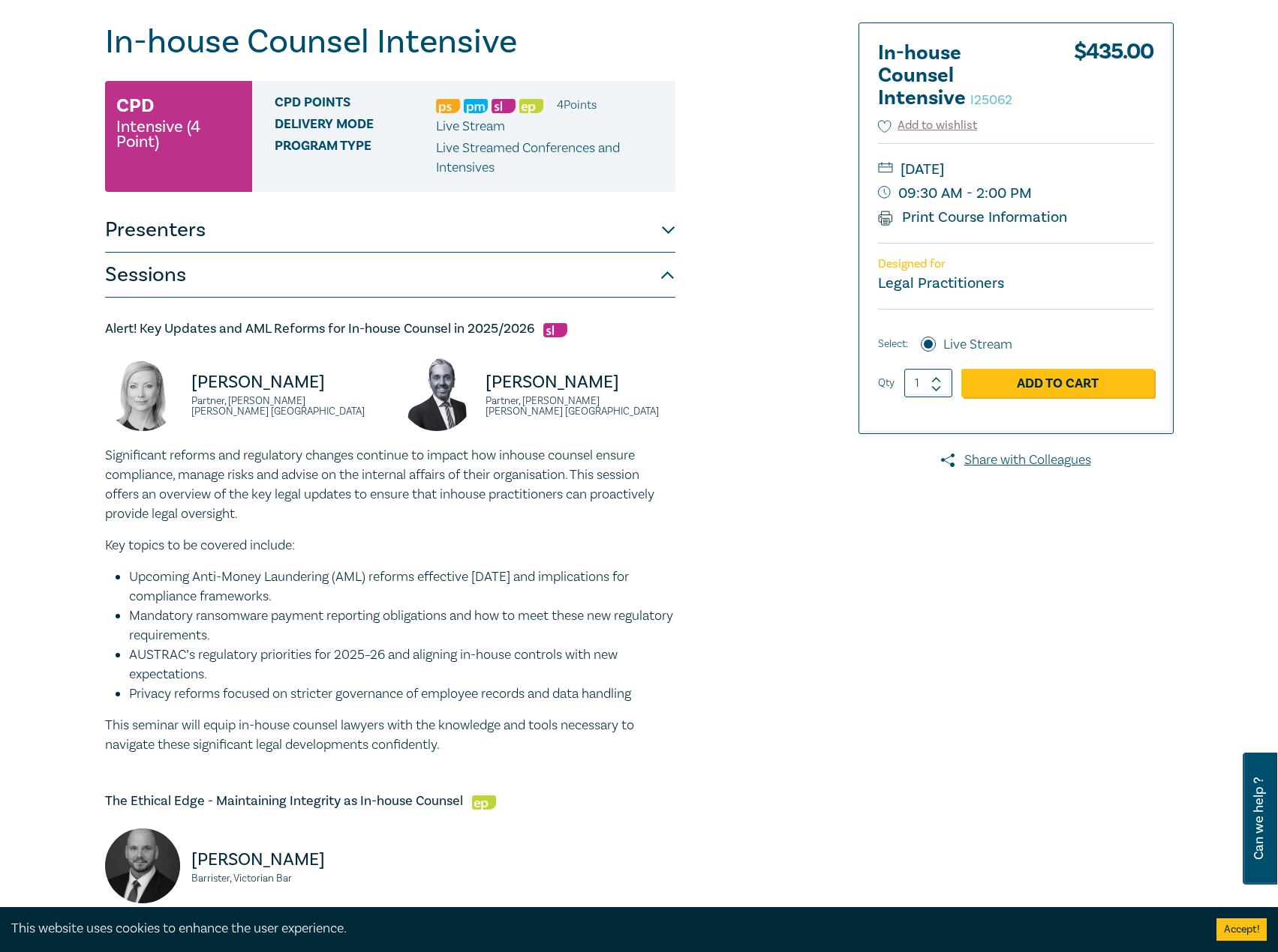
scroll to position [150, 0]
